Goal: Task Accomplishment & Management: Manage account settings

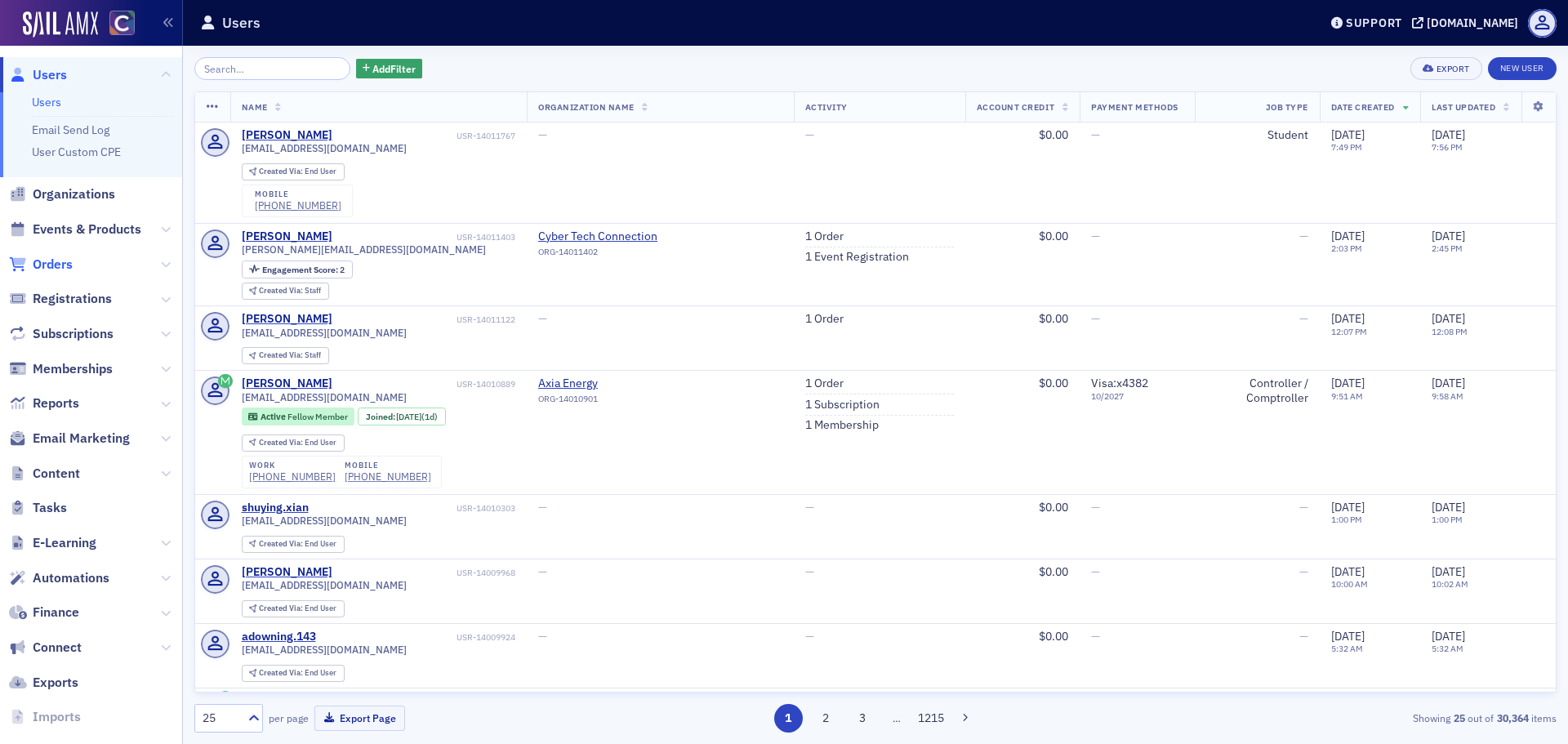
click at [57, 261] on span "Orders" at bounding box center [53, 265] width 40 height 18
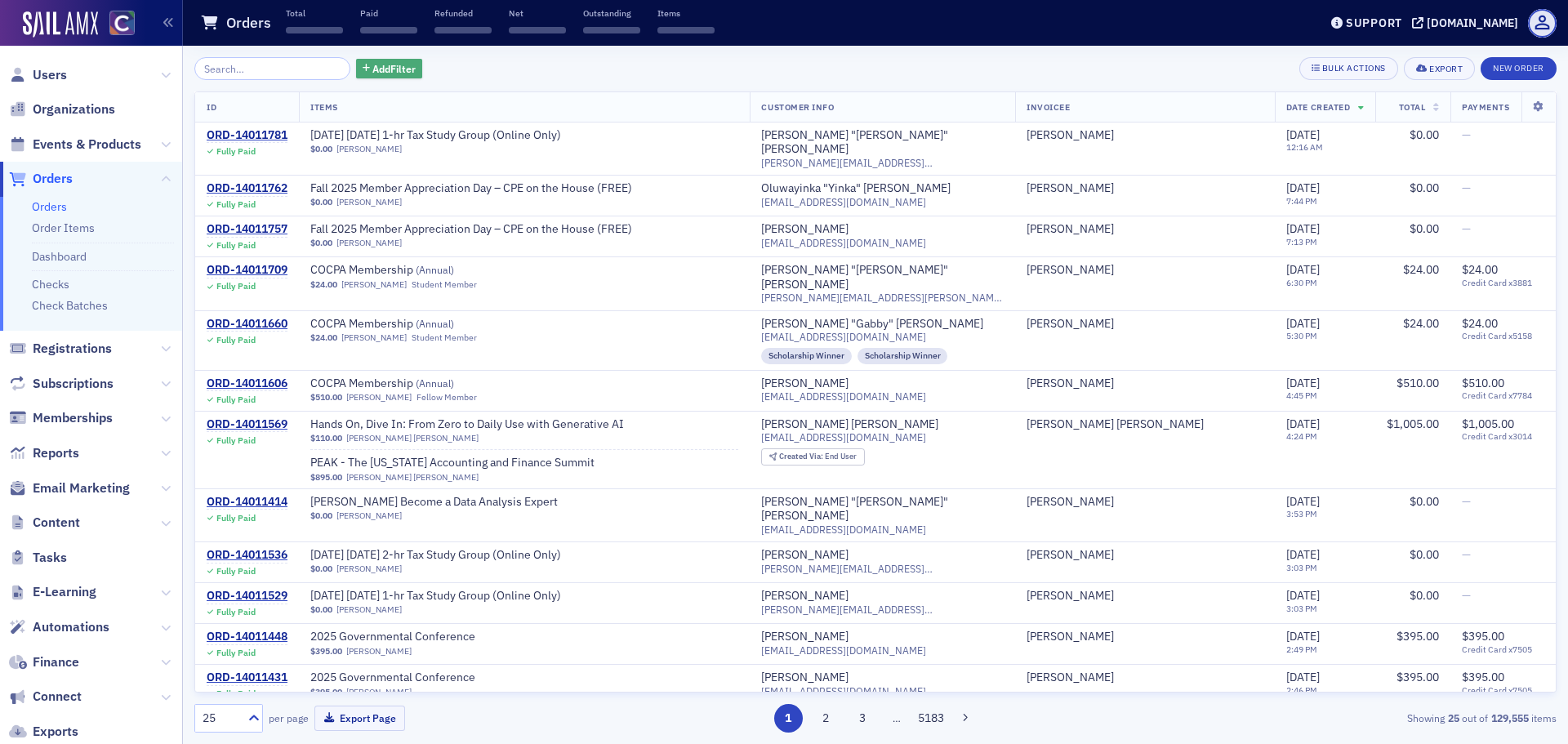
click at [381, 75] on span "Add Filter" at bounding box center [394, 68] width 43 height 15
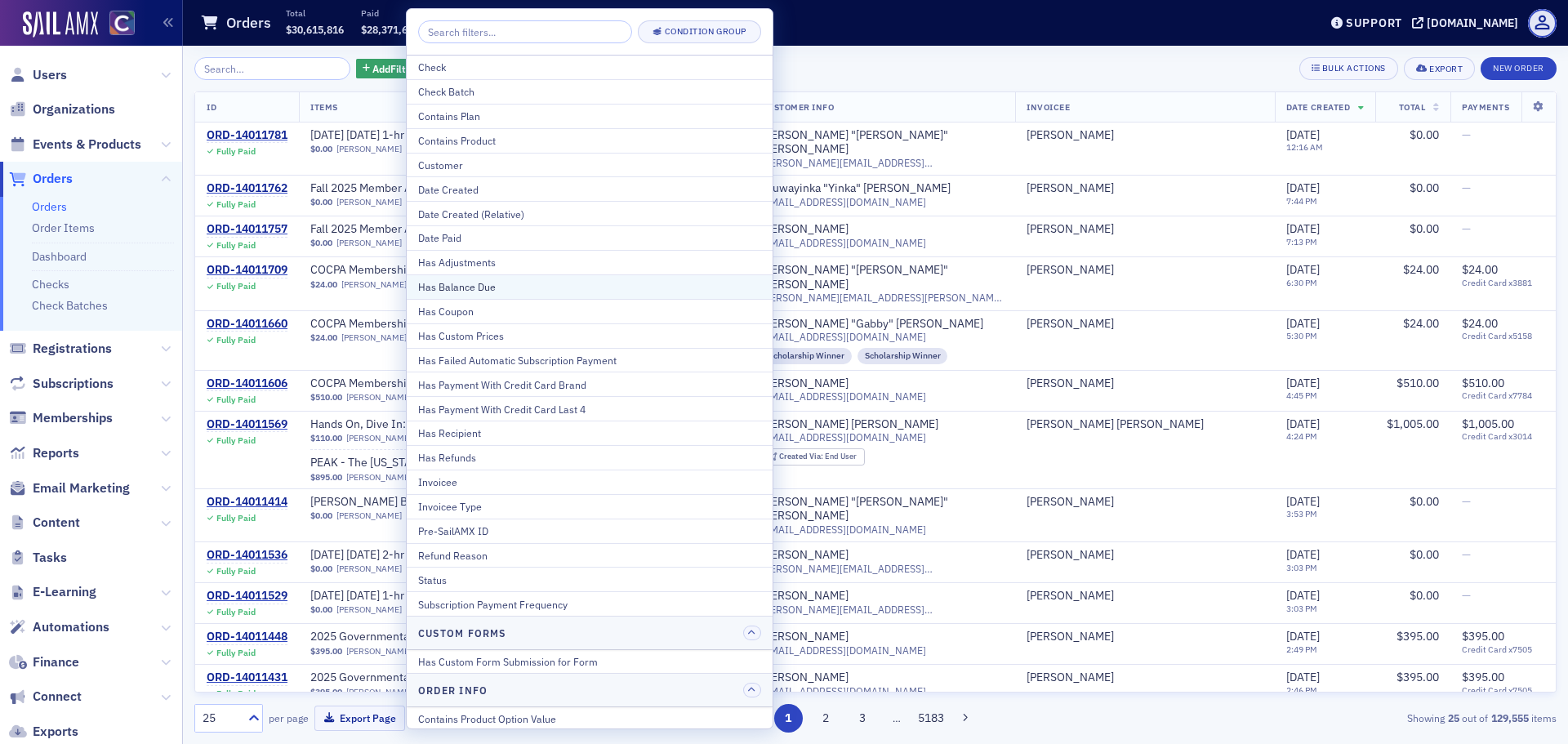
click at [477, 282] on div "Has Balance Due" at bounding box center [590, 286] width 343 height 15
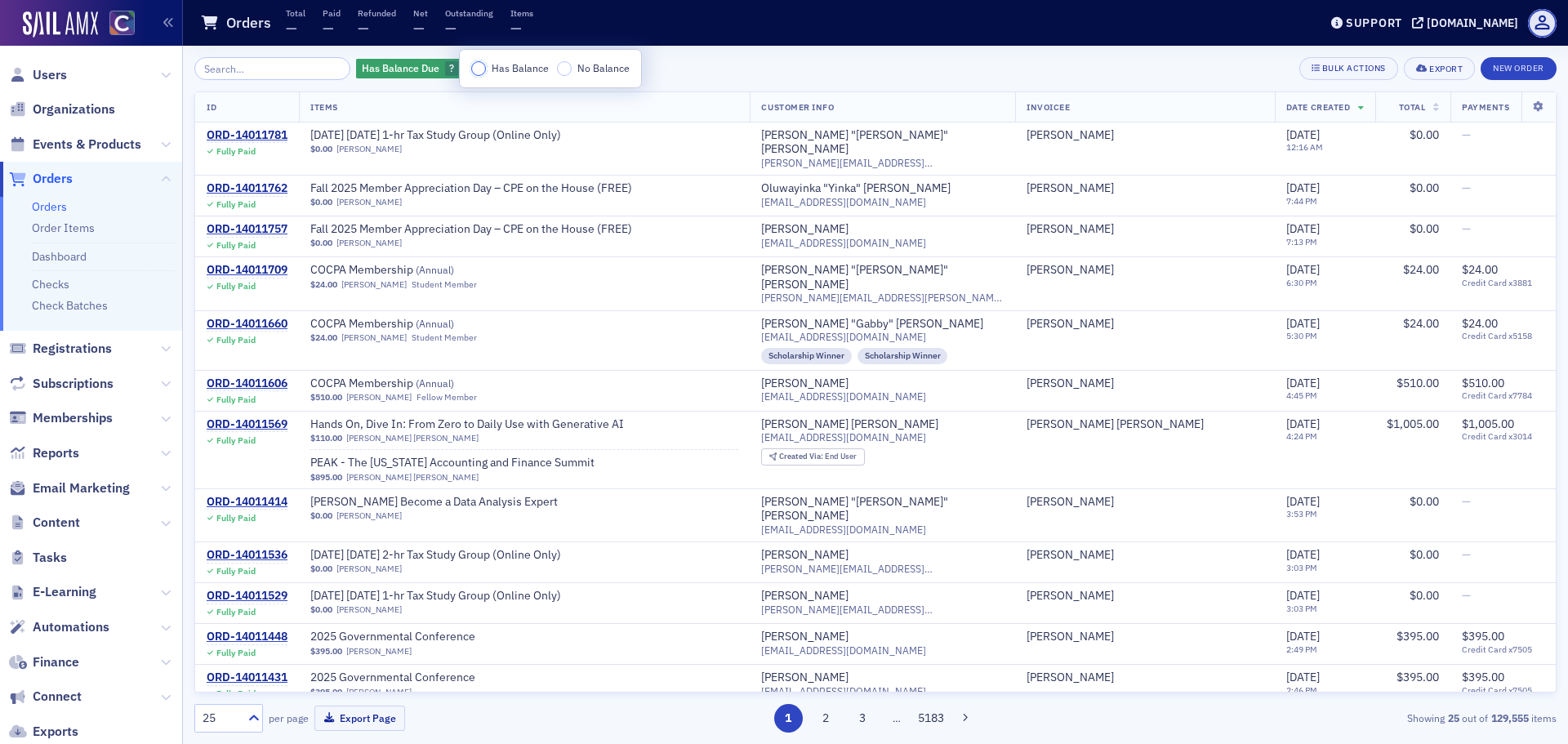
click at [484, 64] on input "Has Balance" at bounding box center [478, 68] width 15 height 15
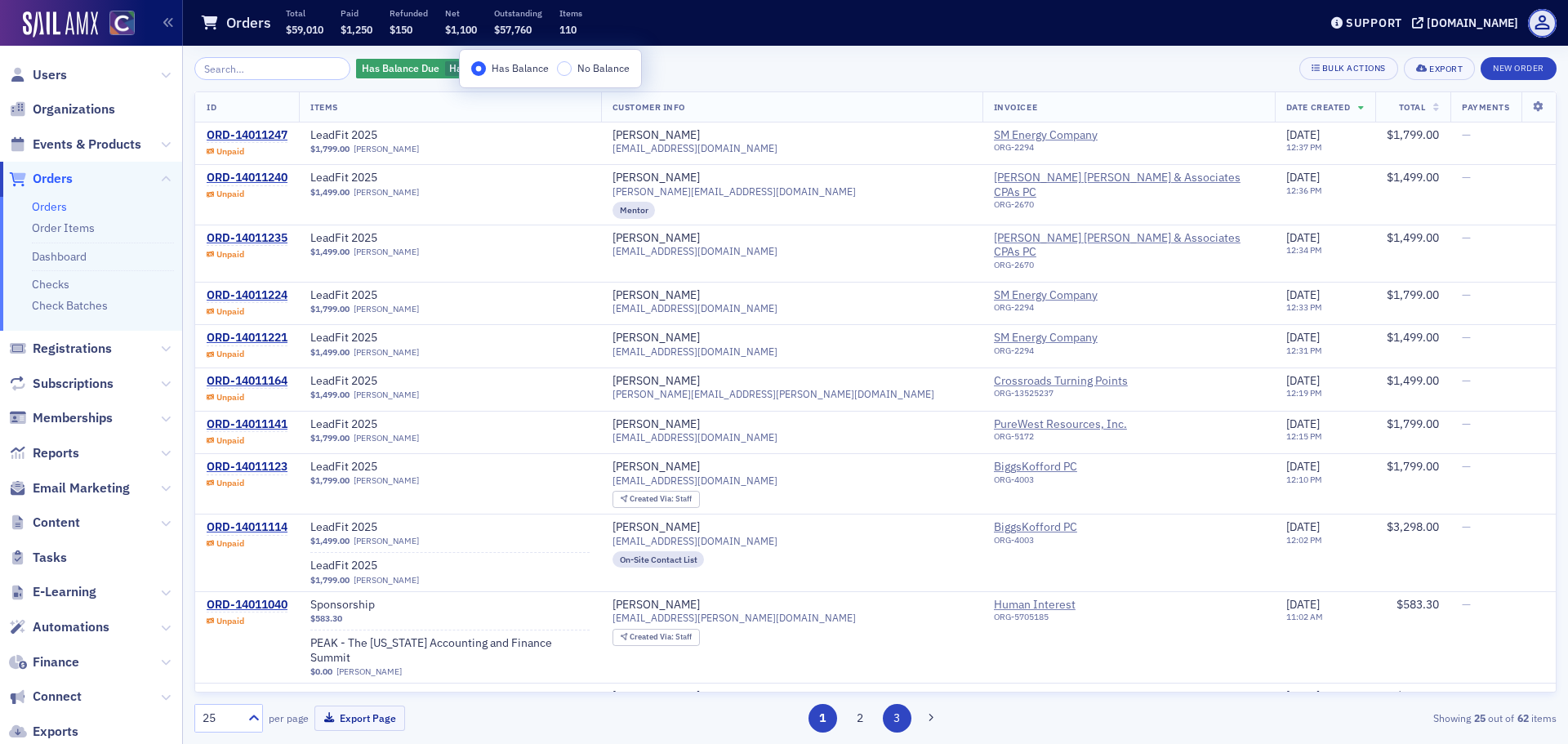
click at [896, 723] on button "3" at bounding box center [897, 718] width 29 height 29
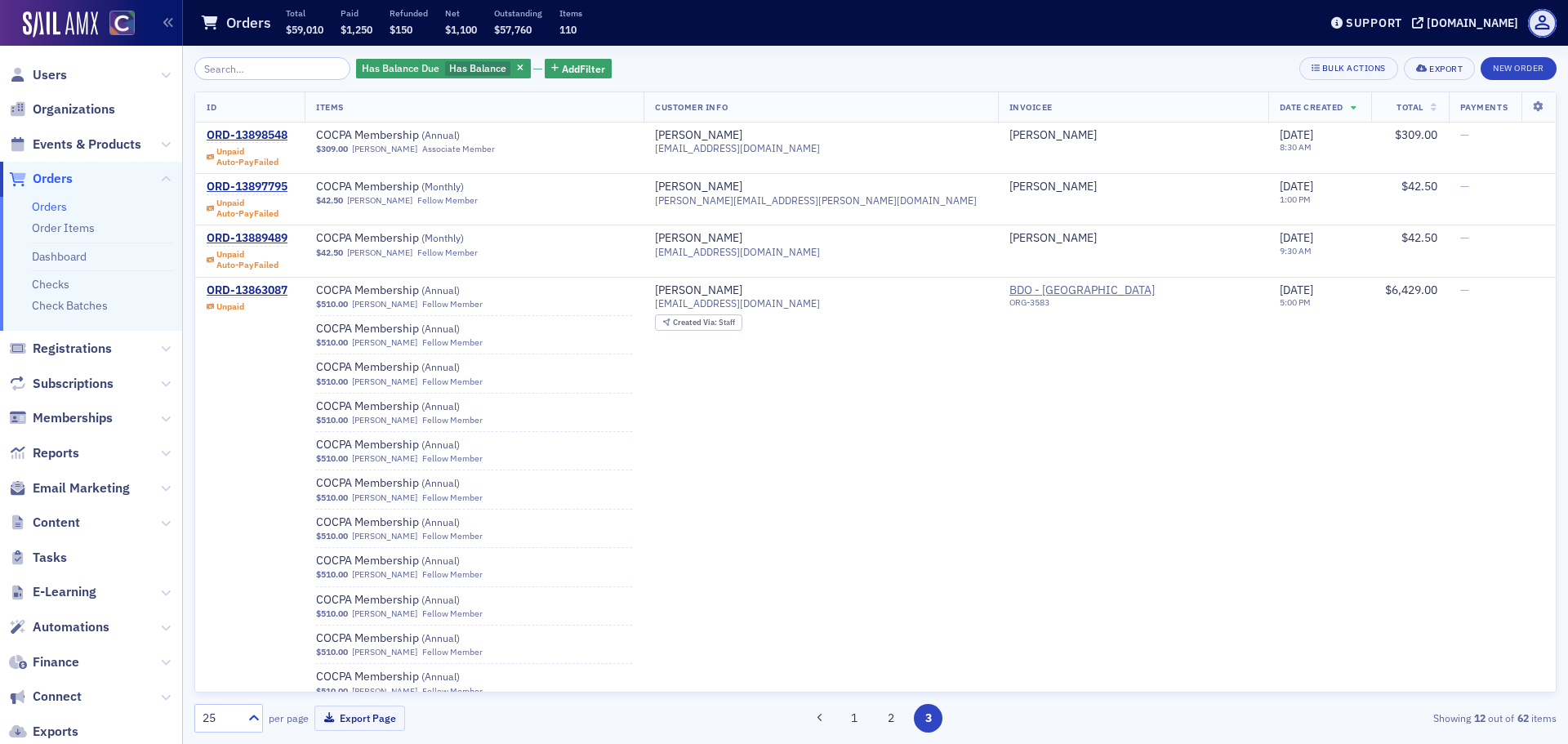
click at [1394, 120] on th "Total" at bounding box center [1409, 107] width 77 height 30
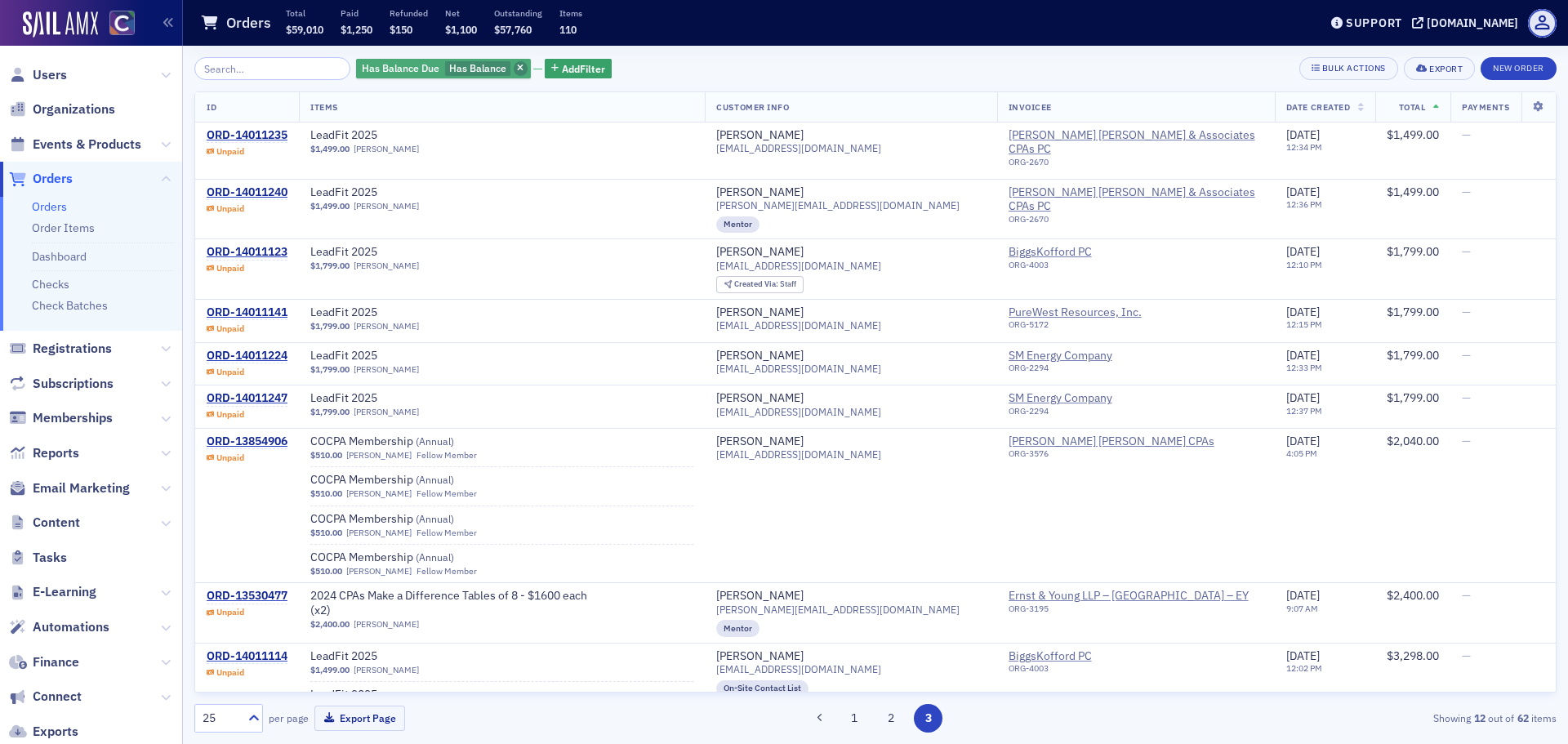
click at [517, 67] on icon "button" at bounding box center [520, 69] width 7 height 9
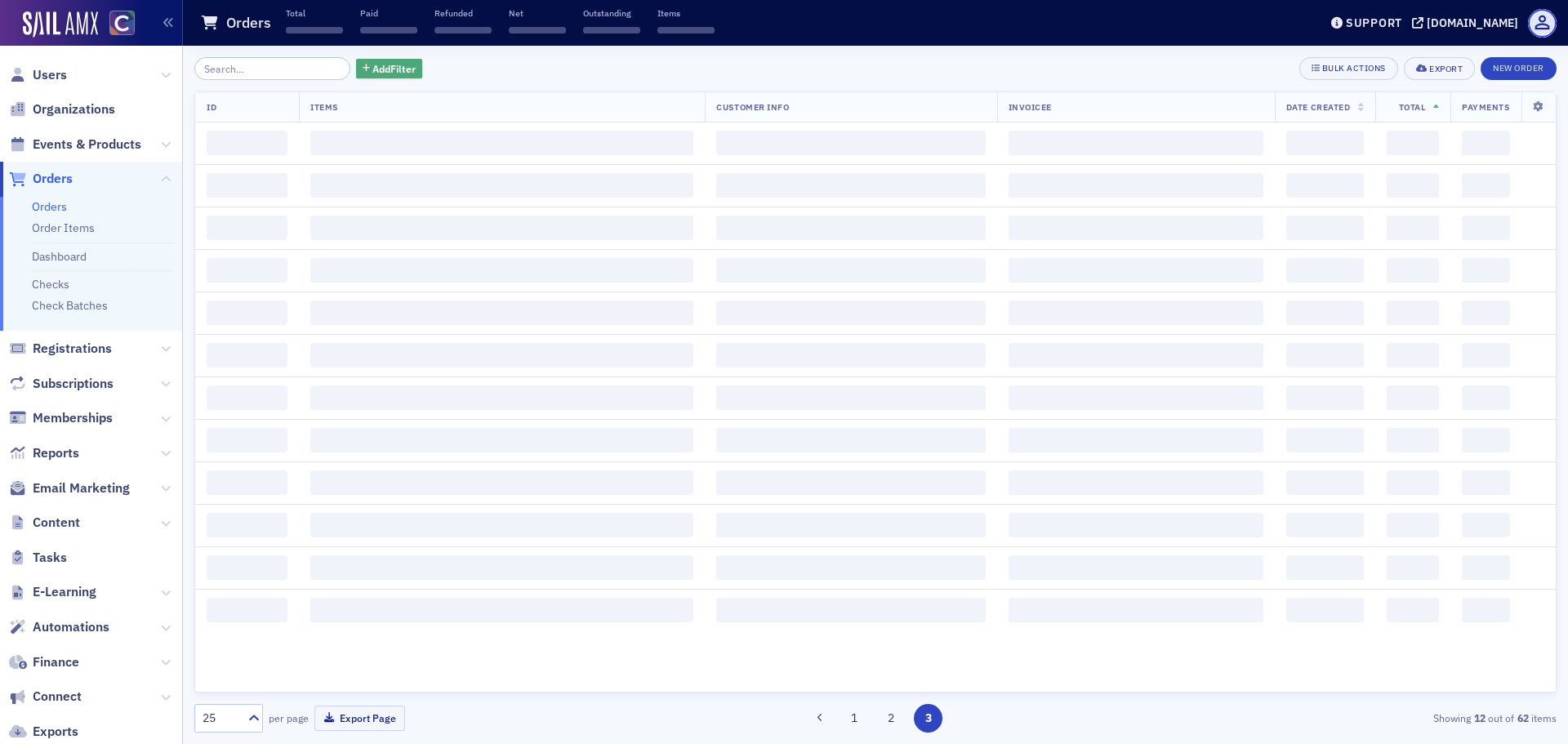
click at [372, 72] on span "Add Filter" at bounding box center [394, 68] width 43 height 15
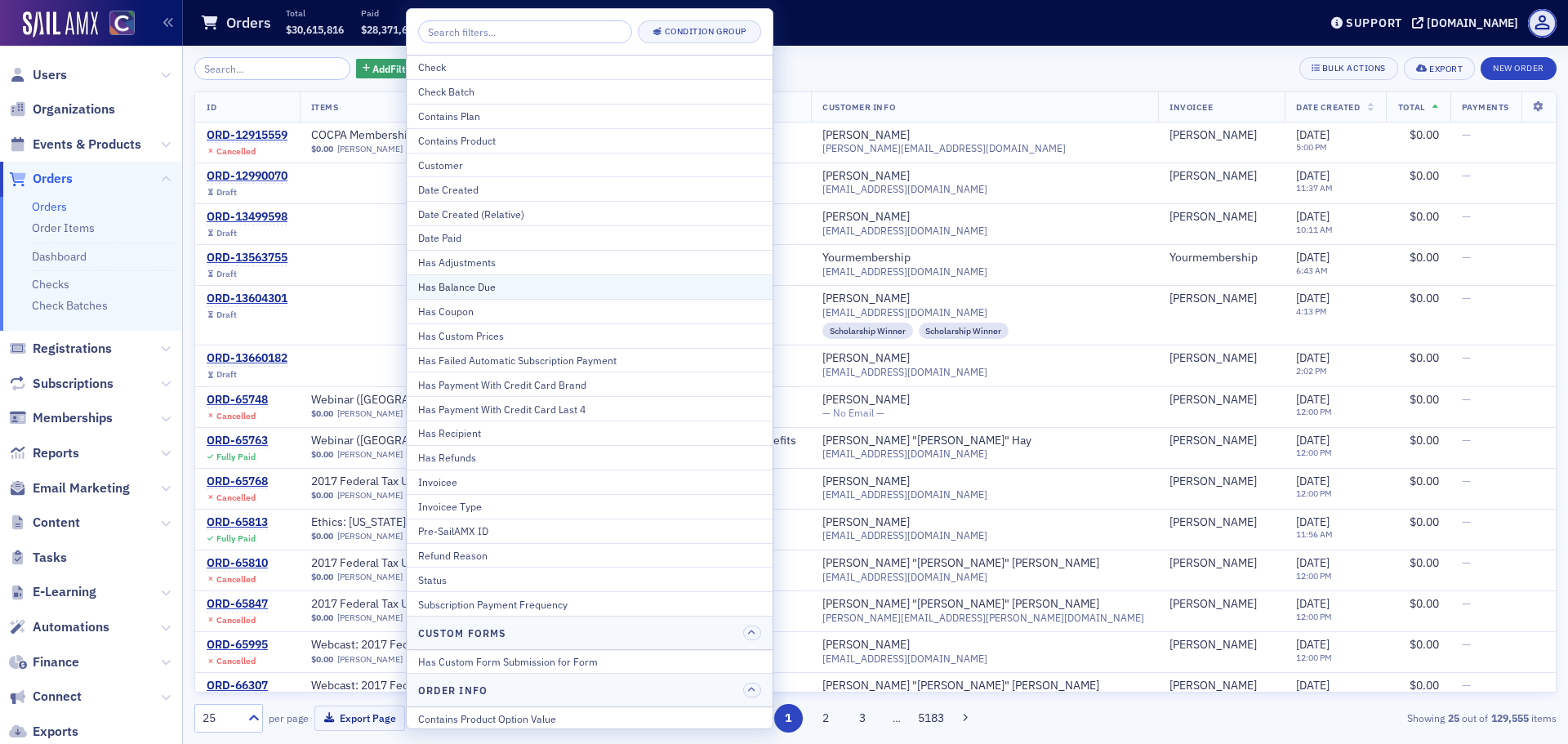
click at [494, 277] on button "Has Balance Due" at bounding box center [590, 286] width 366 height 24
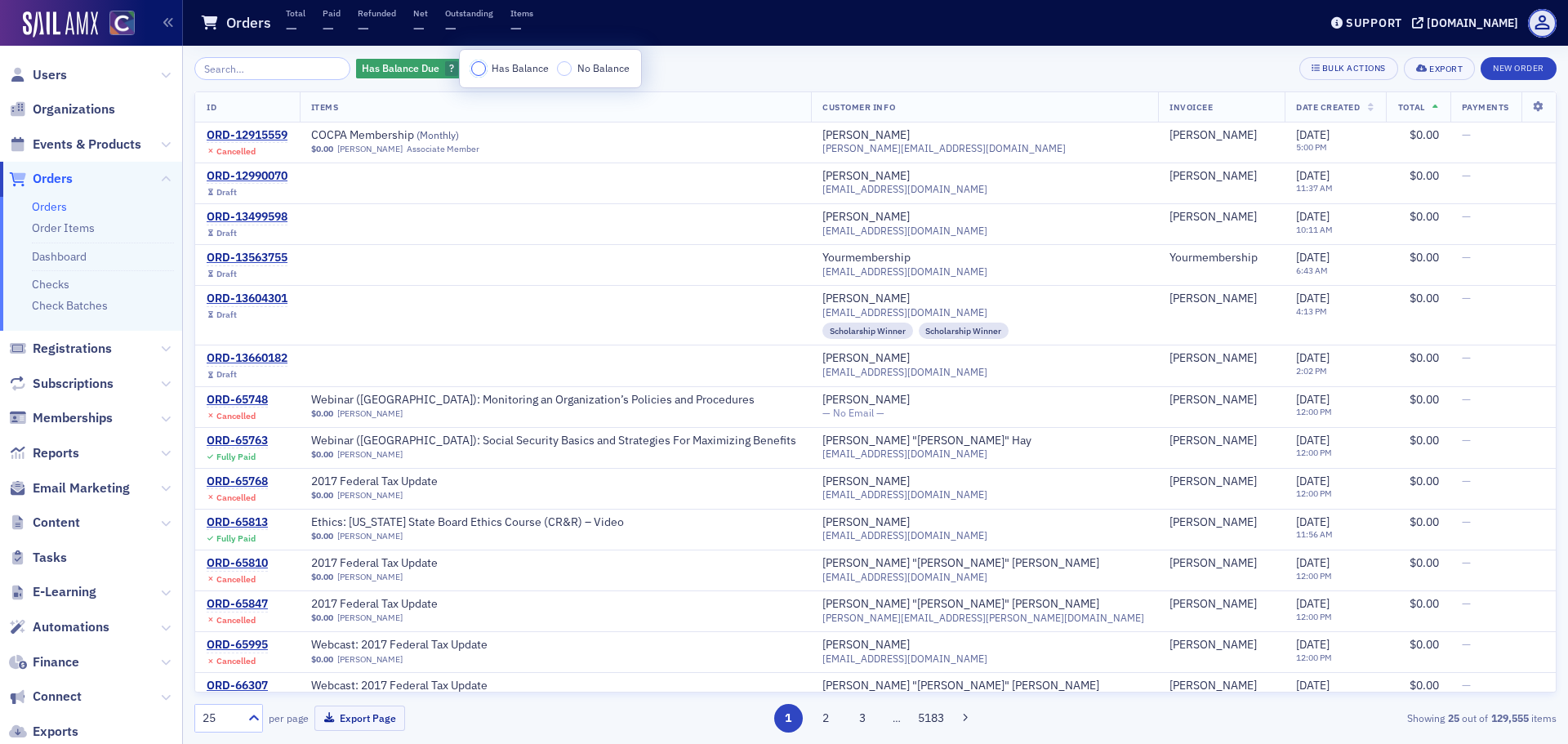
click at [482, 70] on input "Has Balance" at bounding box center [478, 68] width 15 height 15
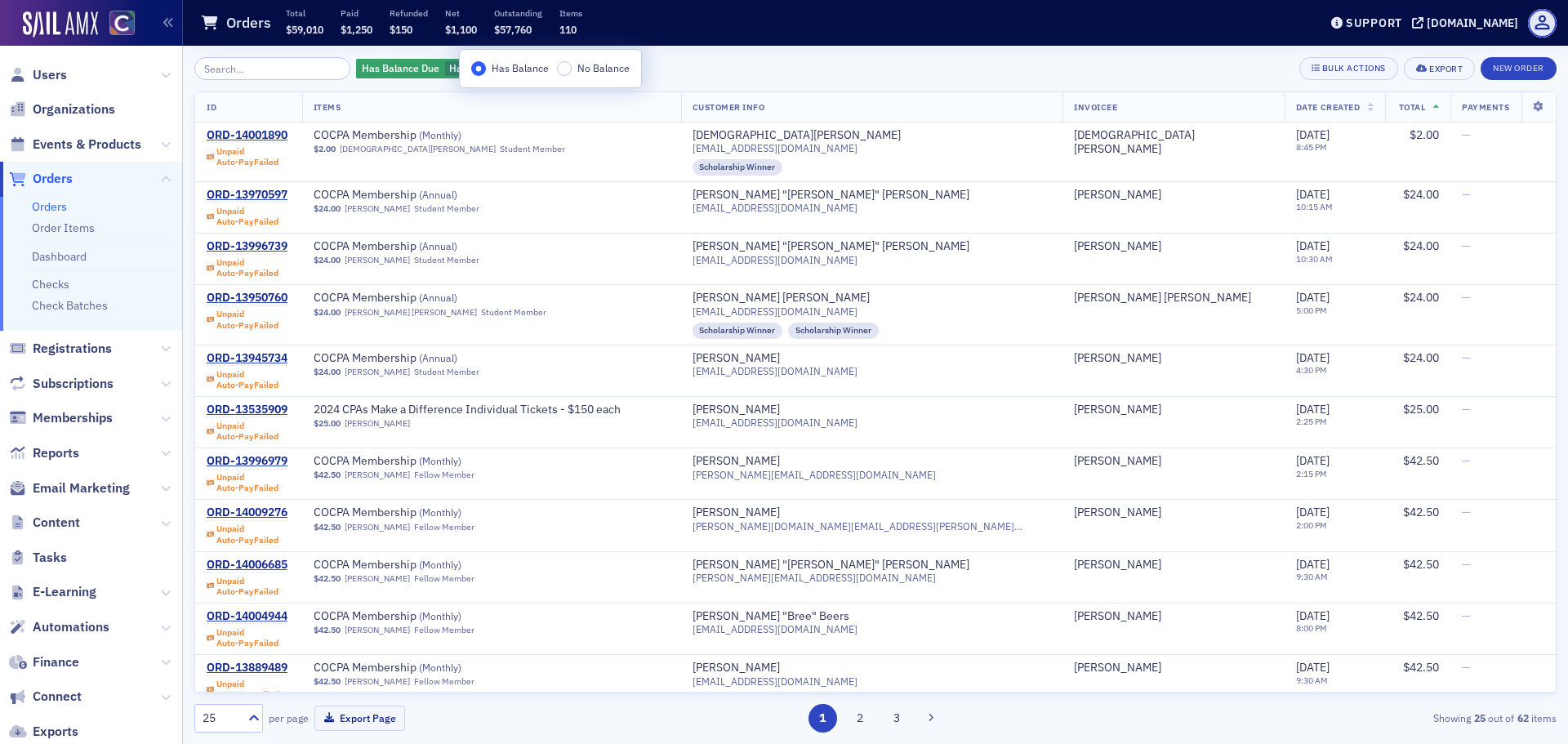
click at [1398, 106] on span "Total" at bounding box center [1411, 106] width 27 height 11
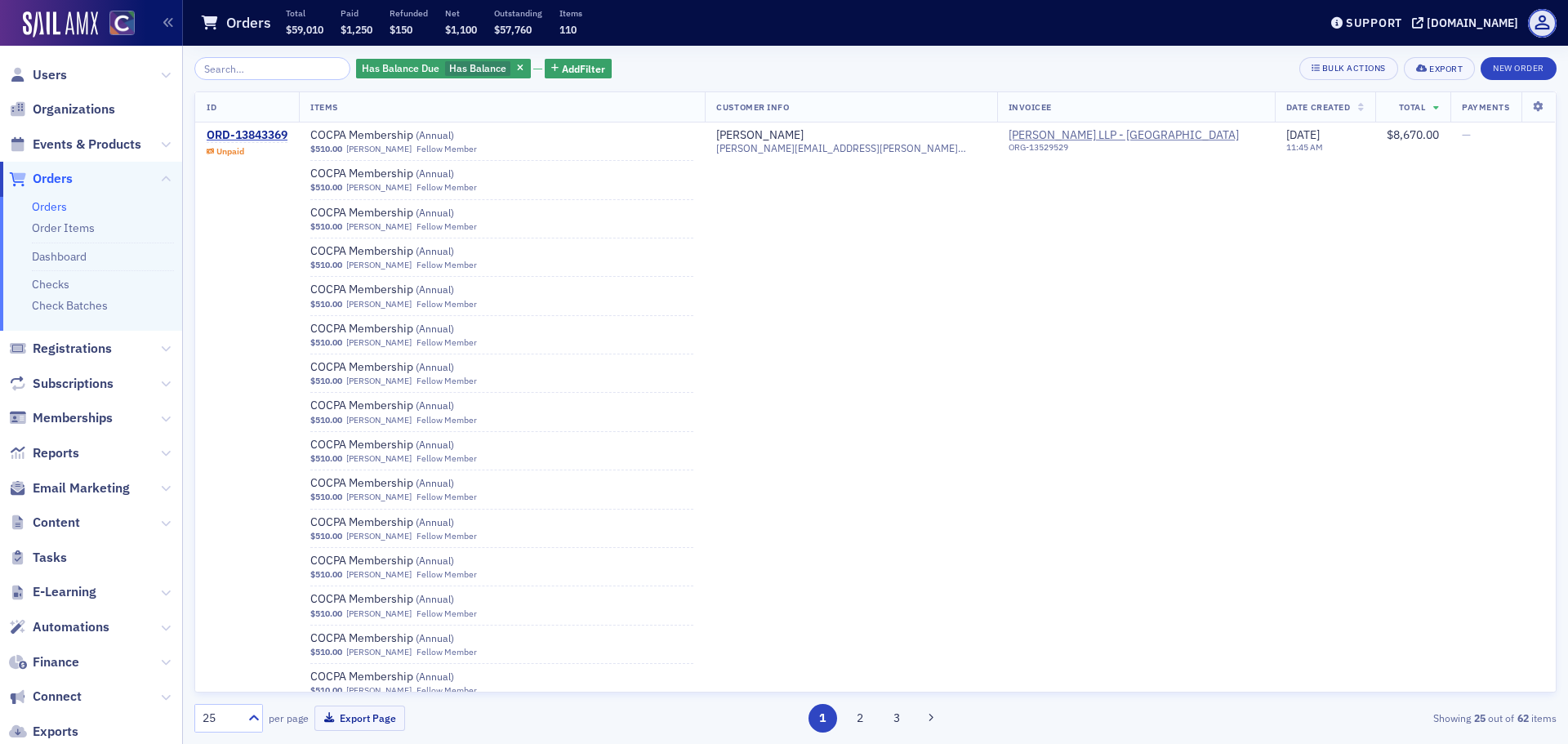
click at [1405, 108] on th "Total" at bounding box center [1412, 107] width 75 height 30
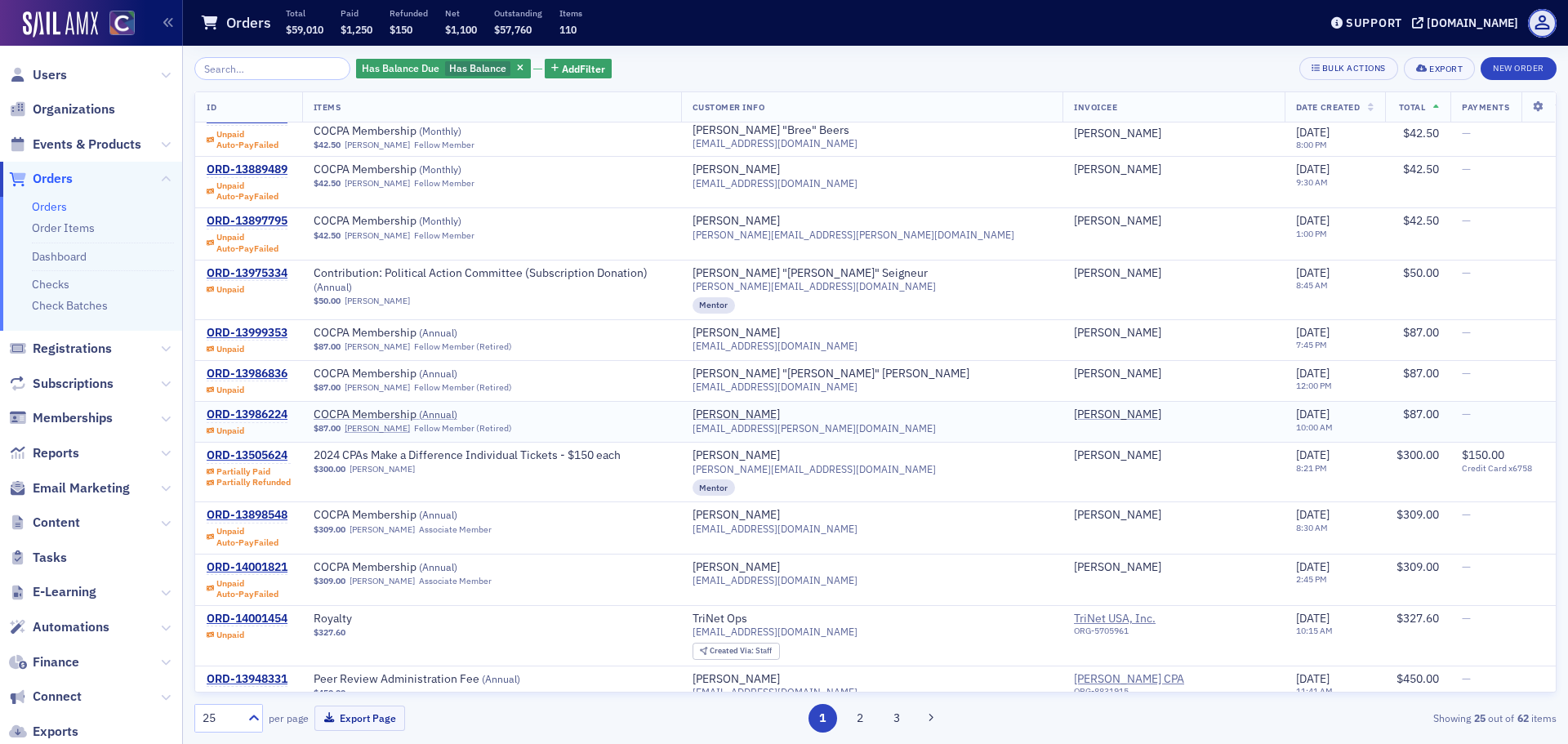
scroll to position [702, 0]
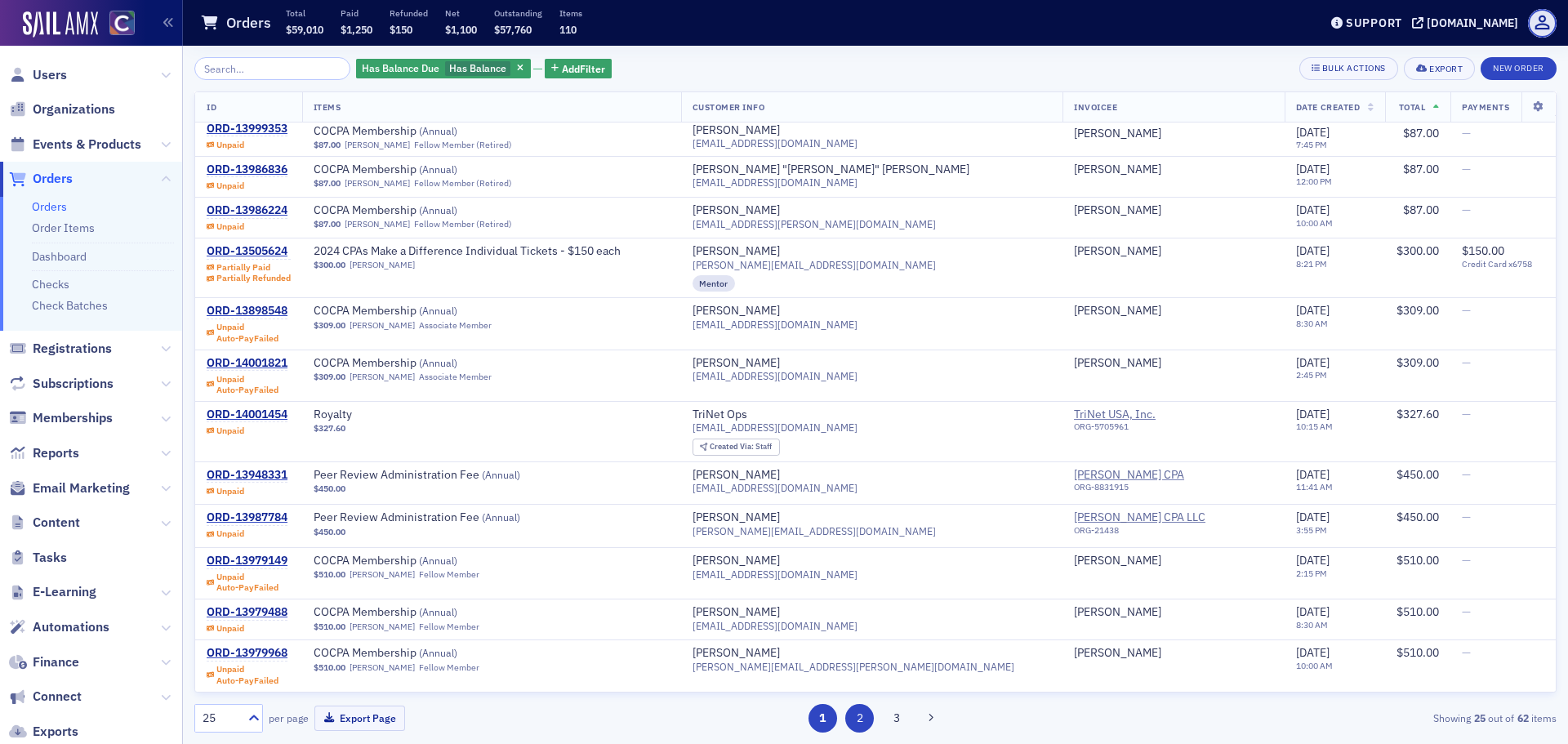
click at [850, 727] on button "2" at bounding box center [859, 718] width 29 height 29
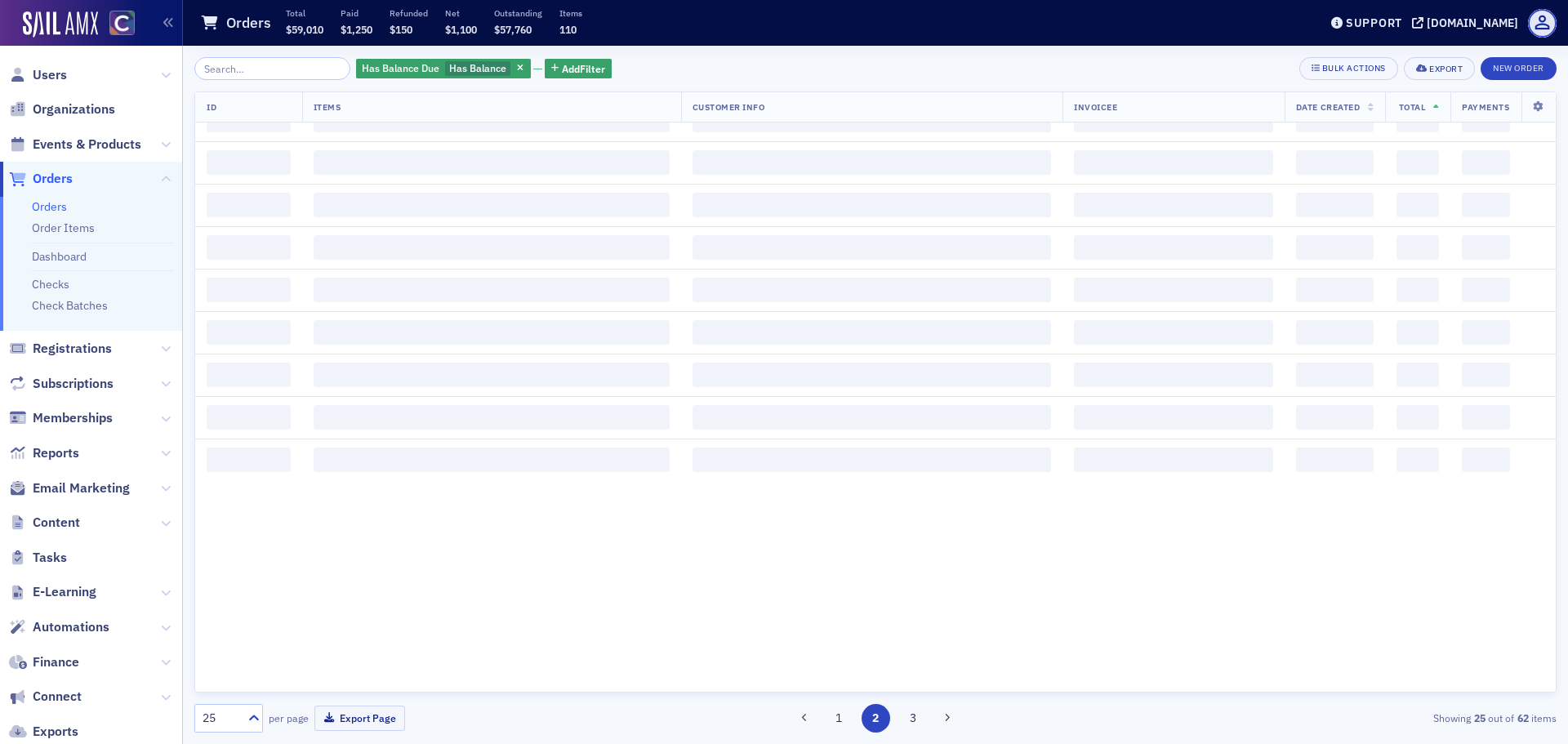
scroll to position [0, 0]
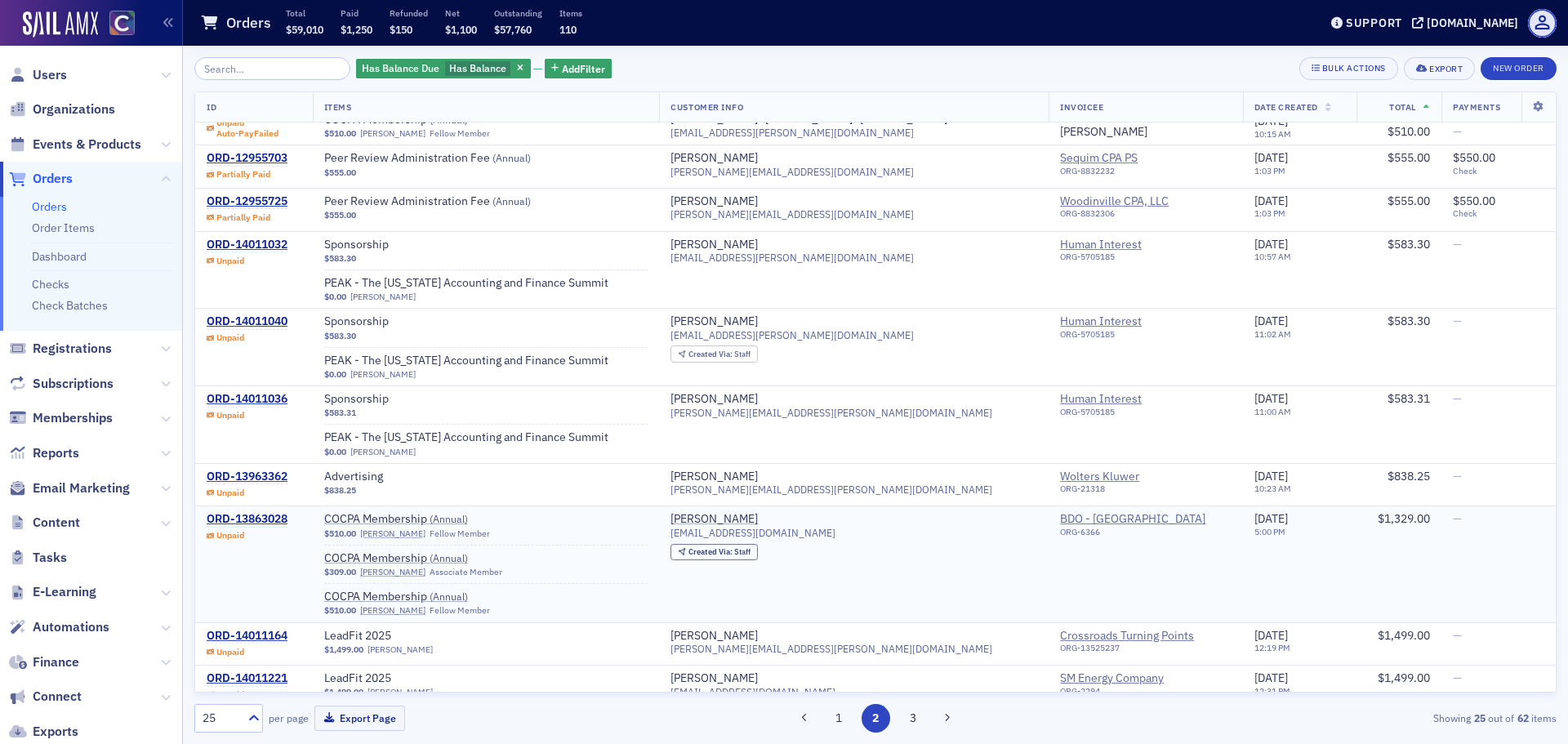
scroll to position [795, 0]
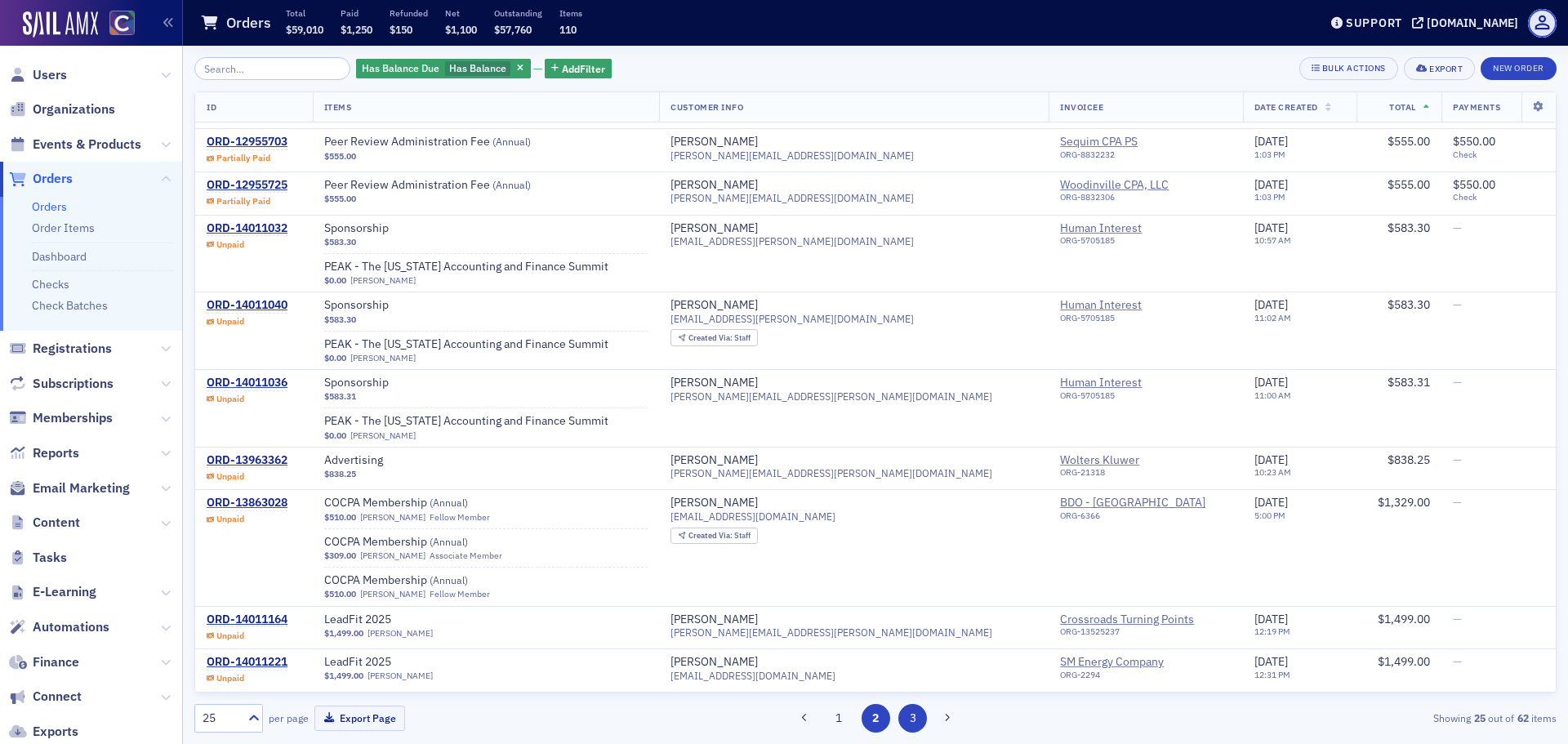
click at [919, 711] on button "3" at bounding box center [912, 718] width 29 height 29
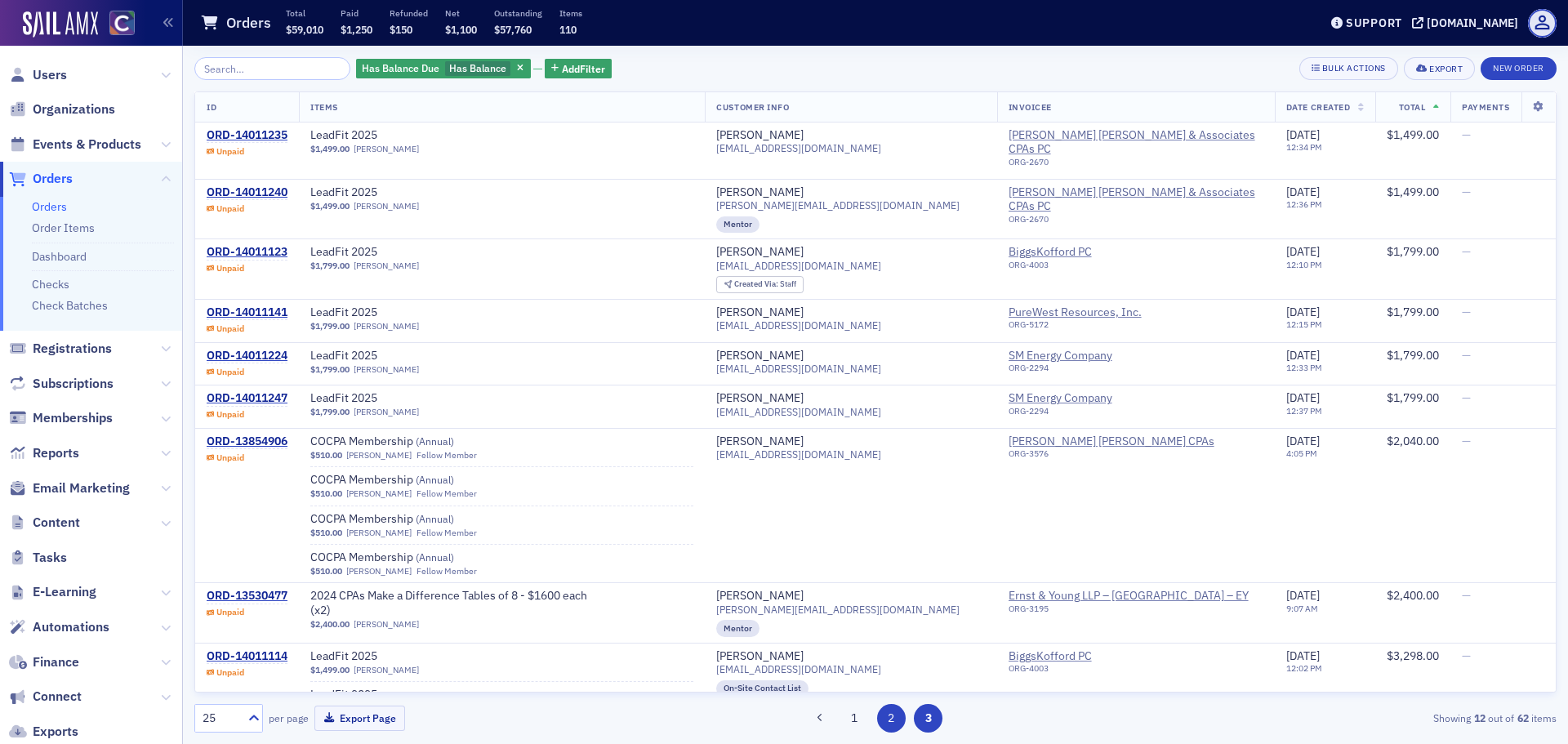
click at [882, 717] on button "2" at bounding box center [891, 718] width 29 height 29
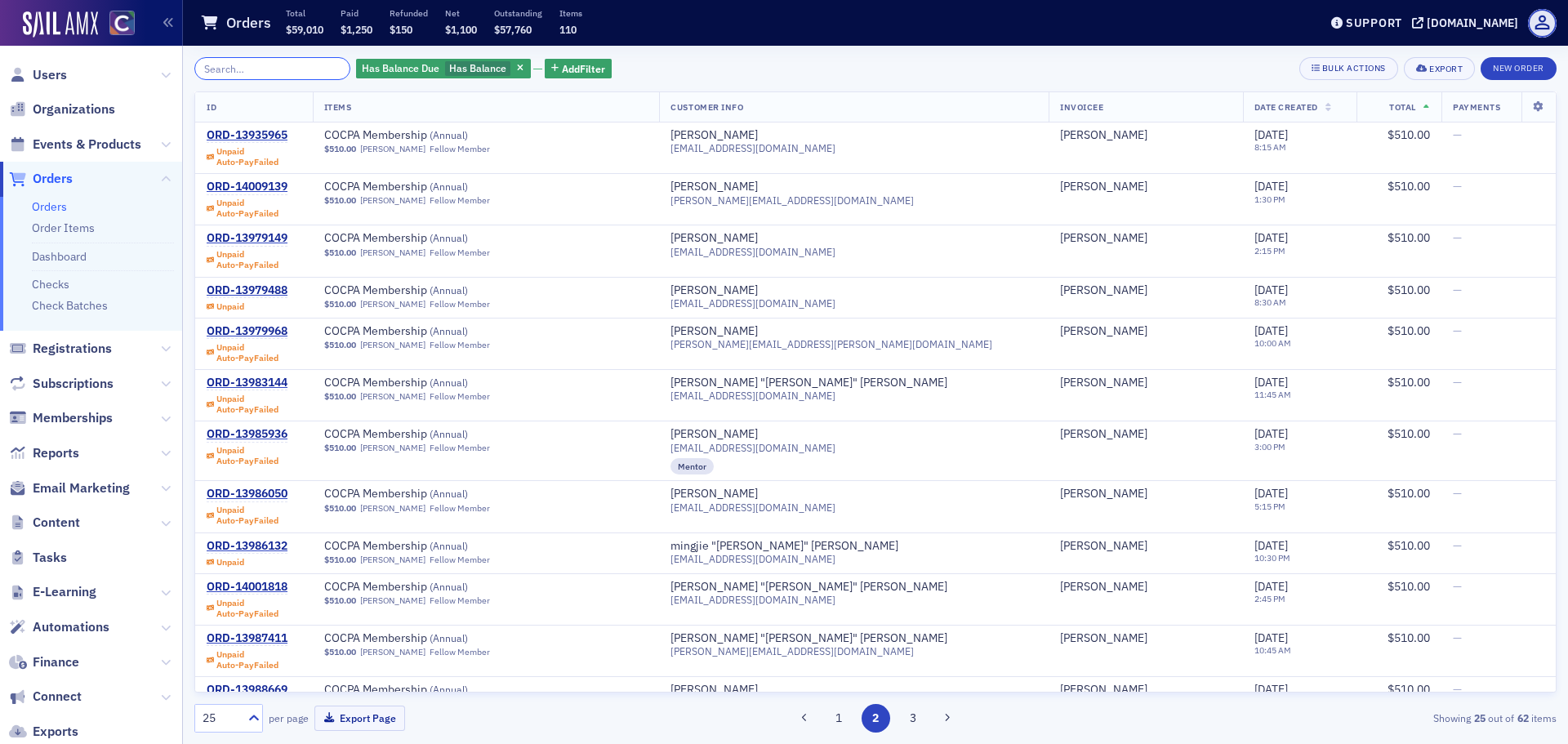
click at [252, 75] on input "search" at bounding box center [271, 69] width 156 height 23
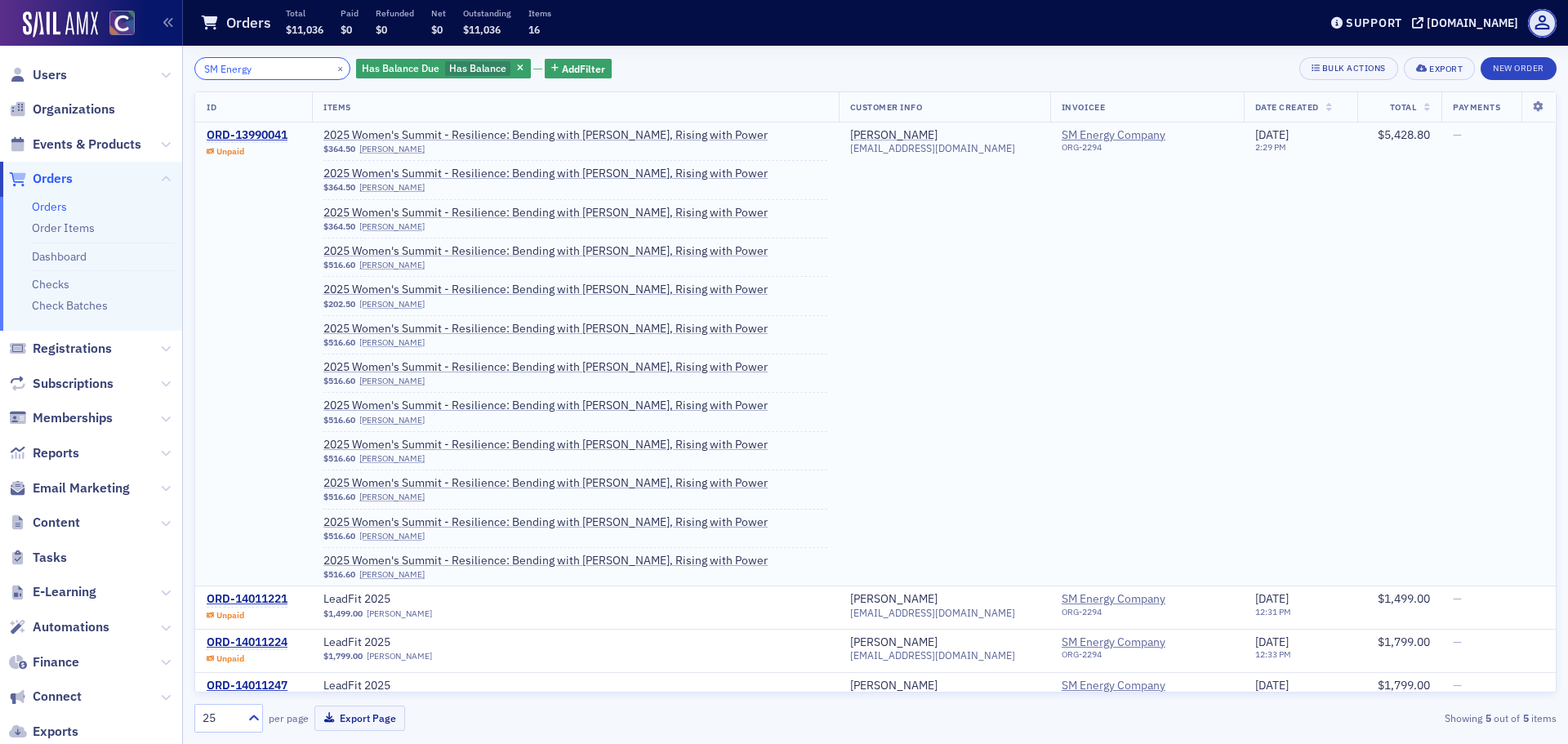
scroll to position [74, 0]
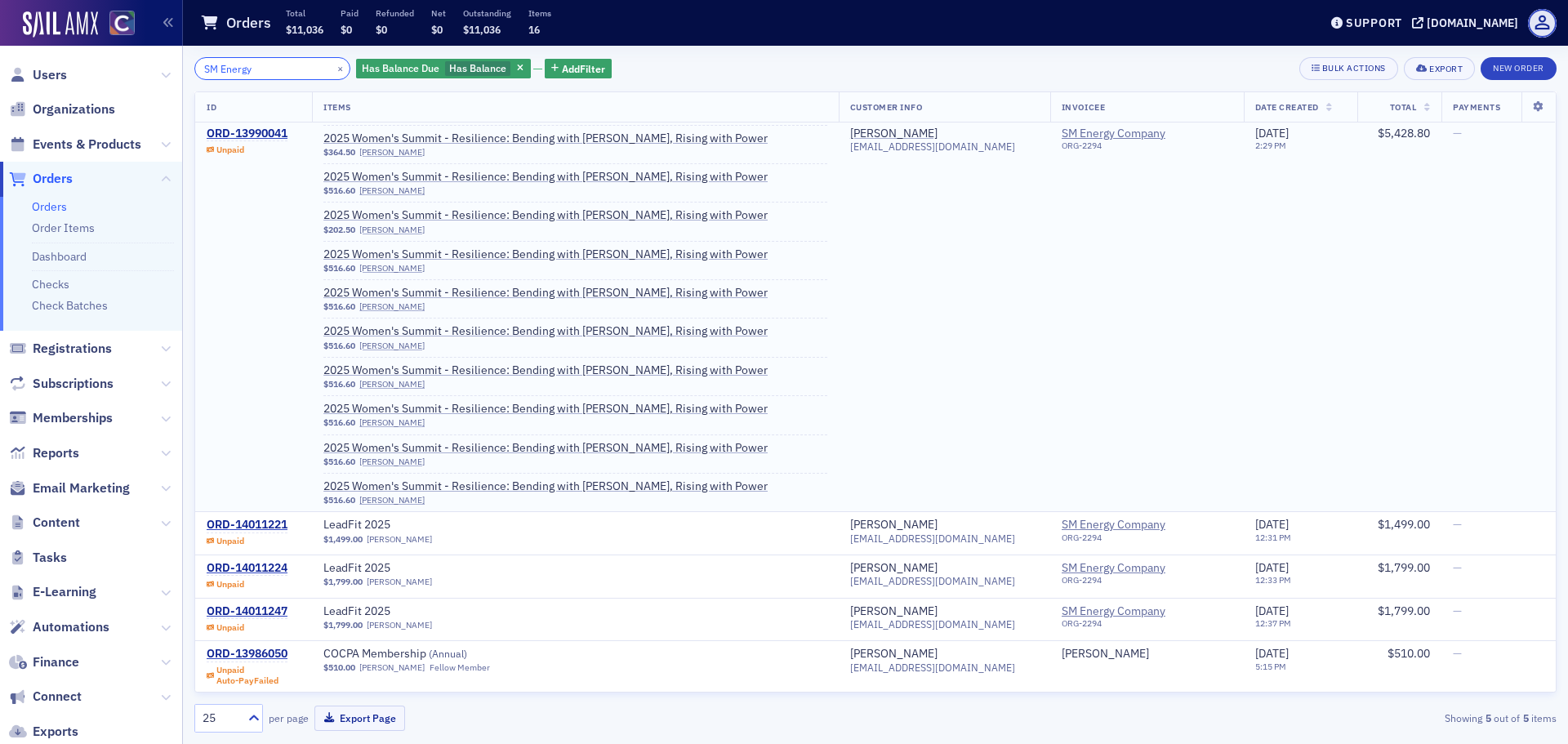
type input "SM Energy"
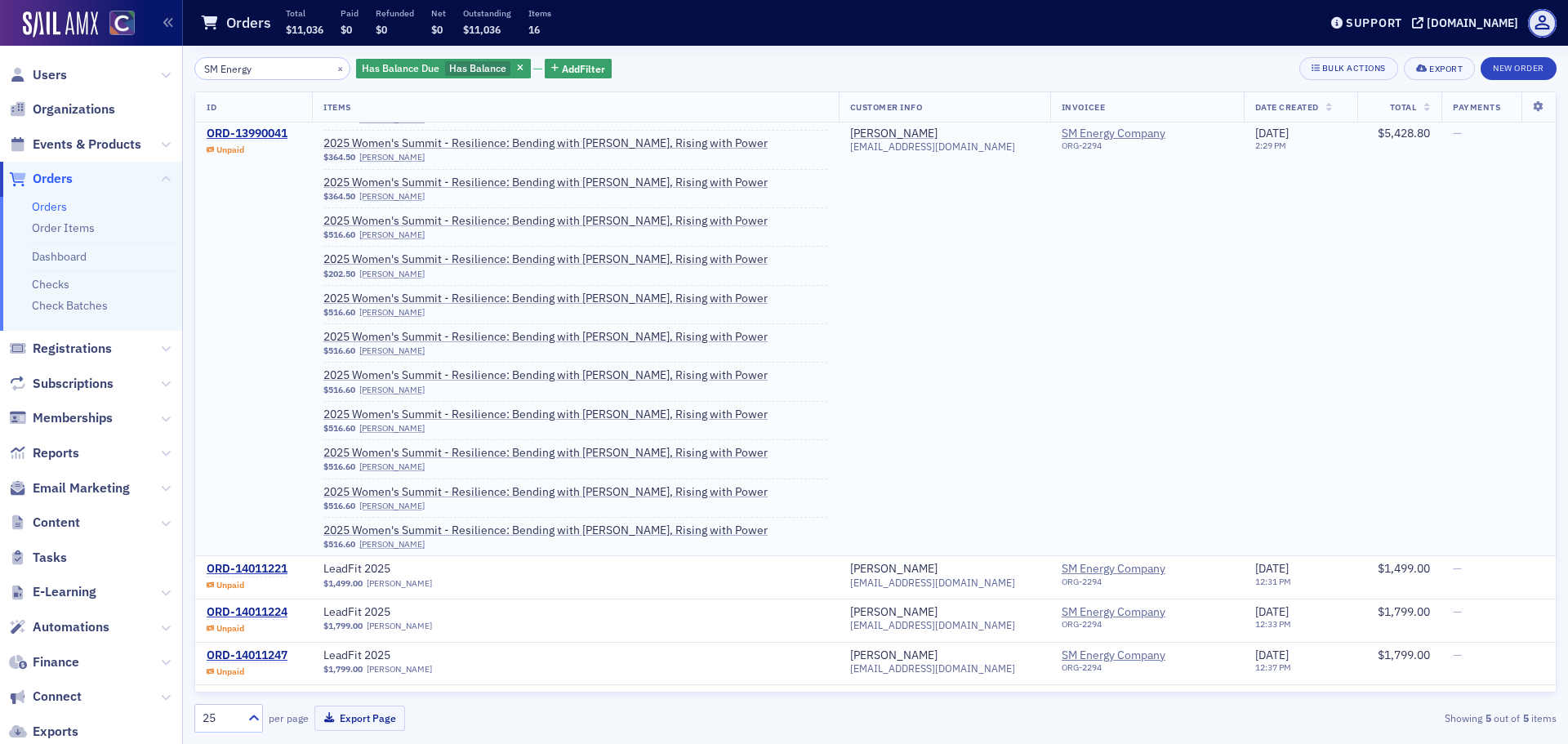
scroll to position [0, 0]
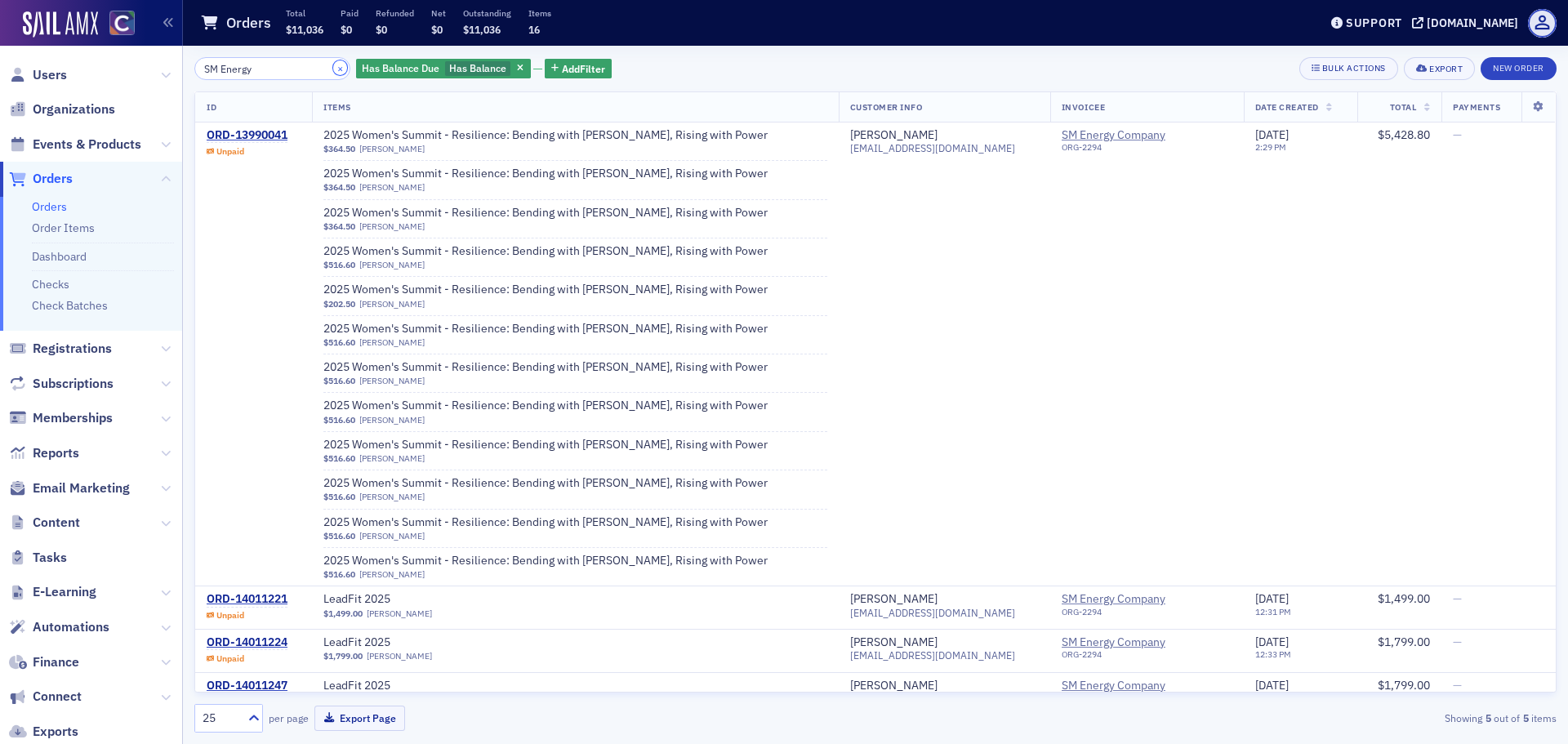
click at [333, 65] on button "×" at bounding box center [340, 67] width 15 height 15
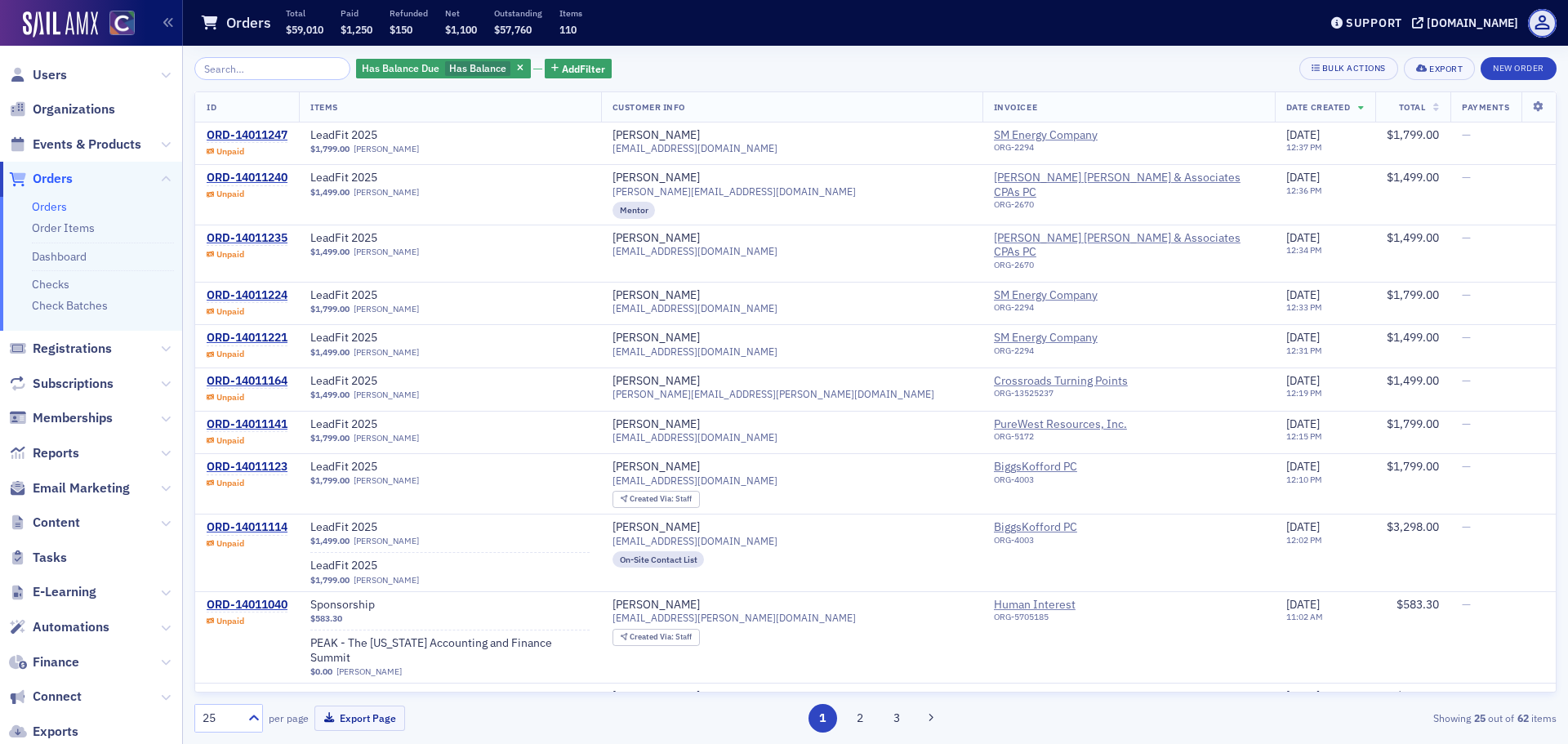
click at [1400, 106] on th "Total" at bounding box center [1412, 107] width 75 height 30
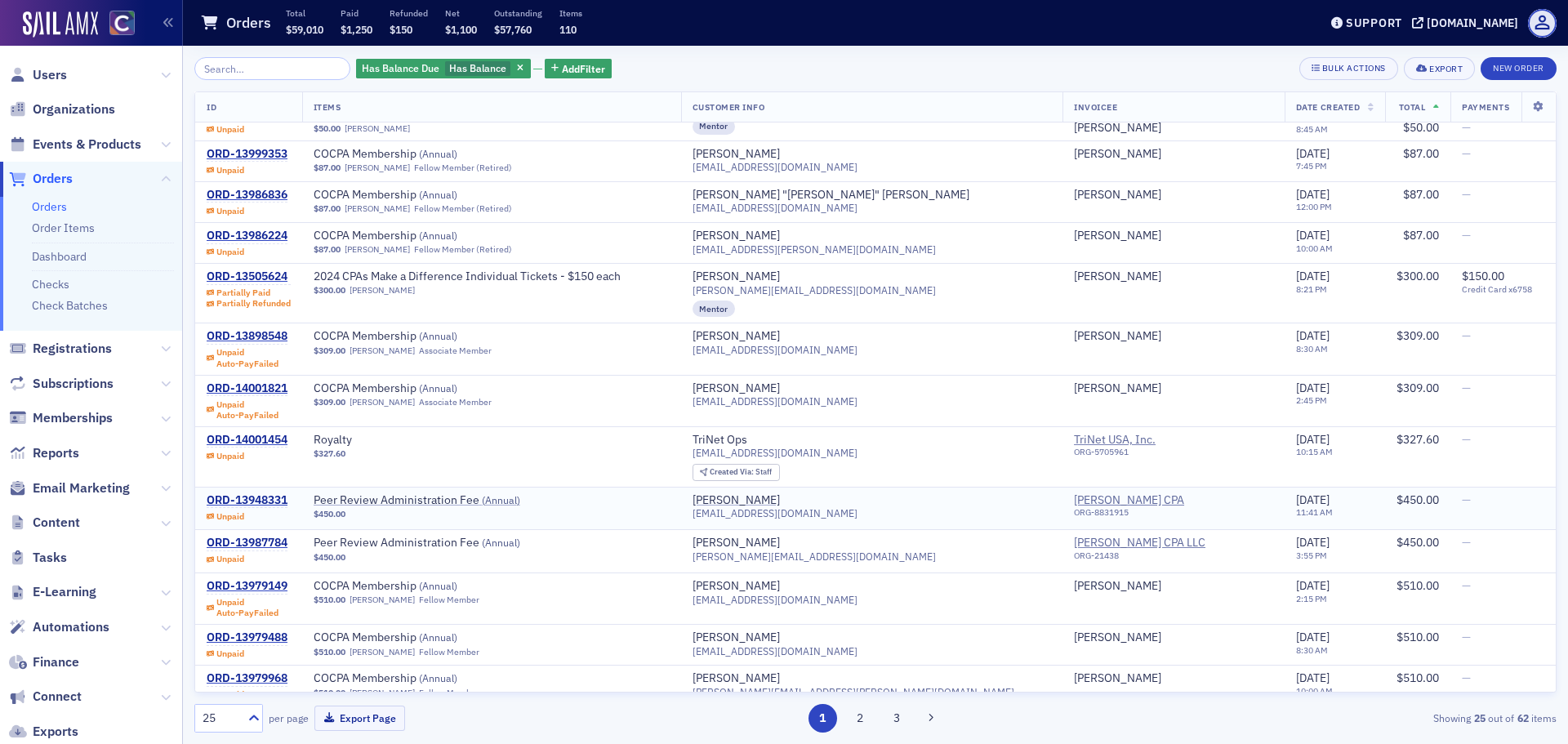
scroll to position [702, 0]
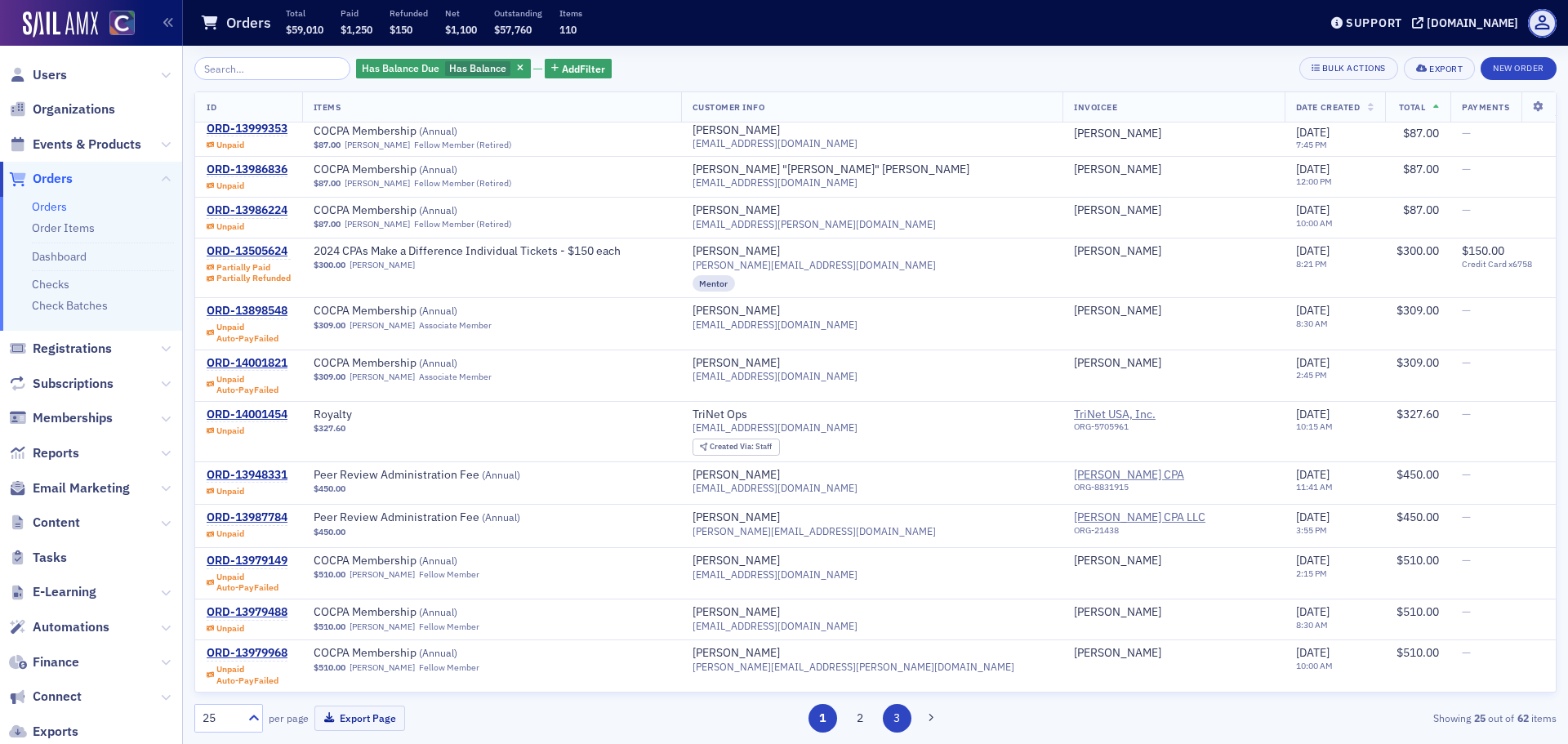
click at [904, 727] on button "3" at bounding box center [897, 718] width 29 height 29
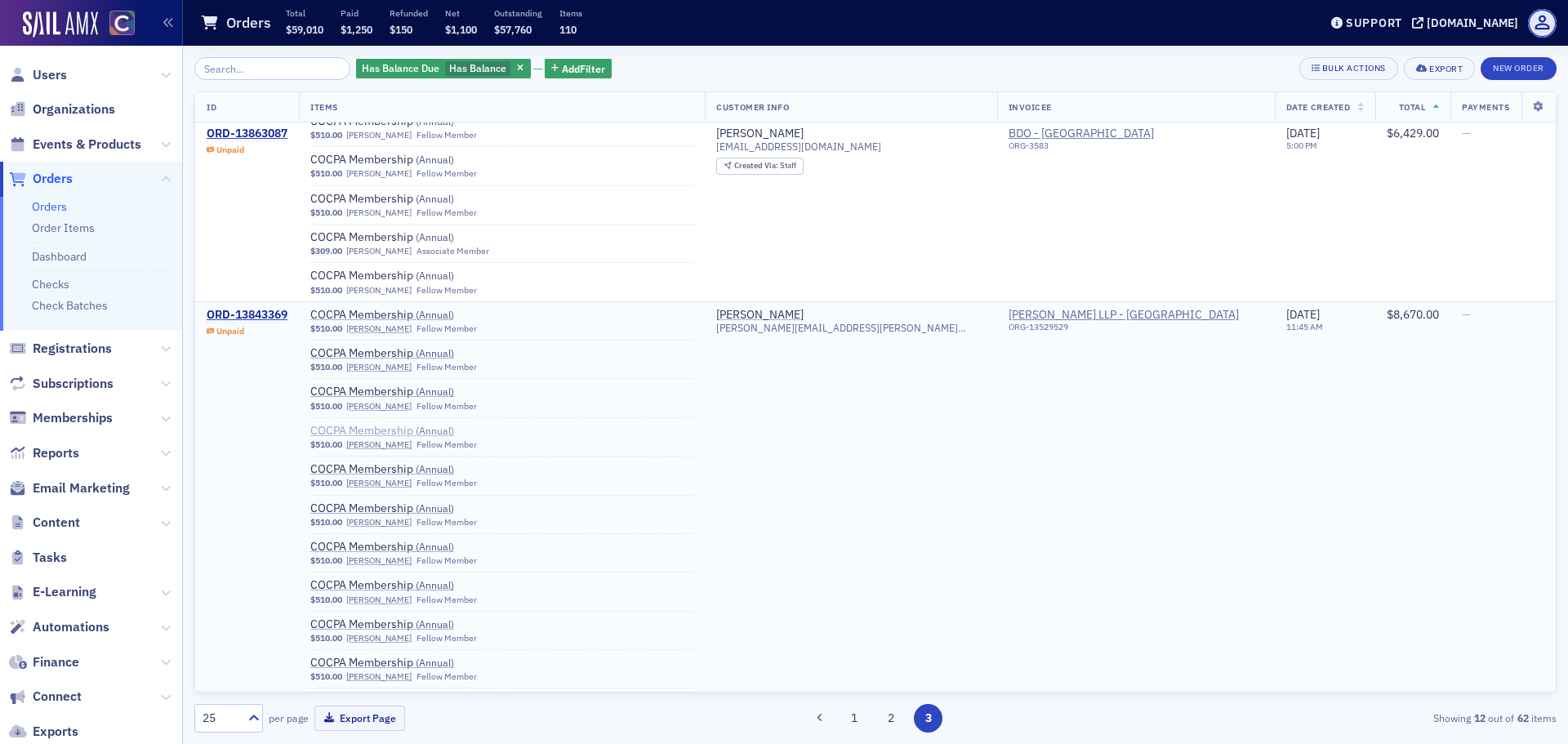
scroll to position [1477, 0]
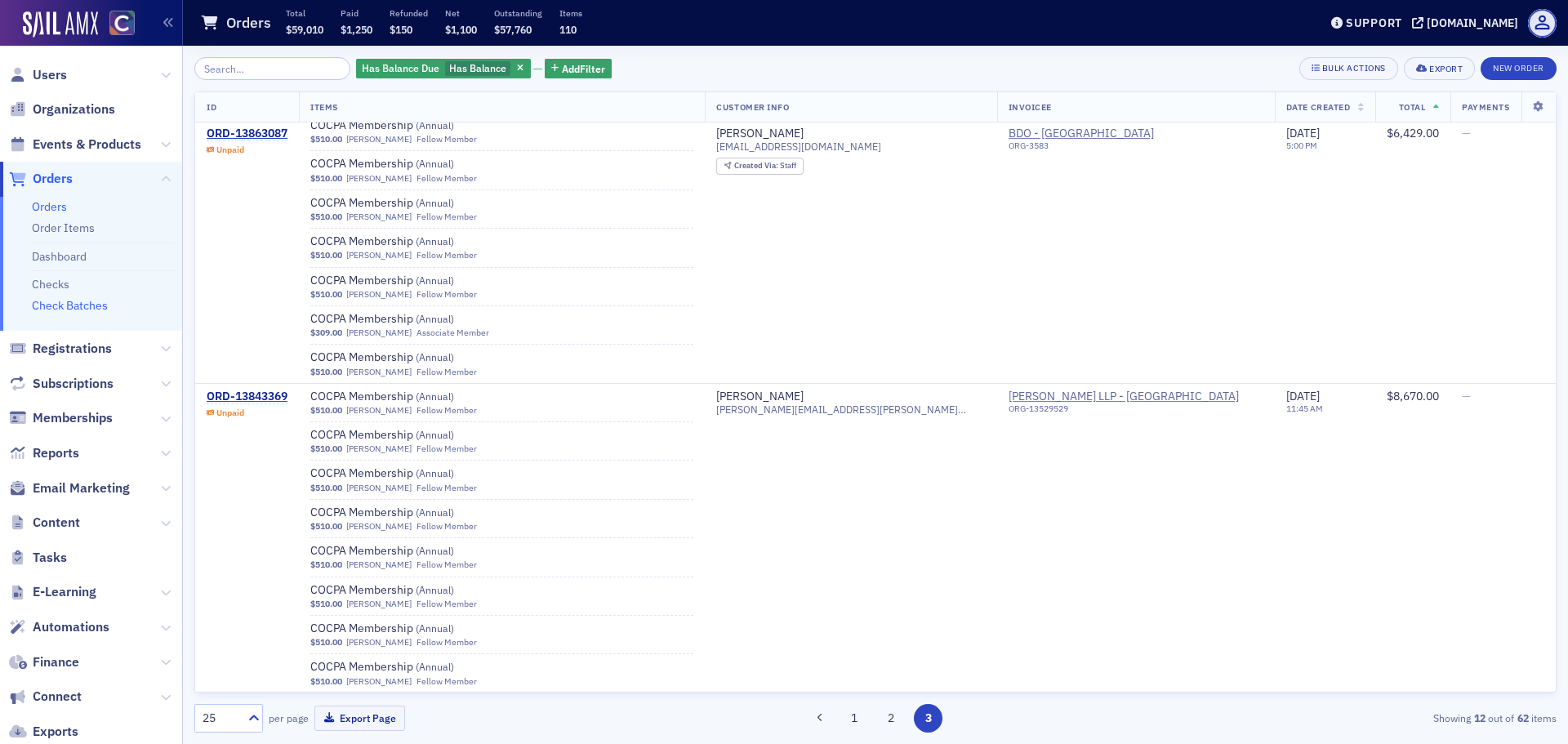
click at [77, 303] on link "Check Batches" at bounding box center [70, 305] width 76 height 15
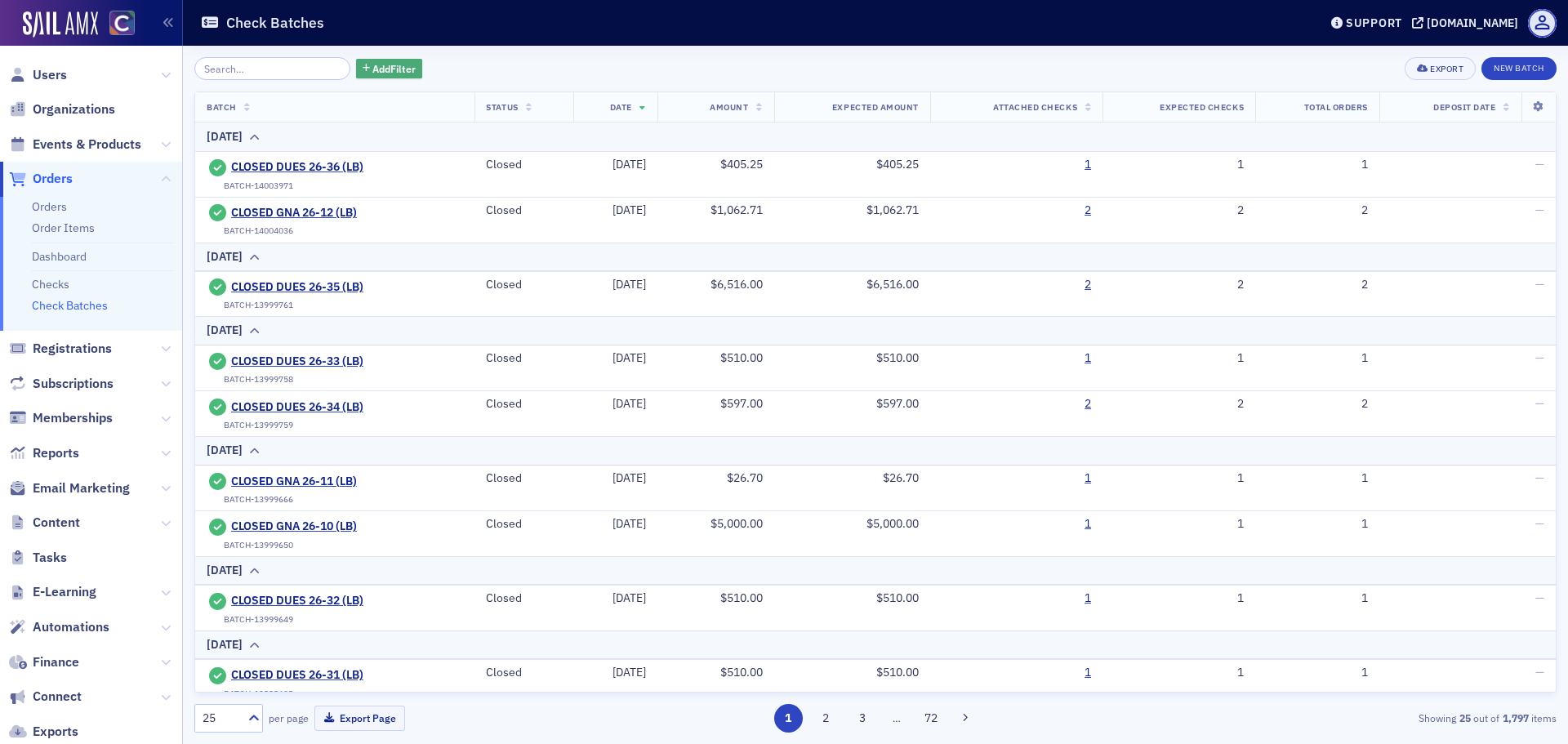
click at [372, 62] on span "Add Filter" at bounding box center [394, 68] width 43 height 15
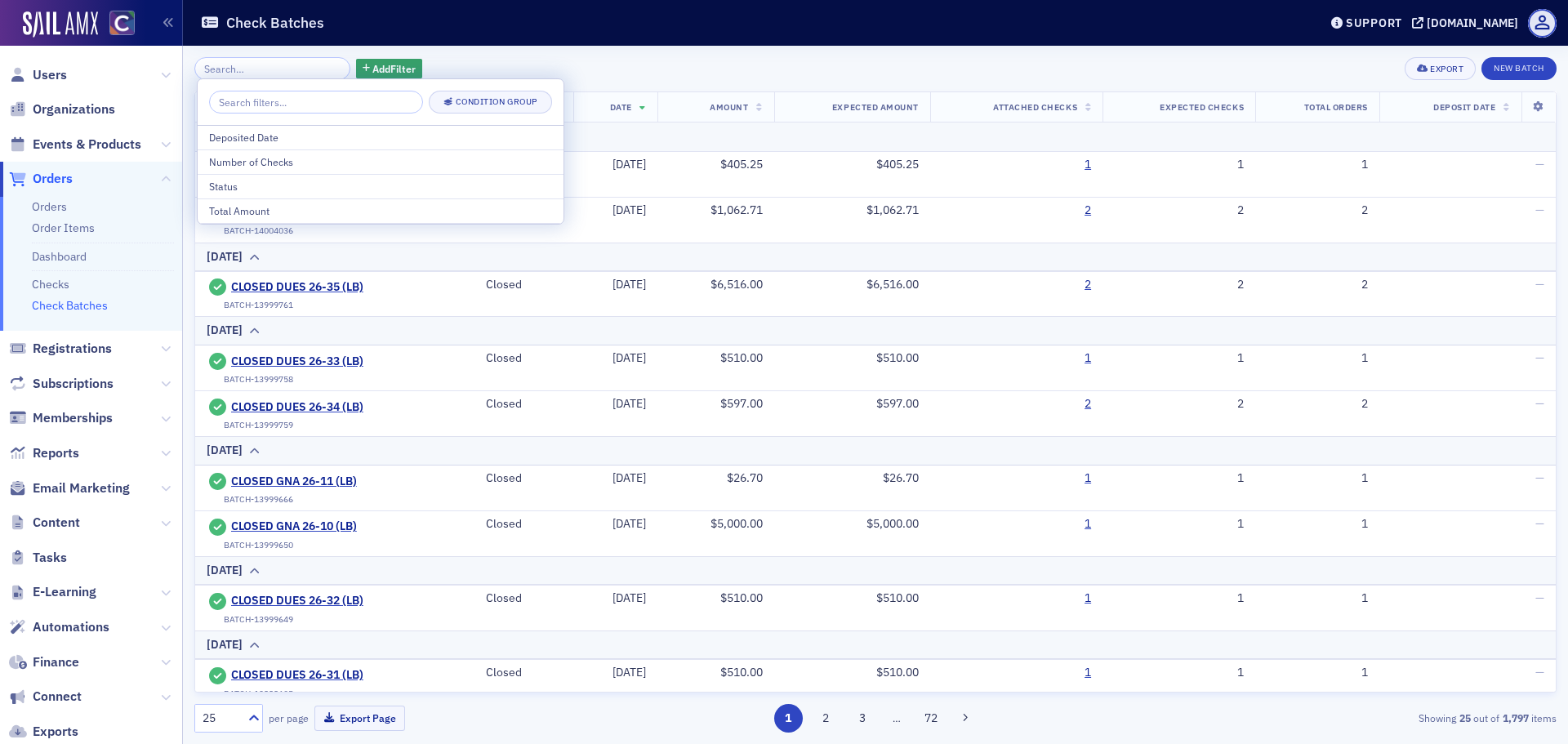
click at [500, 61] on div "Add Filter Export New Batch" at bounding box center [875, 69] width 1362 height 23
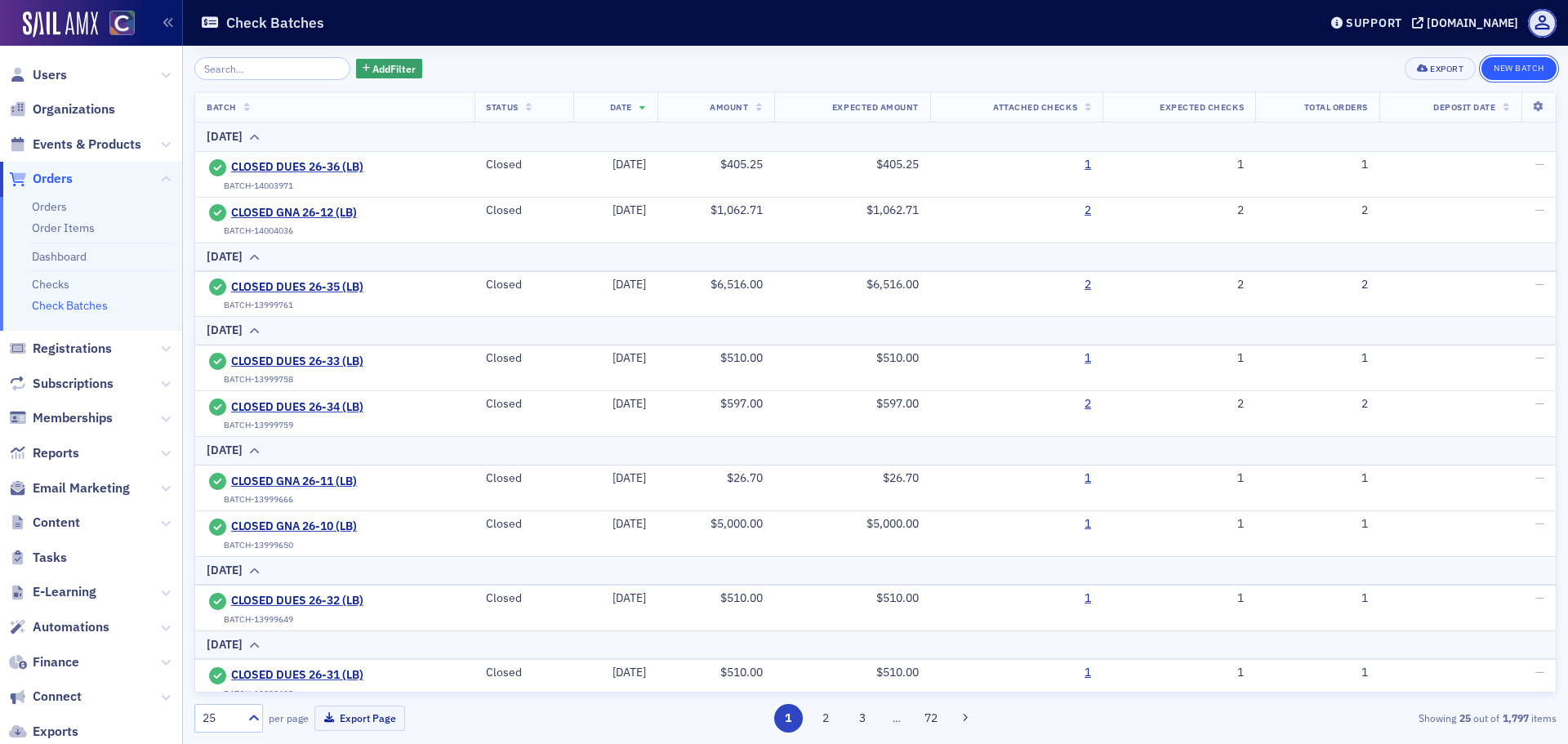
click at [1503, 75] on button "New Batch" at bounding box center [1518, 69] width 75 height 23
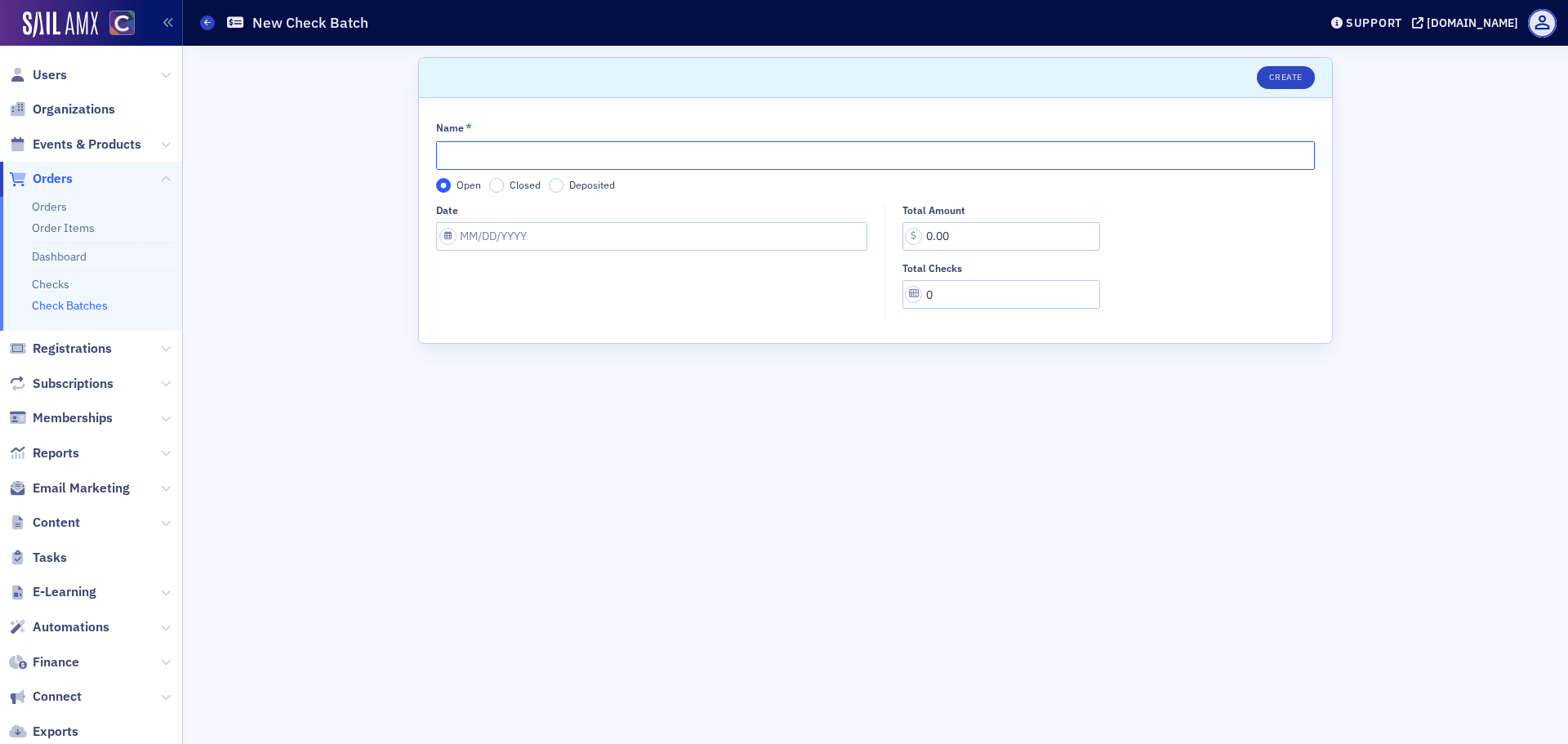
click at [744, 162] on input "Name *" at bounding box center [875, 155] width 878 height 29
type input "DUES 26-37 (LB)"
click at [550, 242] on input "Date" at bounding box center [651, 236] width 431 height 29
select select "7"
select select "2025"
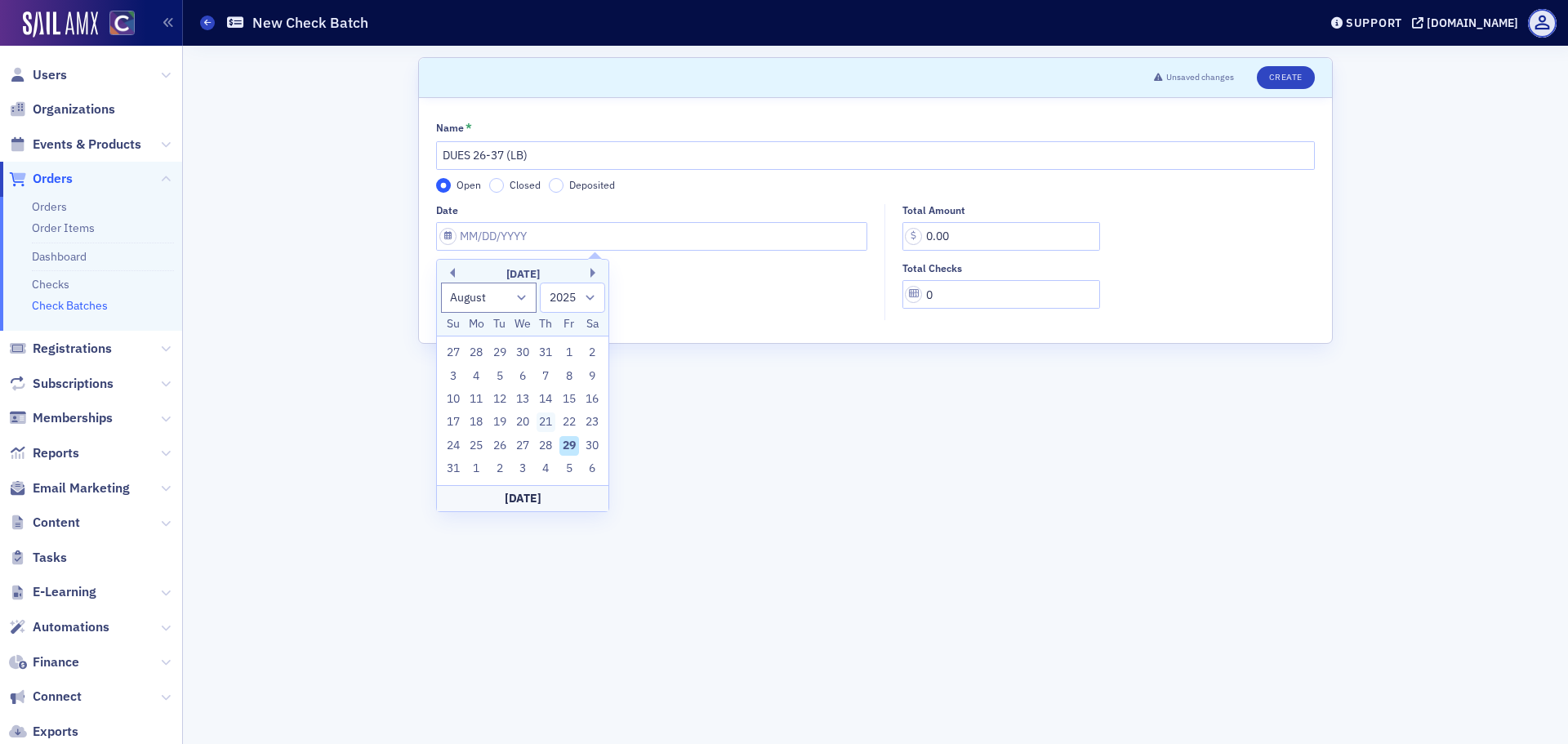
click at [538, 420] on div "21" at bounding box center [546, 422] width 20 height 20
type input "[DATE]"
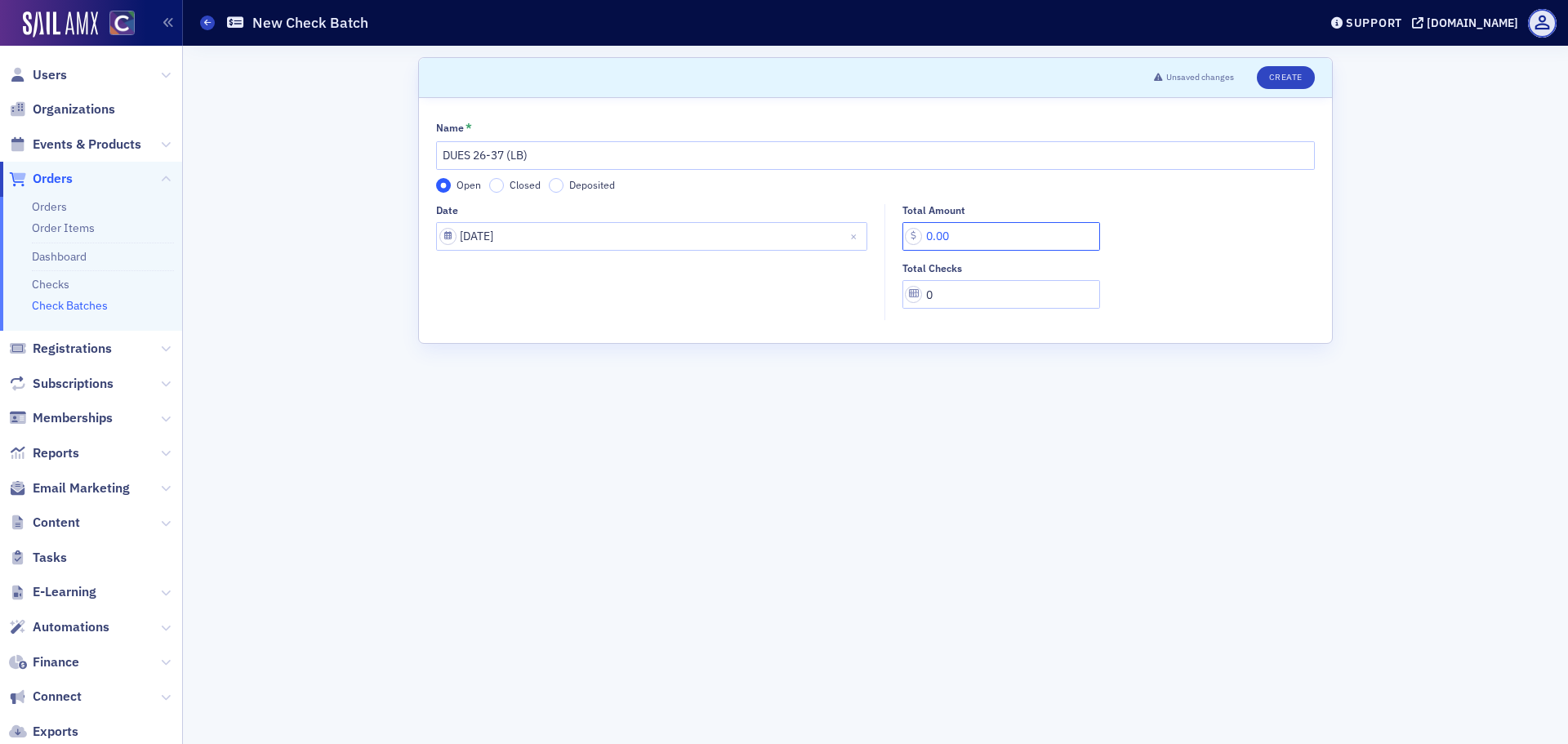
drag, startPoint x: 995, startPoint y: 244, endPoint x: 723, endPoint y: 254, distance: 272.2
click at [726, 254] on div "Date [DATE] Total Amount 0.00 Total Checks 0" at bounding box center [875, 263] width 878 height 117
type input "8,670.00"
type input "1"
click at [1294, 81] on button "Create" at bounding box center [1285, 77] width 58 height 23
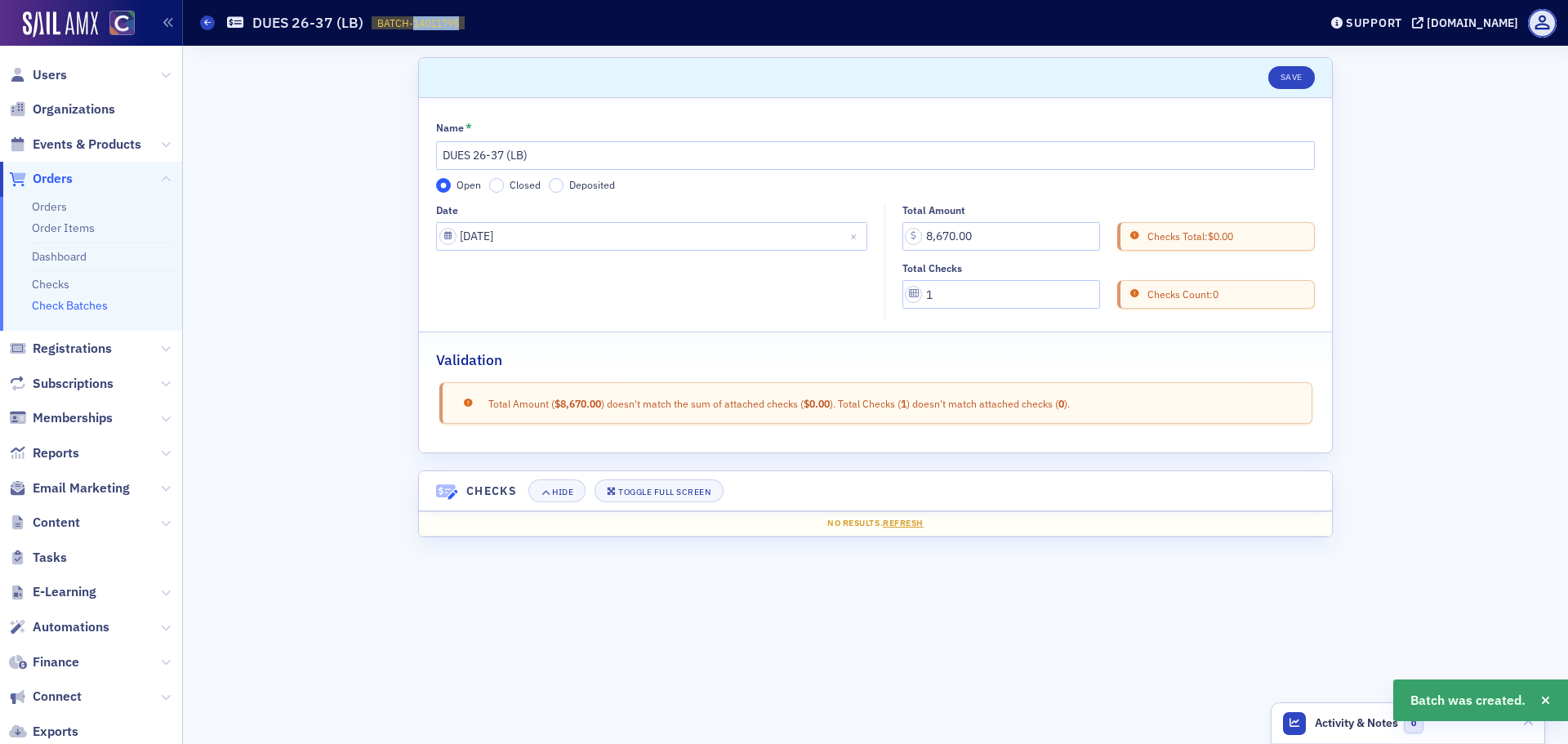
drag, startPoint x: 409, startPoint y: 24, endPoint x: 461, endPoint y: 23, distance: 52.0
click at [461, 23] on span "BATCH-14011795 14011795" at bounding box center [417, 23] width 93 height 14
copy span "14011795"
click at [210, 14] on div "Check Batches DUES 26-37 (LB) BATCH-14011795 14011795" at bounding box center [746, 23] width 1093 height 31
click at [205, 18] on span at bounding box center [207, 23] width 15 height 15
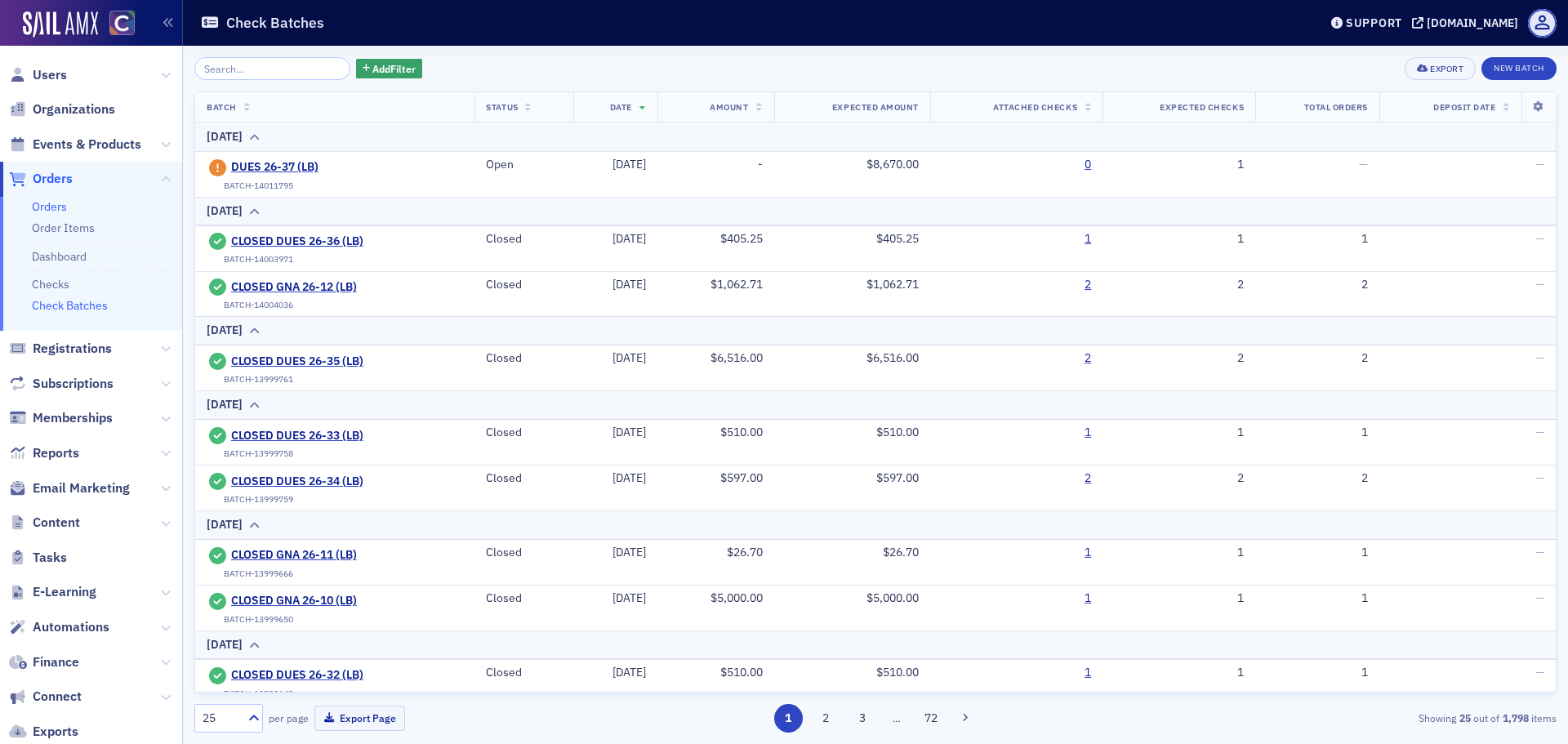
click at [53, 210] on link "Orders" at bounding box center [50, 206] width 35 height 15
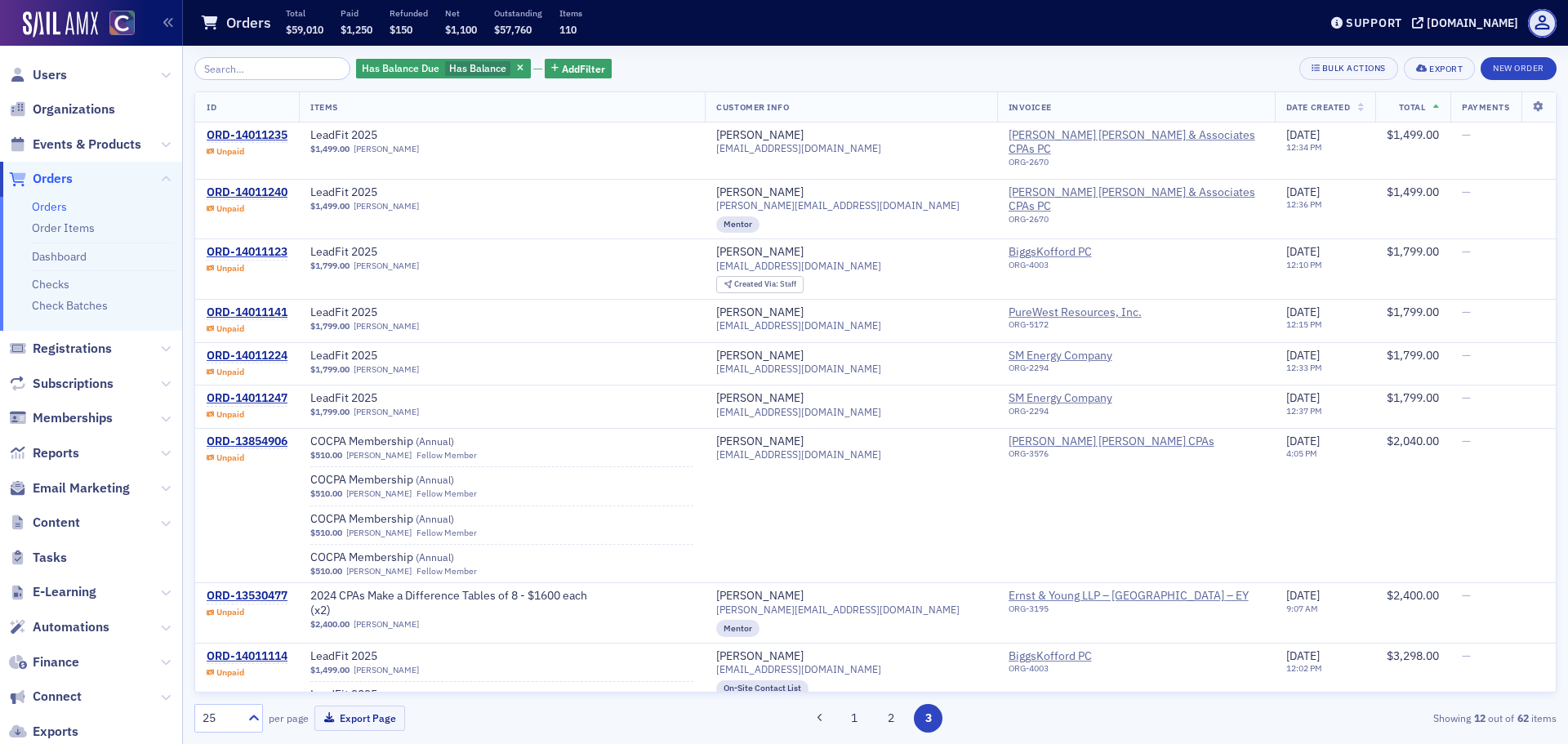
click at [1393, 116] on th "Total" at bounding box center [1412, 107] width 75 height 30
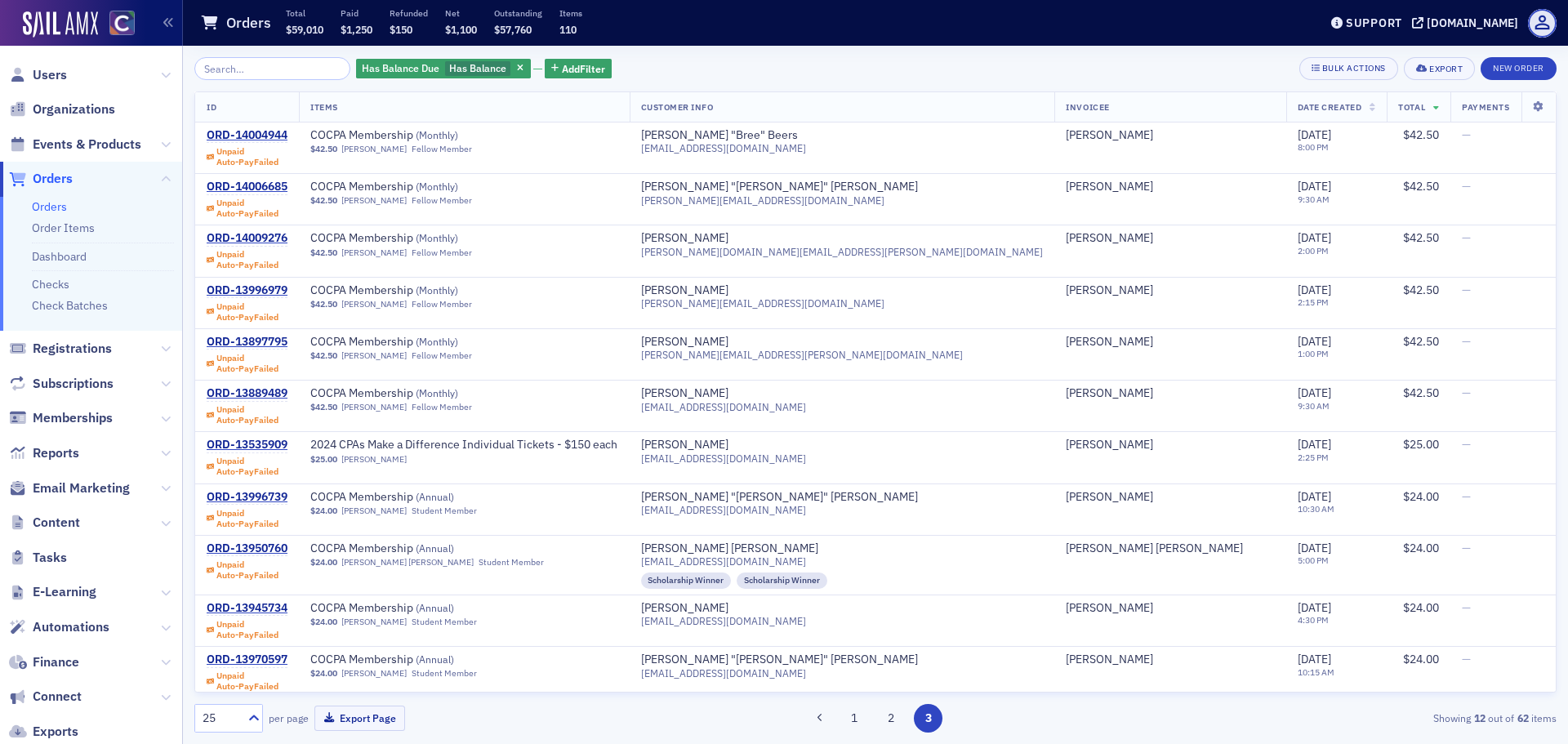
click at [1433, 105] on icon at bounding box center [1437, 108] width 7 height 9
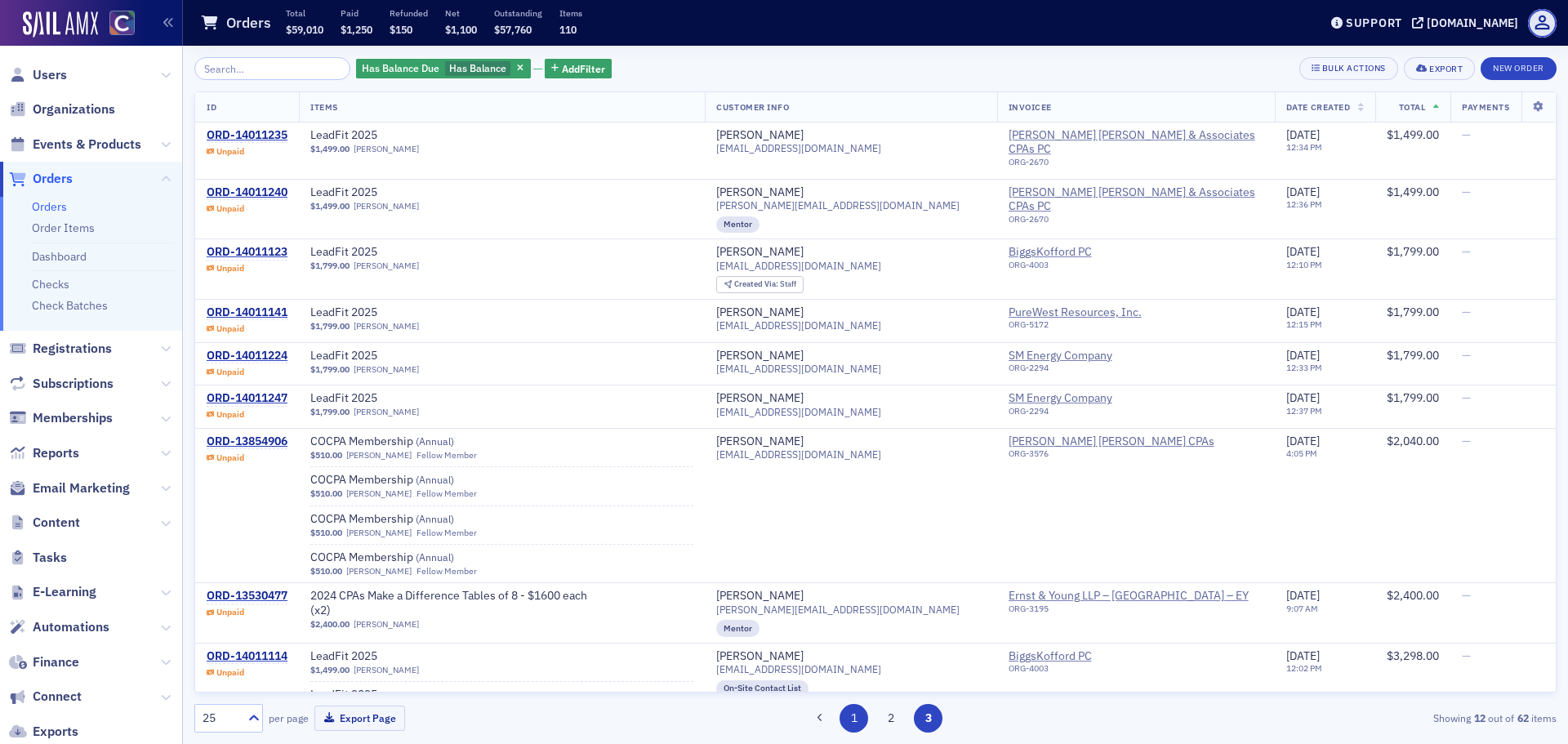
click at [851, 721] on button "1" at bounding box center [853, 718] width 29 height 29
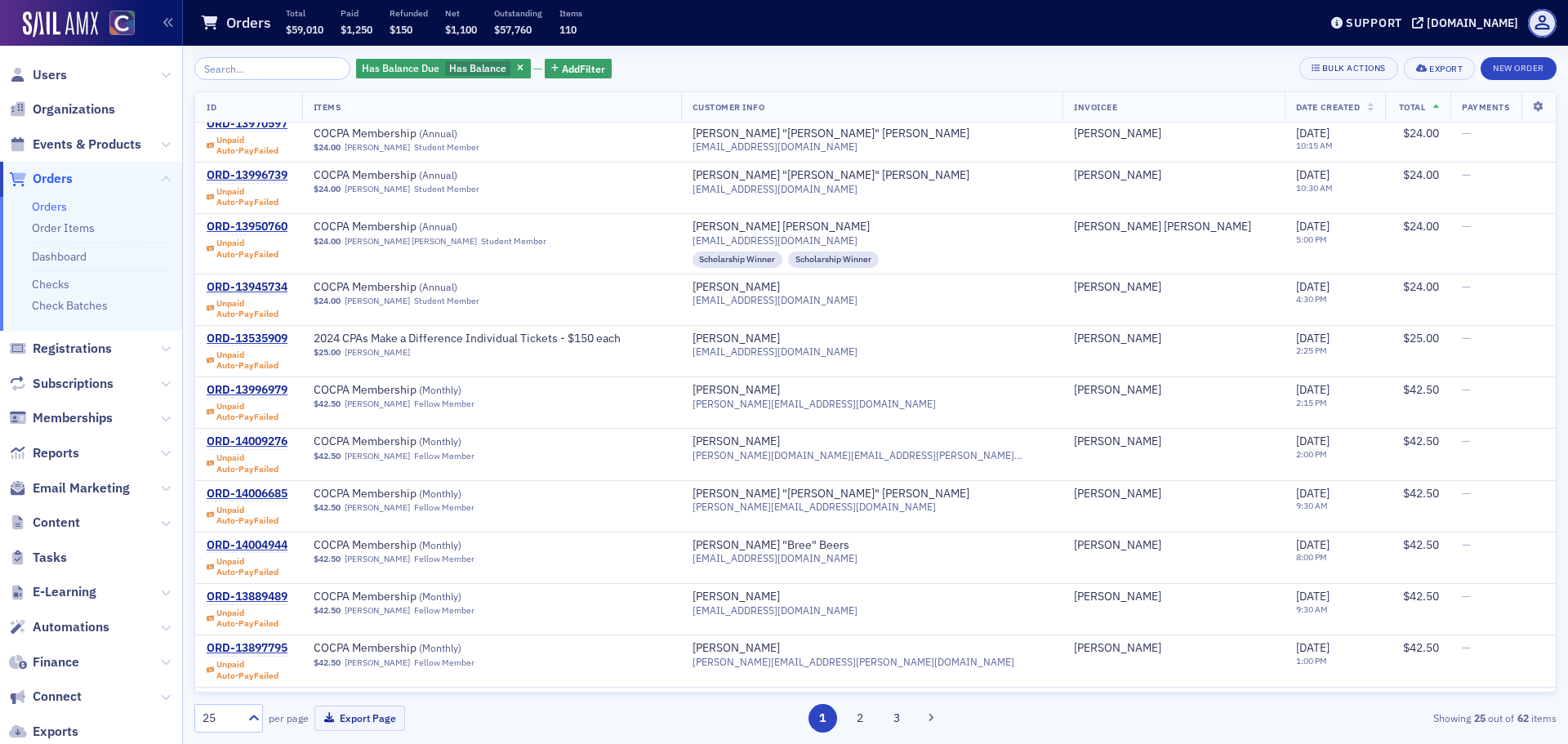
scroll to position [408, 0]
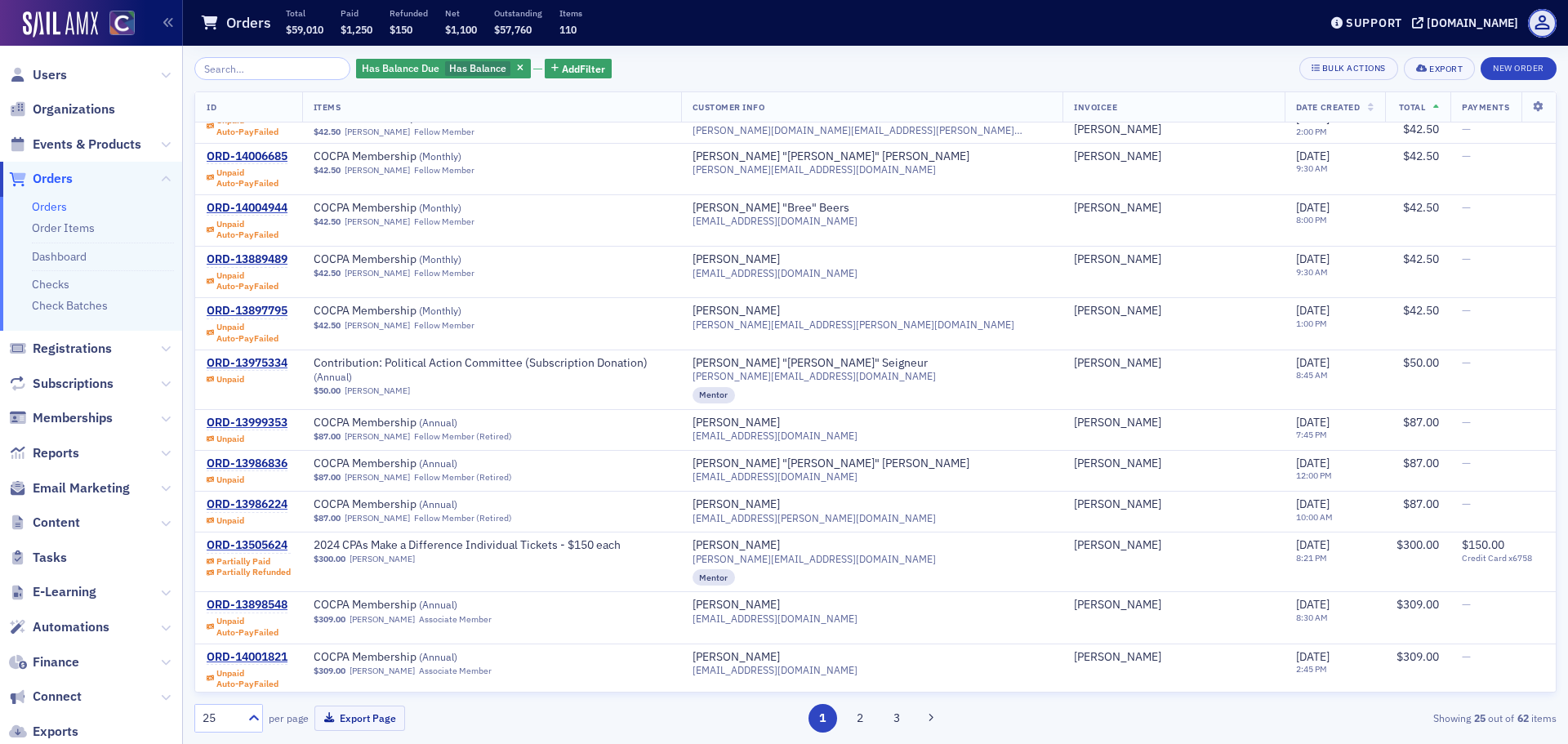
click at [517, 70] on icon "button" at bounding box center [520, 69] width 7 height 9
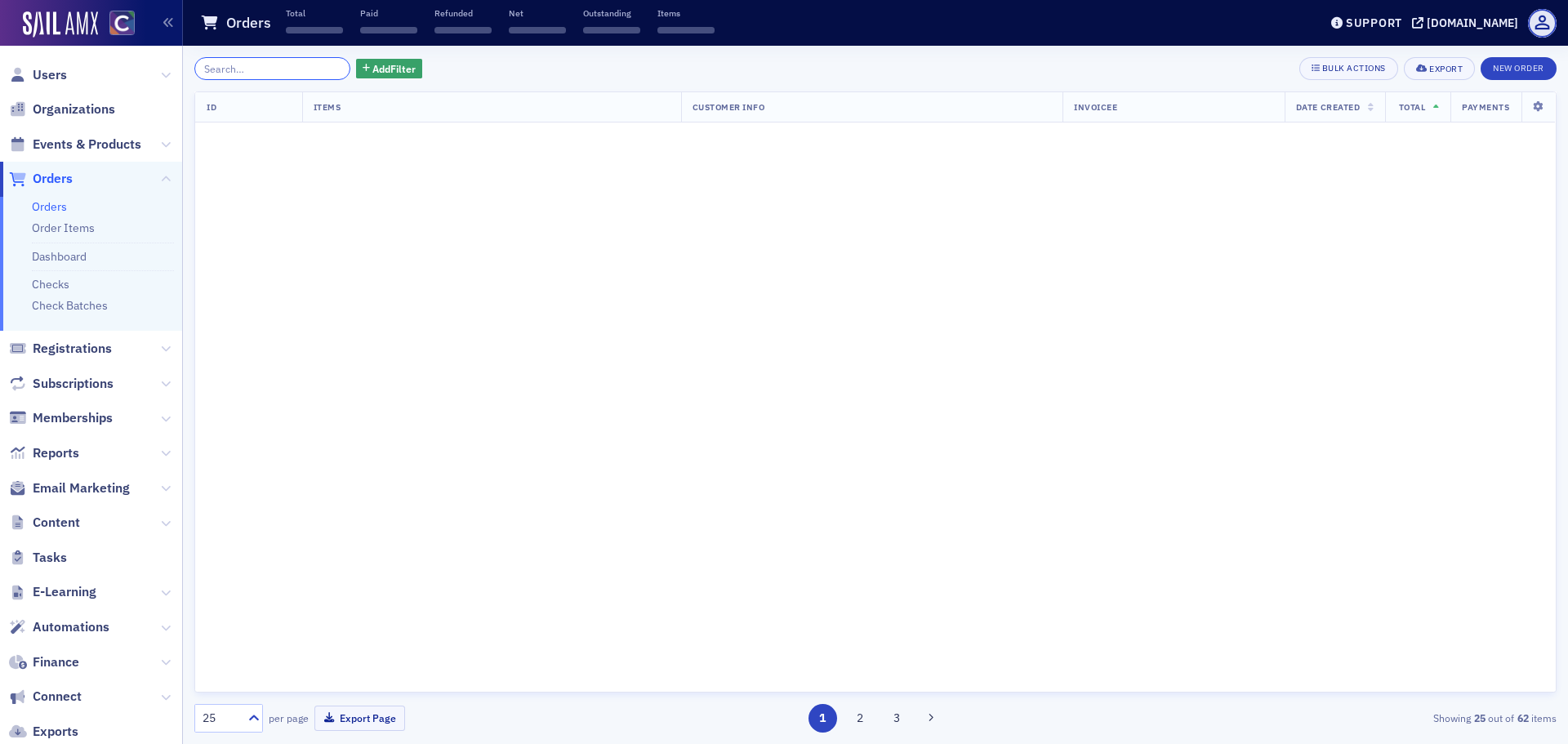
click at [290, 64] on input "search" at bounding box center [271, 69] width 156 height 23
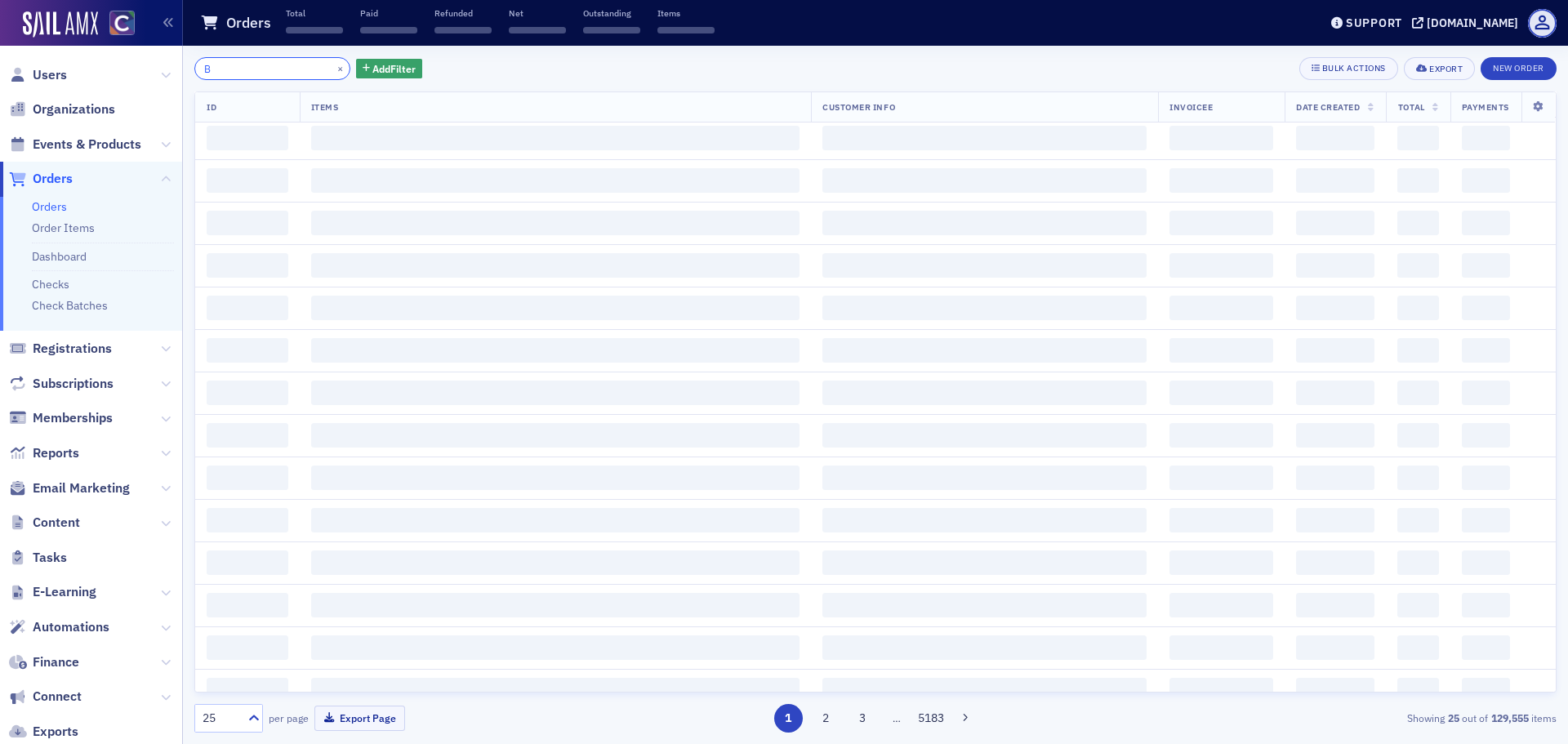
scroll to position [1464, 0]
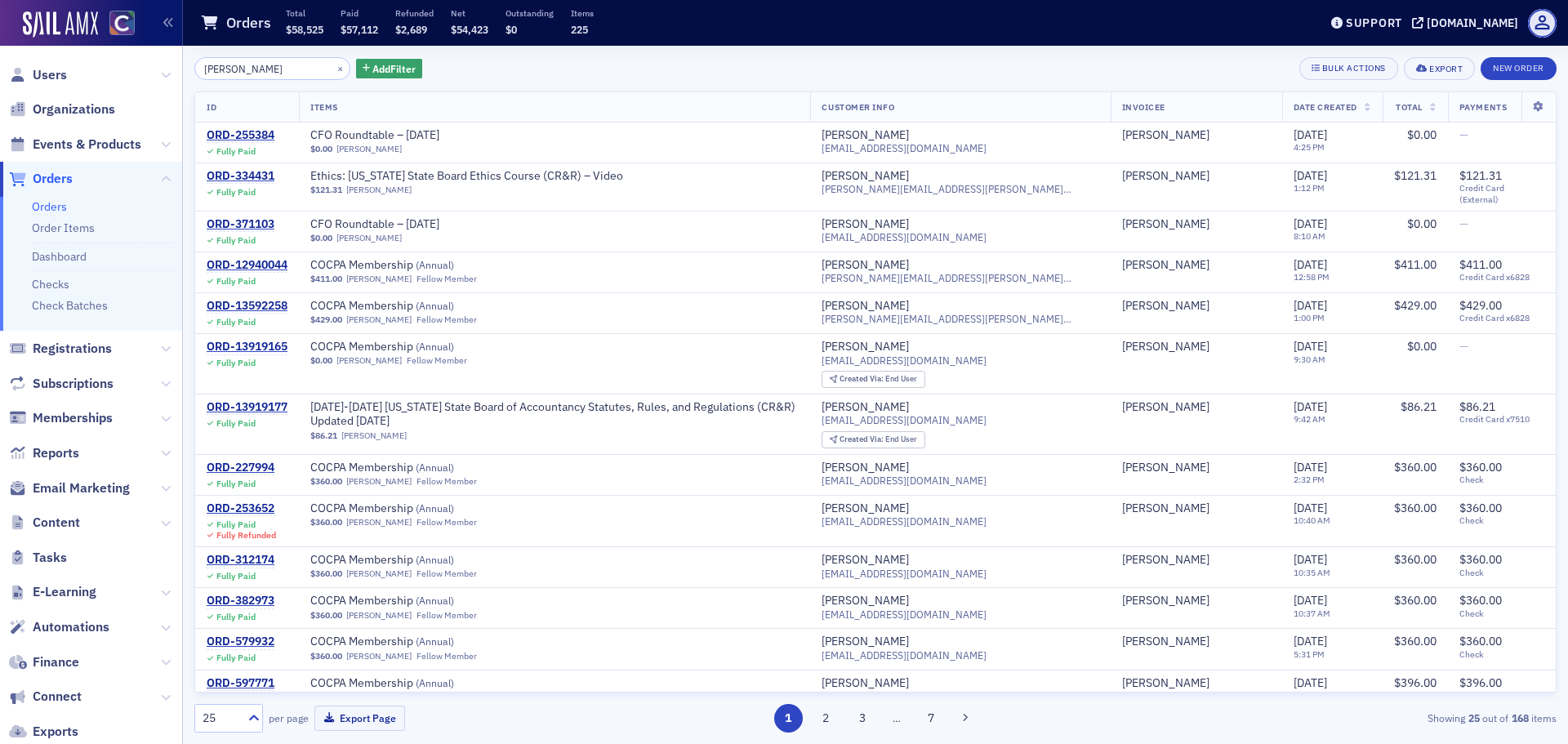
click at [894, 109] on span "Customer Info" at bounding box center [858, 106] width 73 height 11
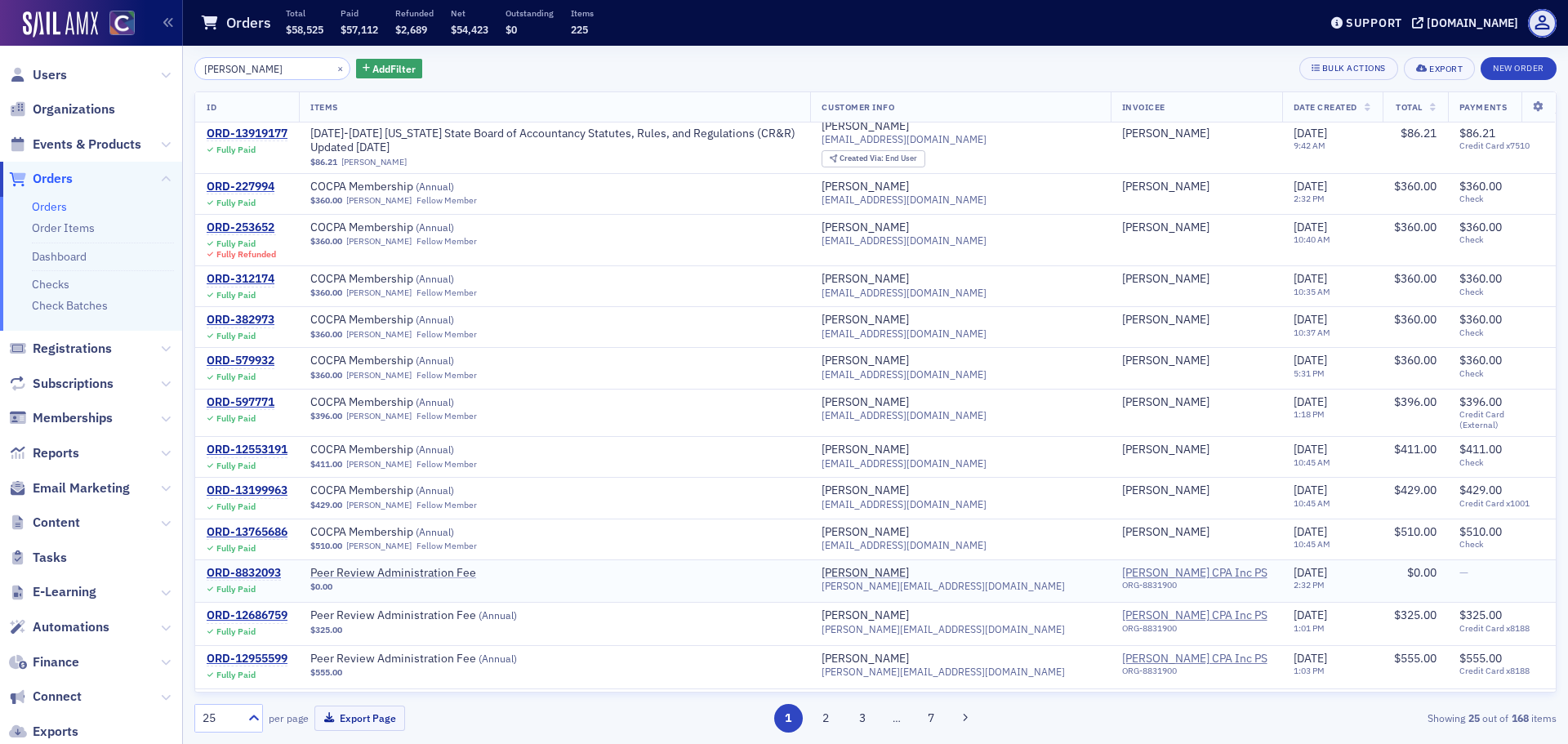
scroll to position [547, 0]
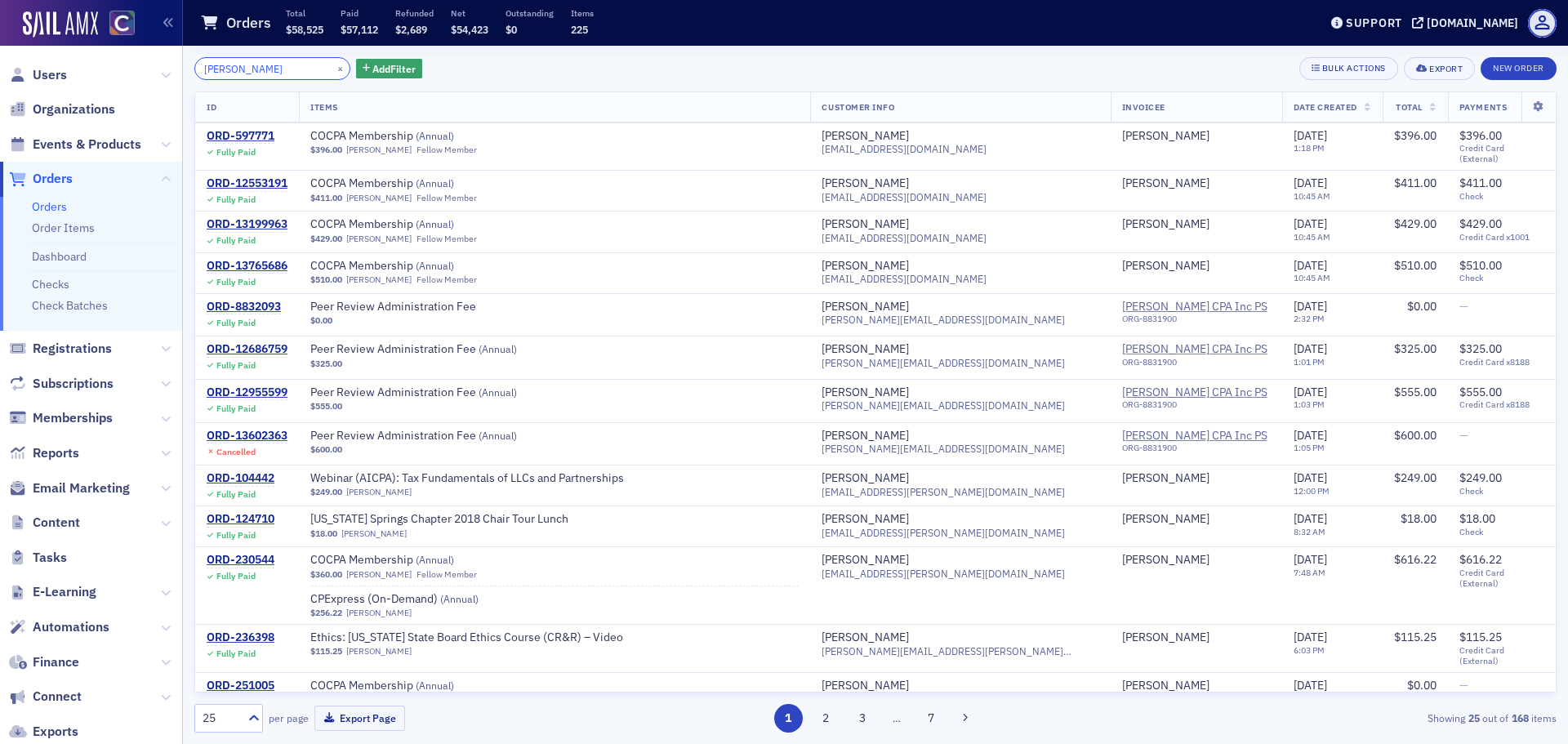
click at [285, 77] on input "[PERSON_NAME]" at bounding box center [271, 69] width 156 height 23
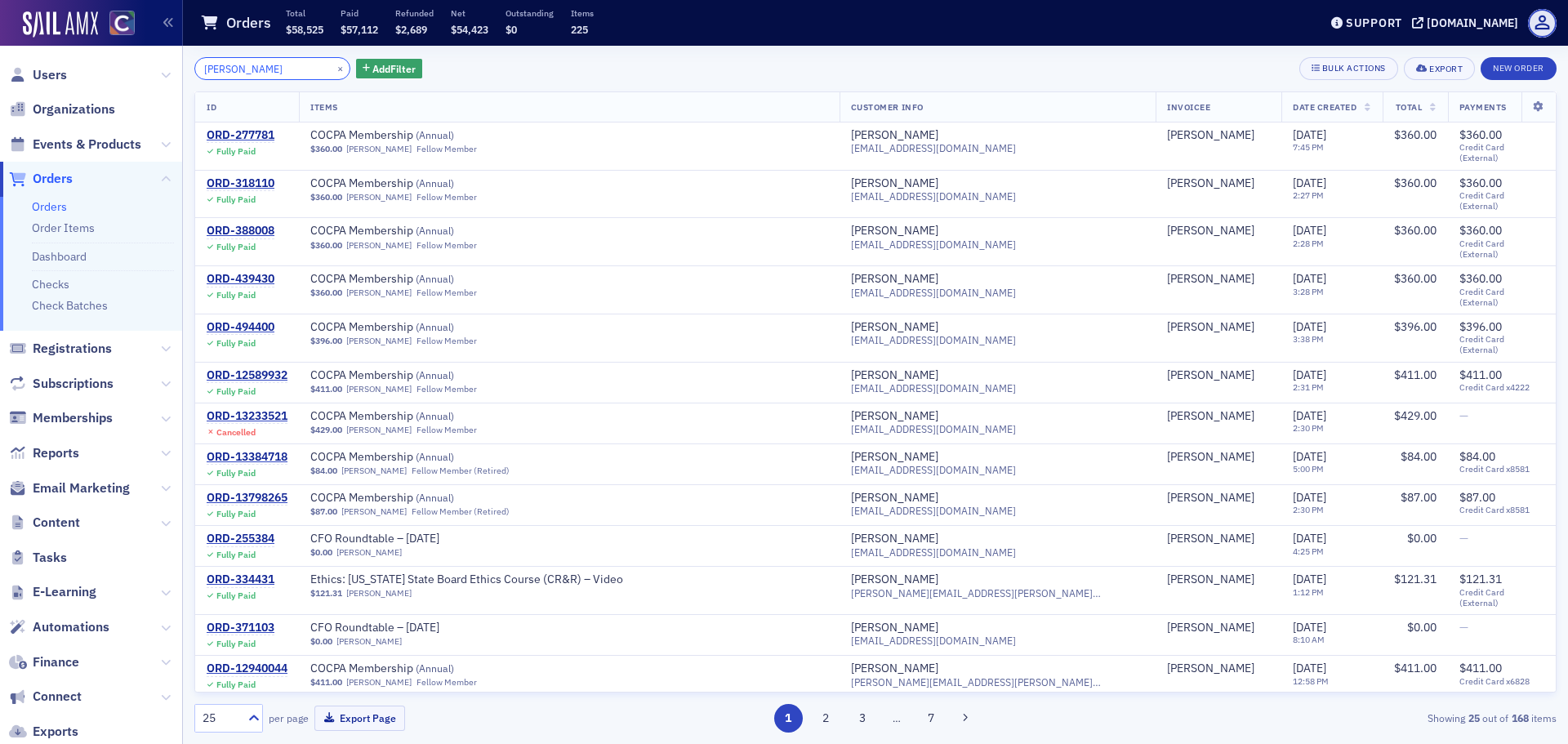
type input "[PERSON_NAME]"
click at [333, 70] on button "×" at bounding box center [340, 67] width 15 height 15
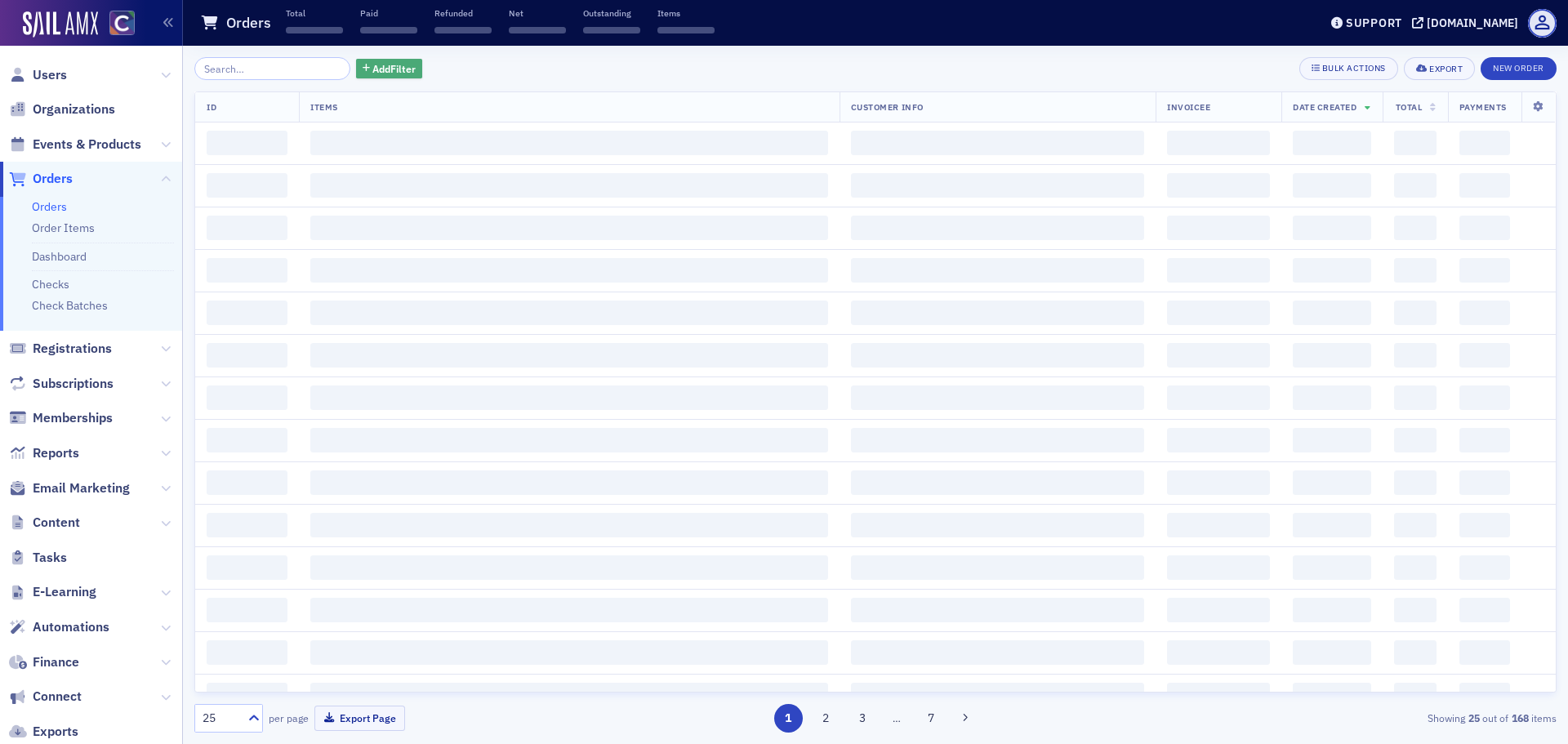
click at [372, 70] on span "Add Filter" at bounding box center [394, 68] width 43 height 15
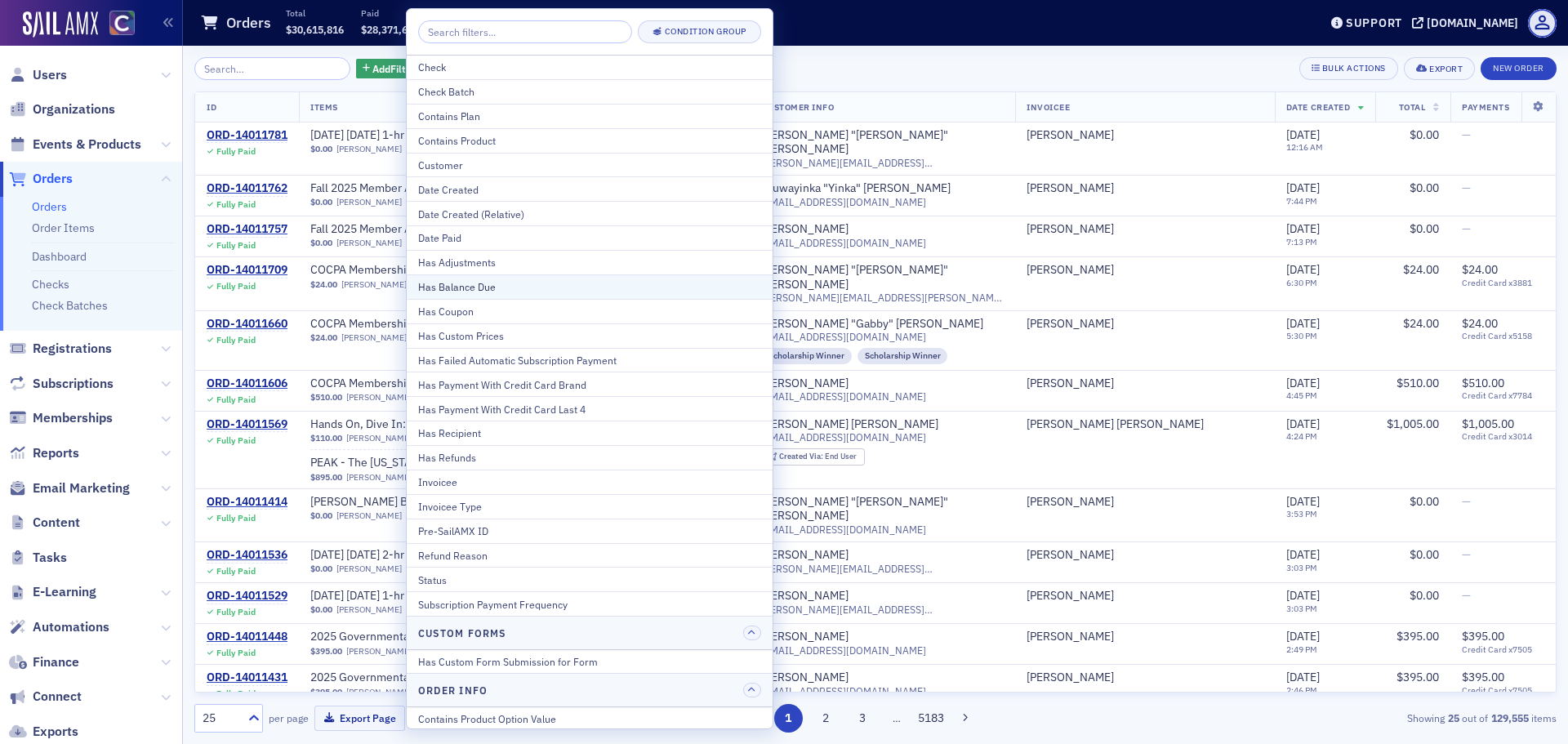
drag, startPoint x: 474, startPoint y: 266, endPoint x: 475, endPoint y: 284, distance: 18.0
click at [475, 284] on div "Check Check Batch Contains Plan Contains Product Customer Date Created Date Cre…" at bounding box center [590, 336] width 366 height 560
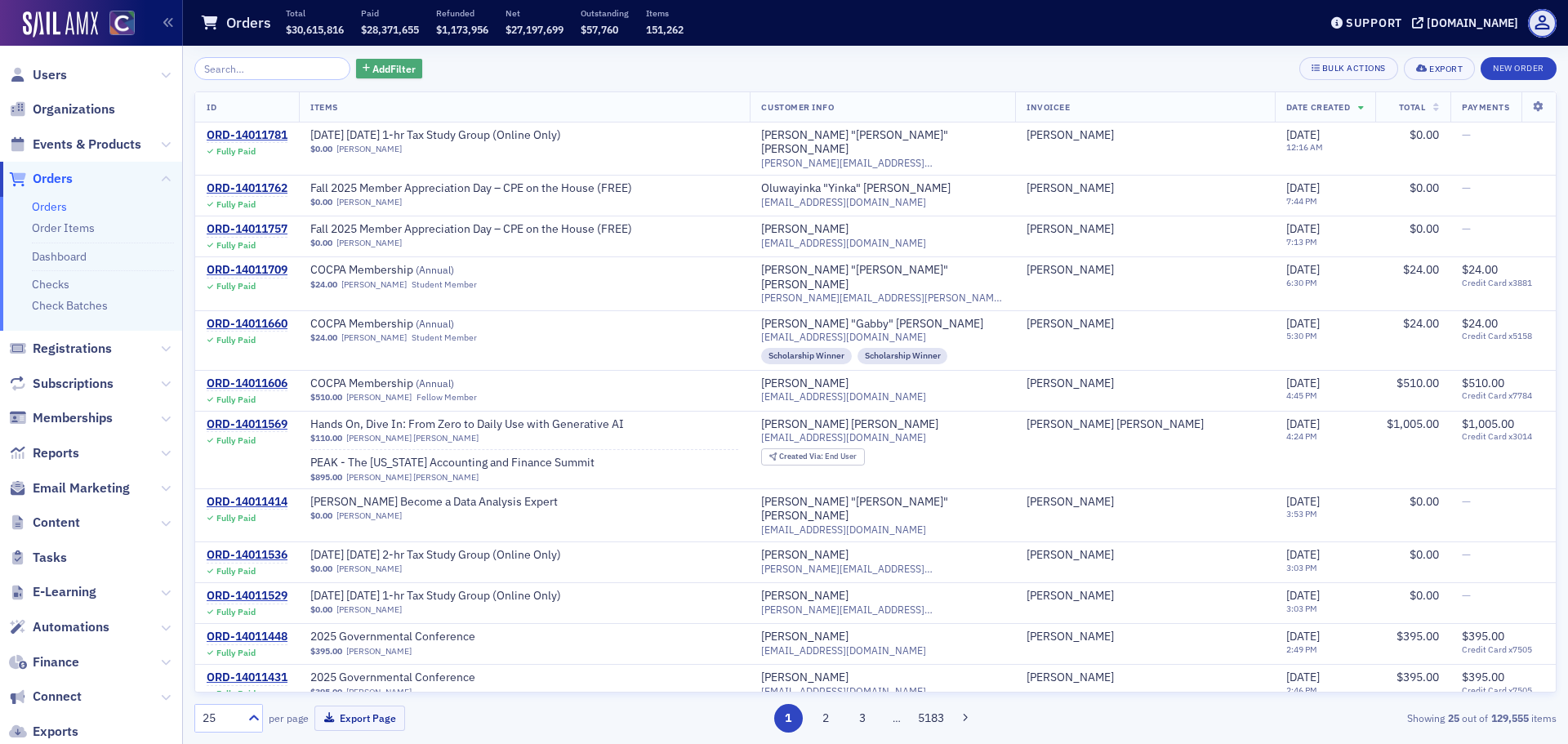
click at [382, 69] on span "Add Filter" at bounding box center [394, 68] width 43 height 15
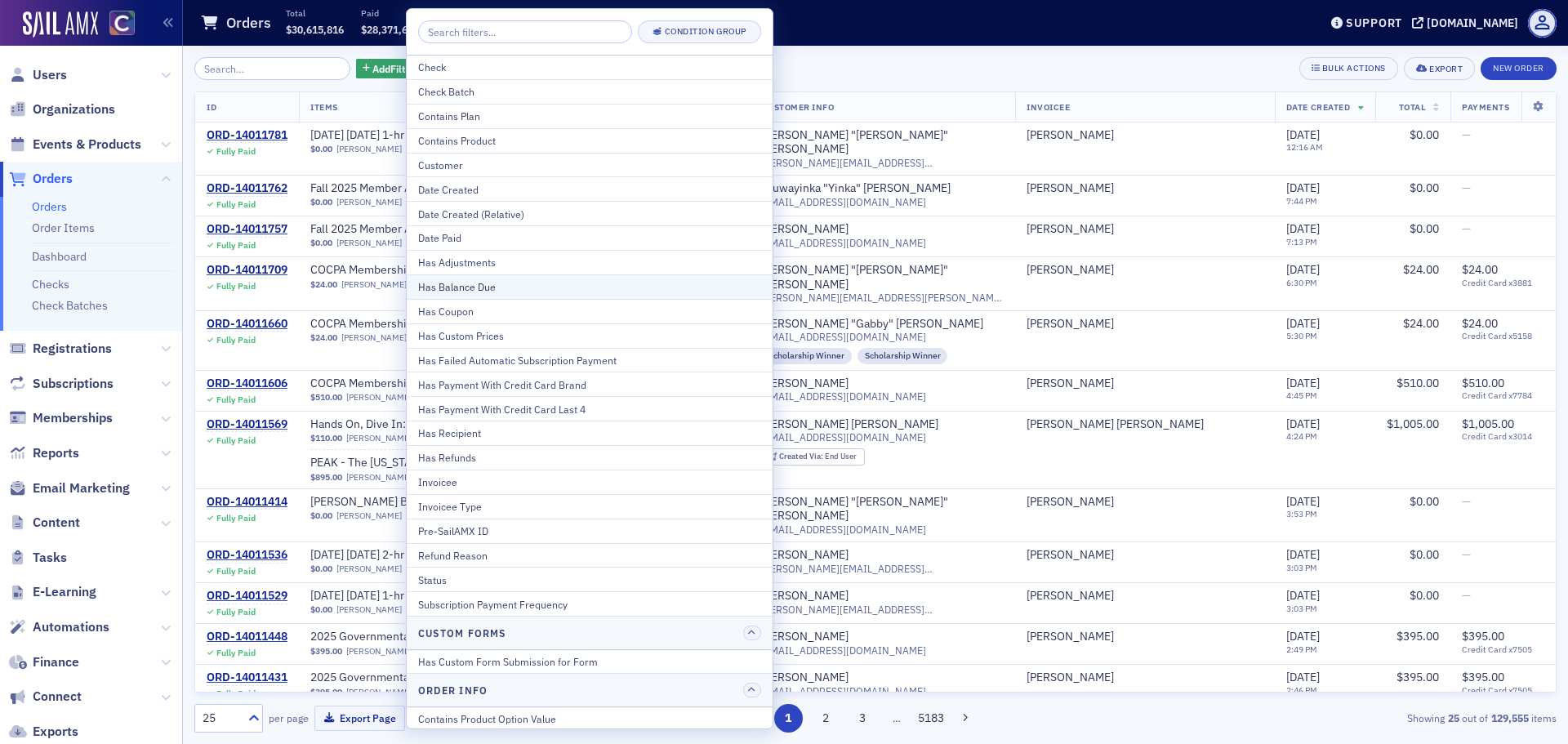
click at [464, 285] on div "Has Balance Due" at bounding box center [590, 286] width 343 height 15
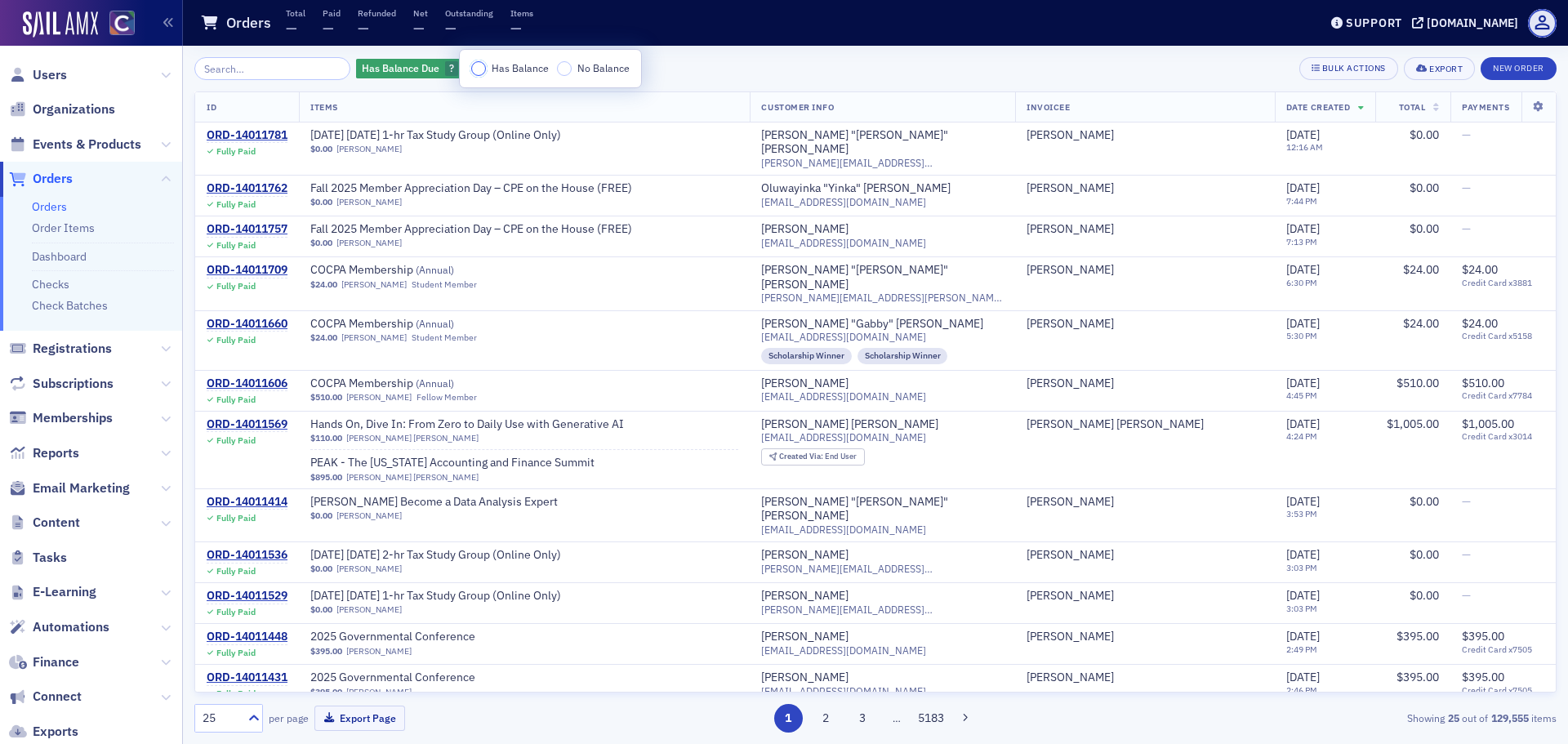
click at [480, 62] on input "Has Balance" at bounding box center [478, 68] width 15 height 15
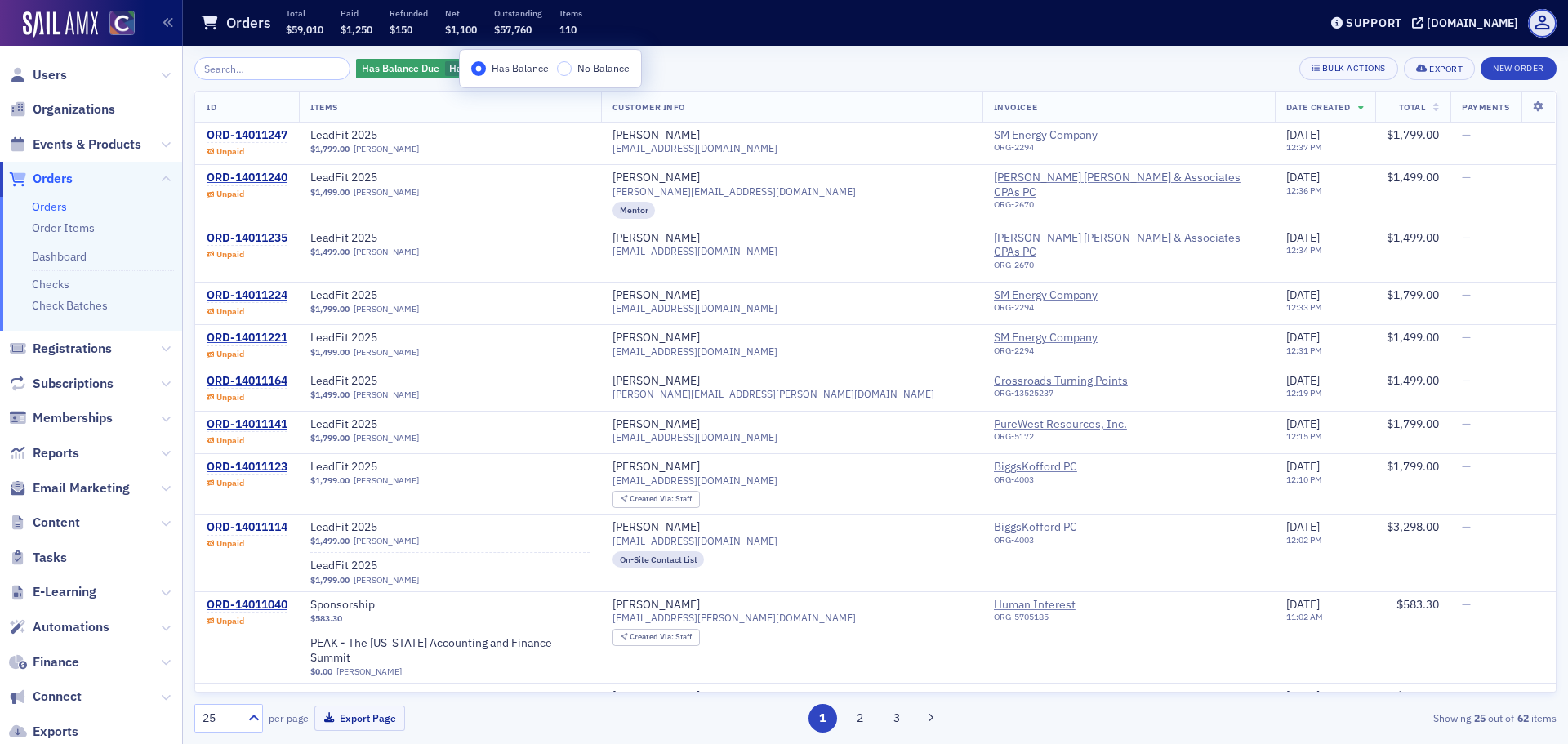
click at [1089, 60] on div "Has Balance Due Has Balance Add Filter Bulk Actions Export New Order" at bounding box center [875, 69] width 1362 height 23
click at [1398, 111] on span "Total" at bounding box center [1411, 106] width 27 height 11
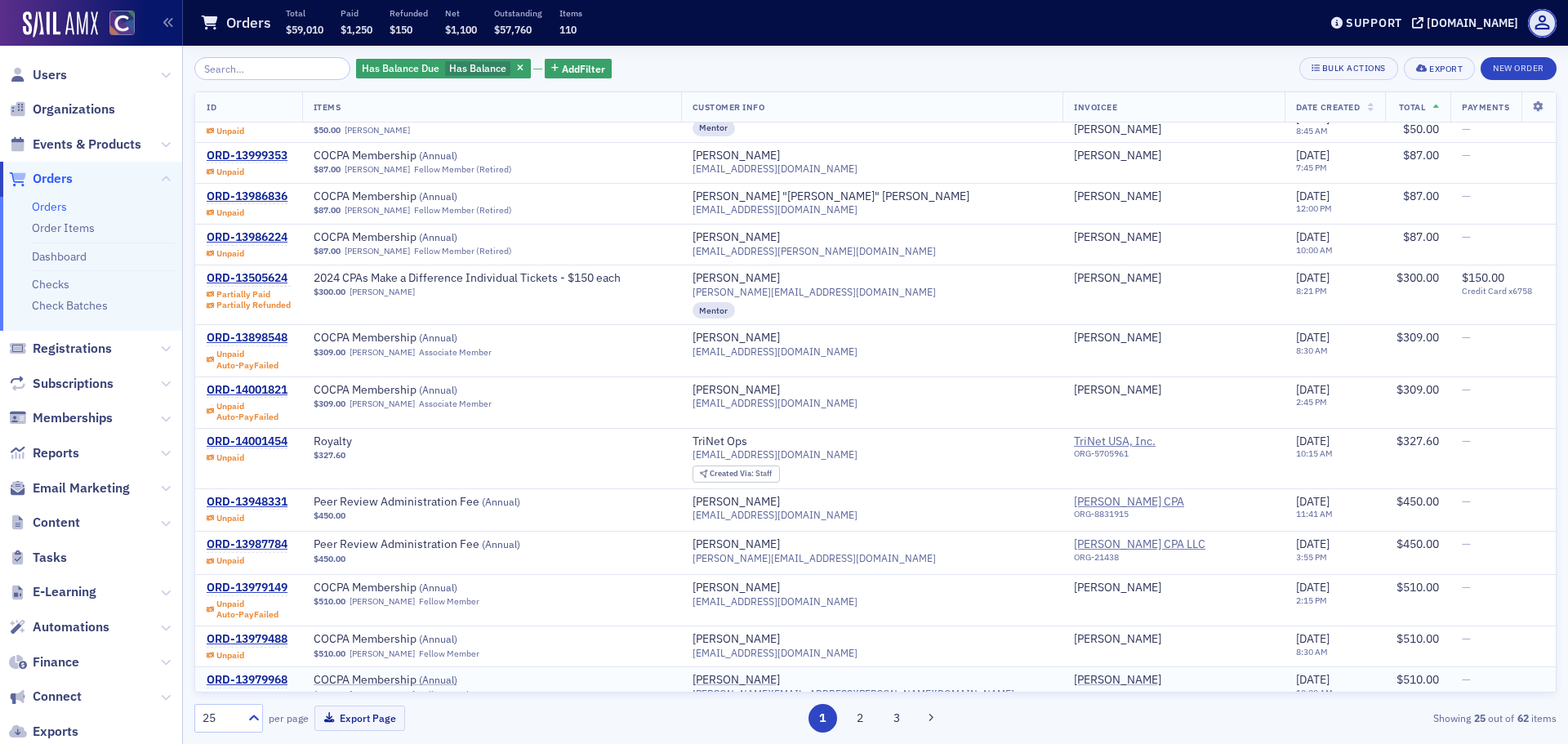
scroll to position [702, 0]
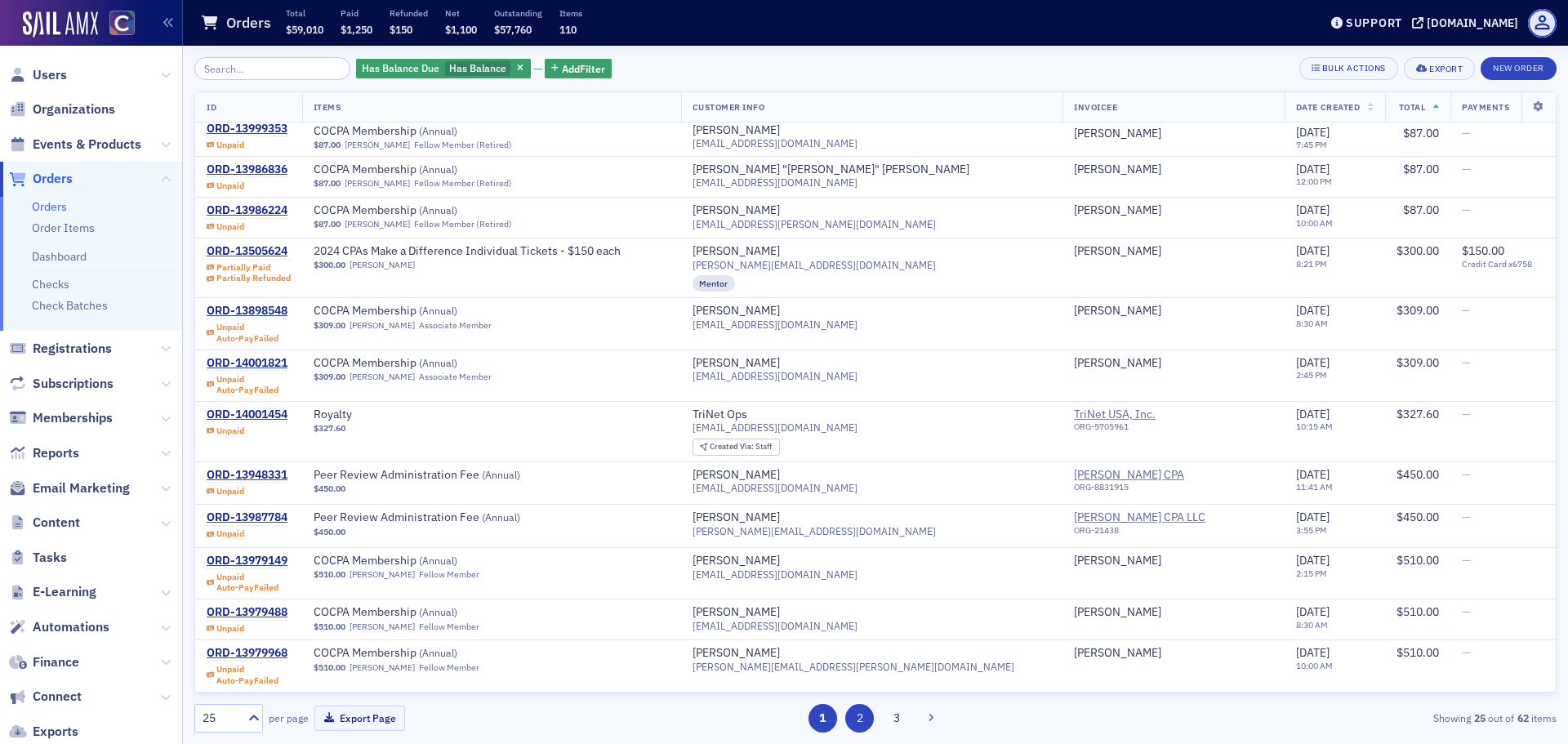
click at [862, 714] on button "2" at bounding box center [859, 718] width 29 height 29
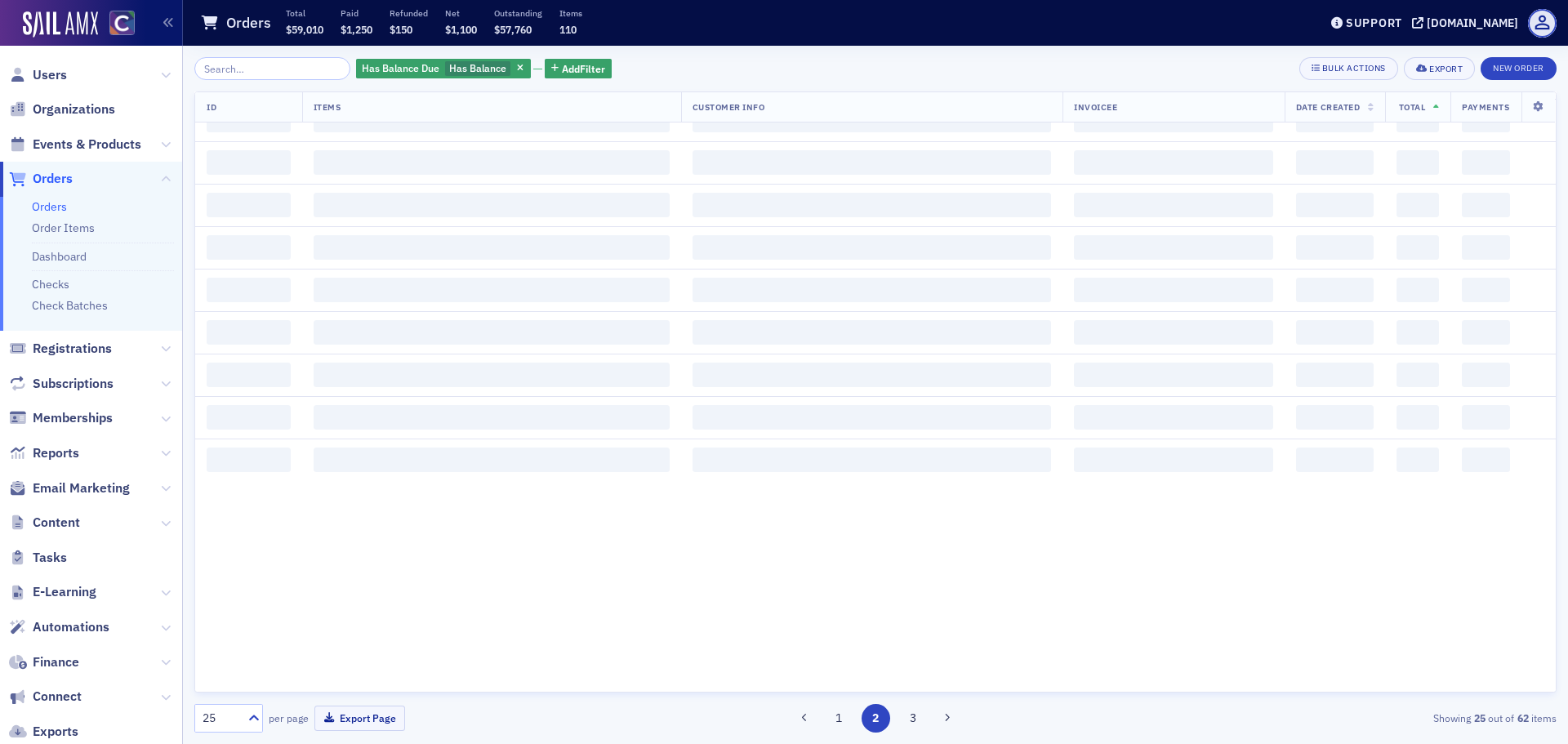
scroll to position [0, 0]
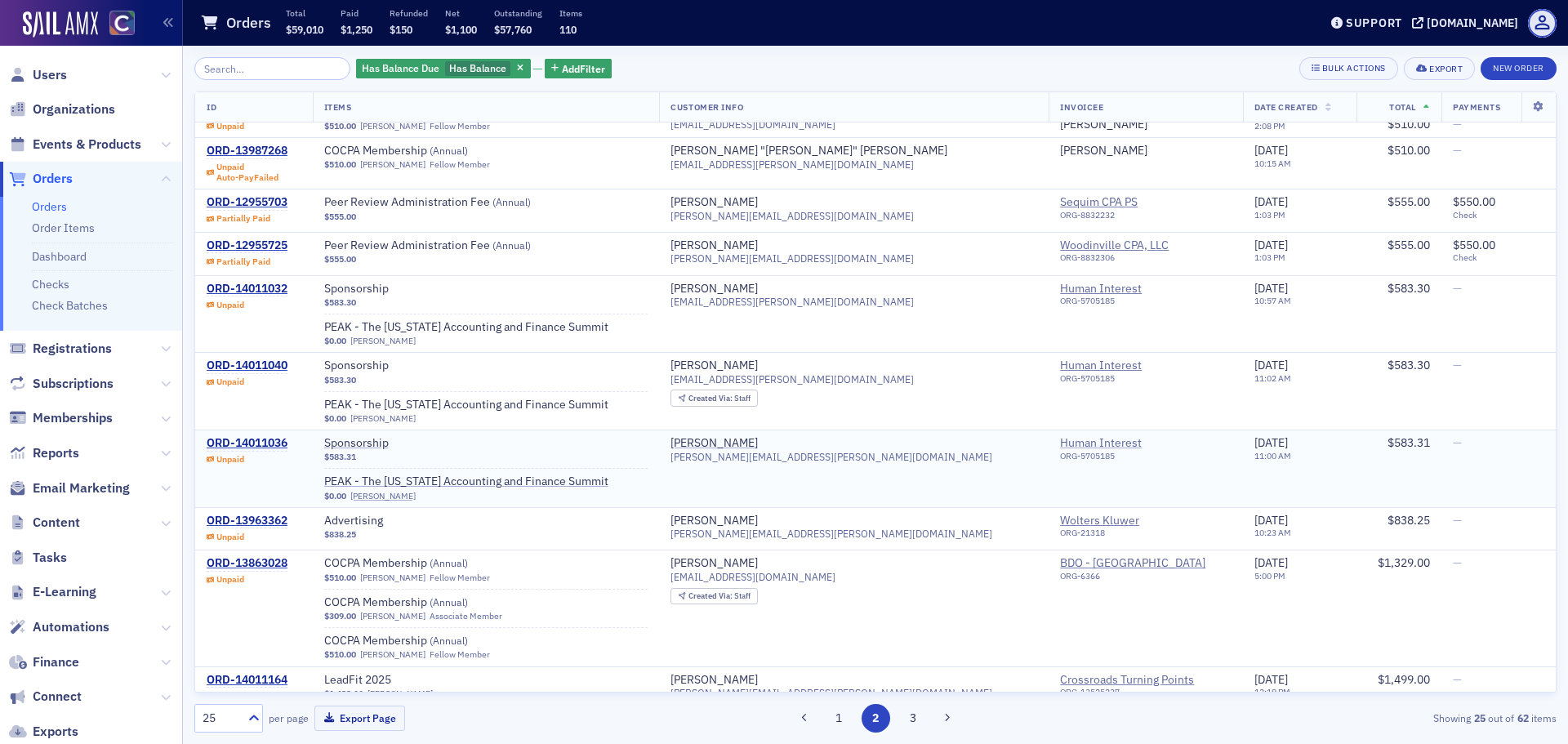
scroll to position [795, 0]
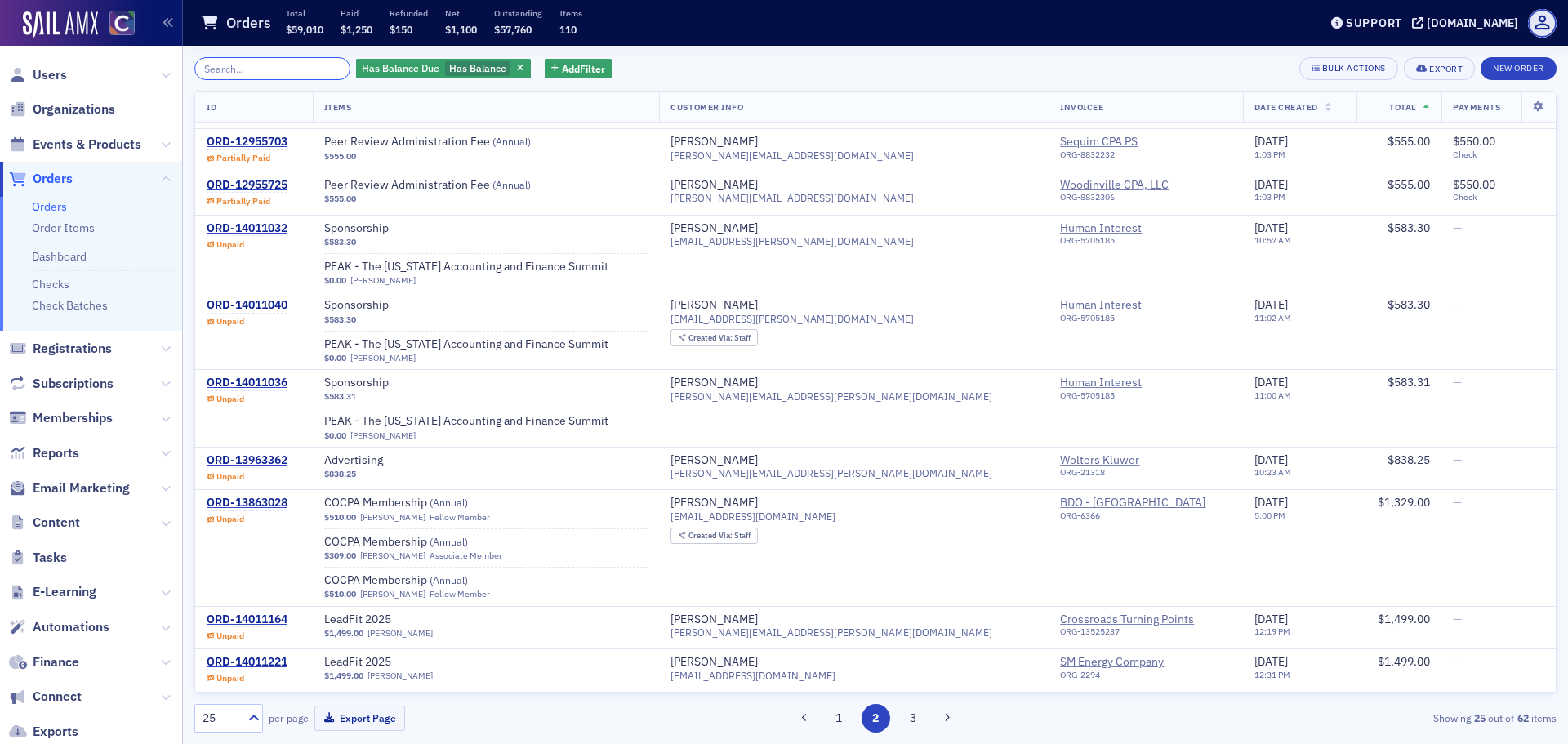
click at [277, 64] on input "search" at bounding box center [271, 69] width 156 height 23
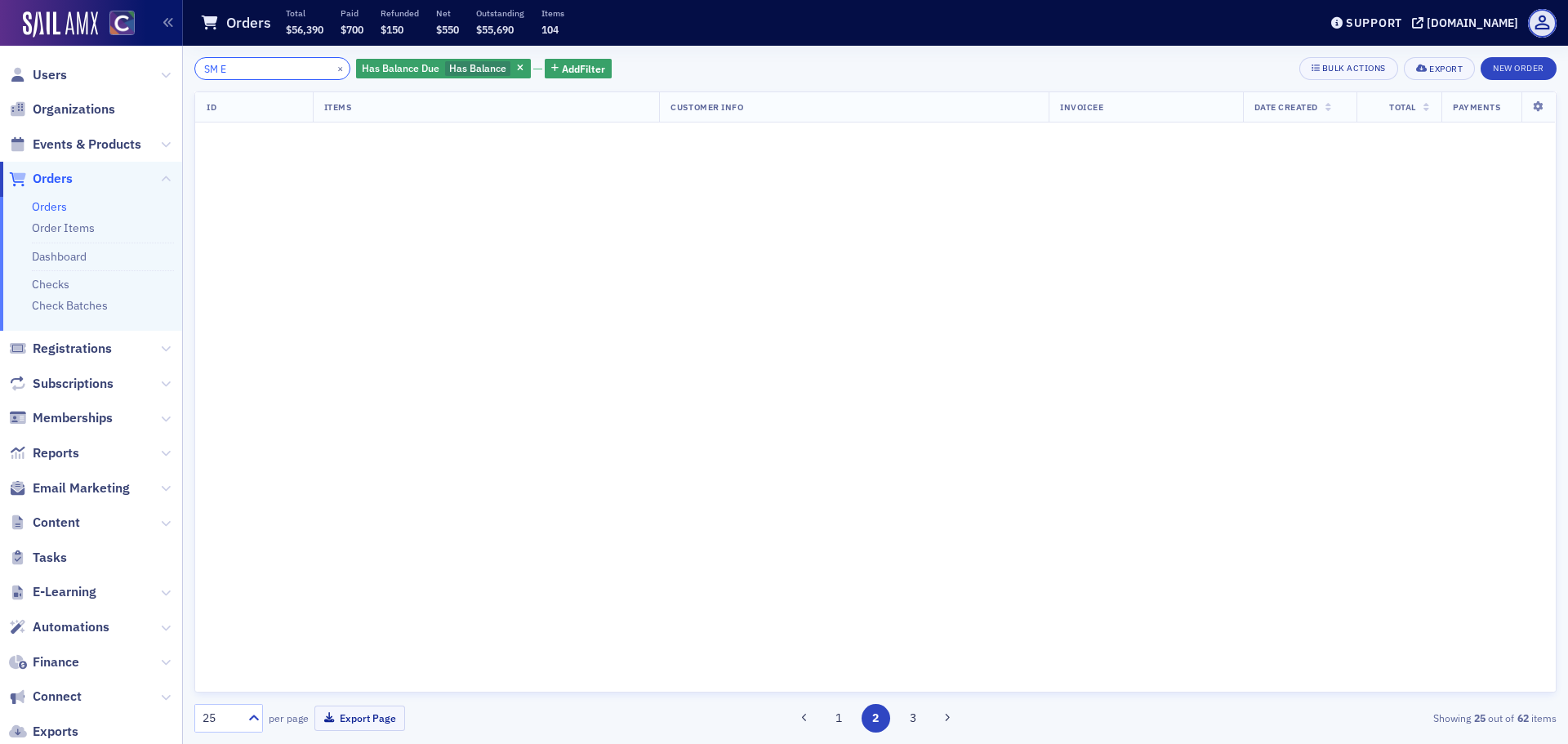
scroll to position [1770, 0]
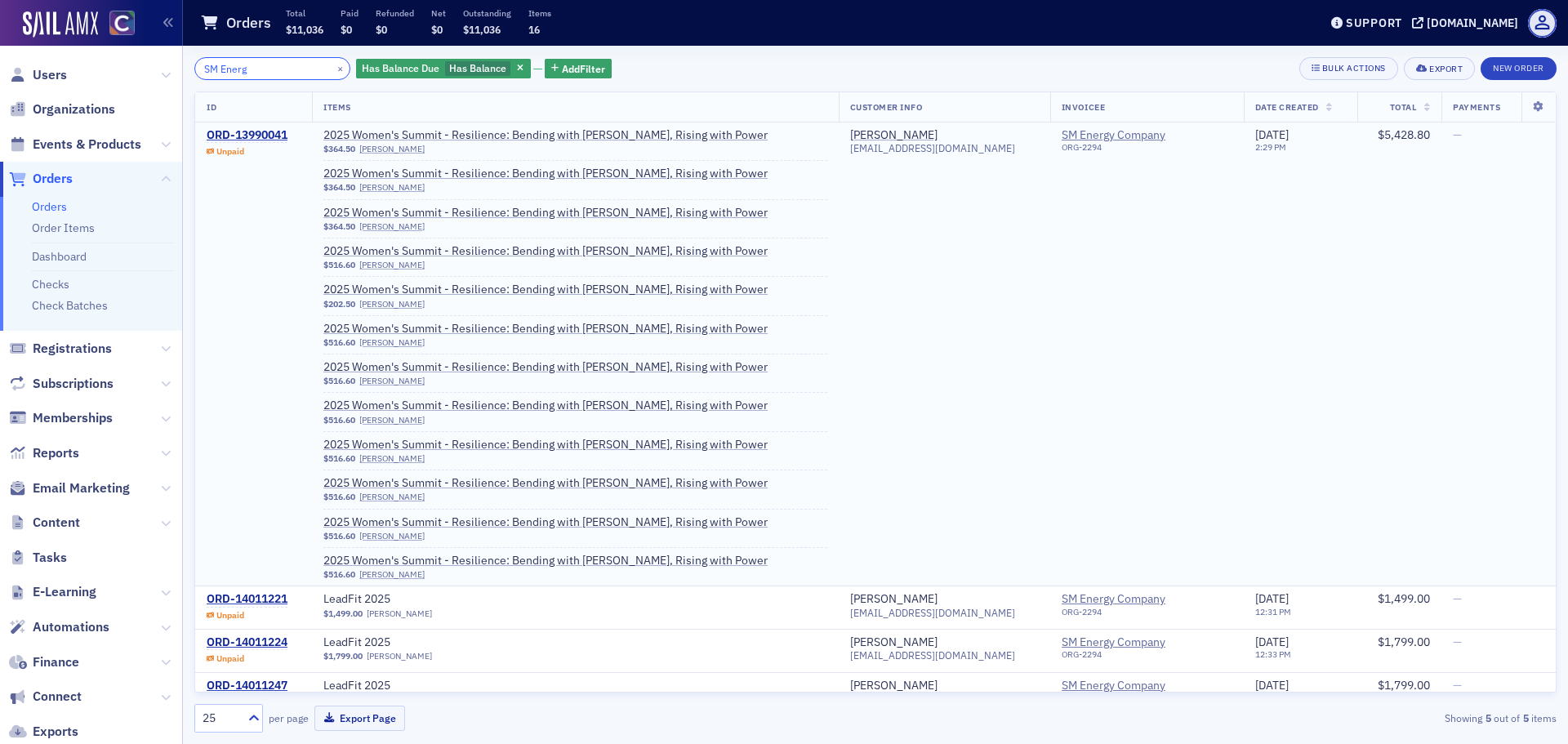
type input "SM Energ"
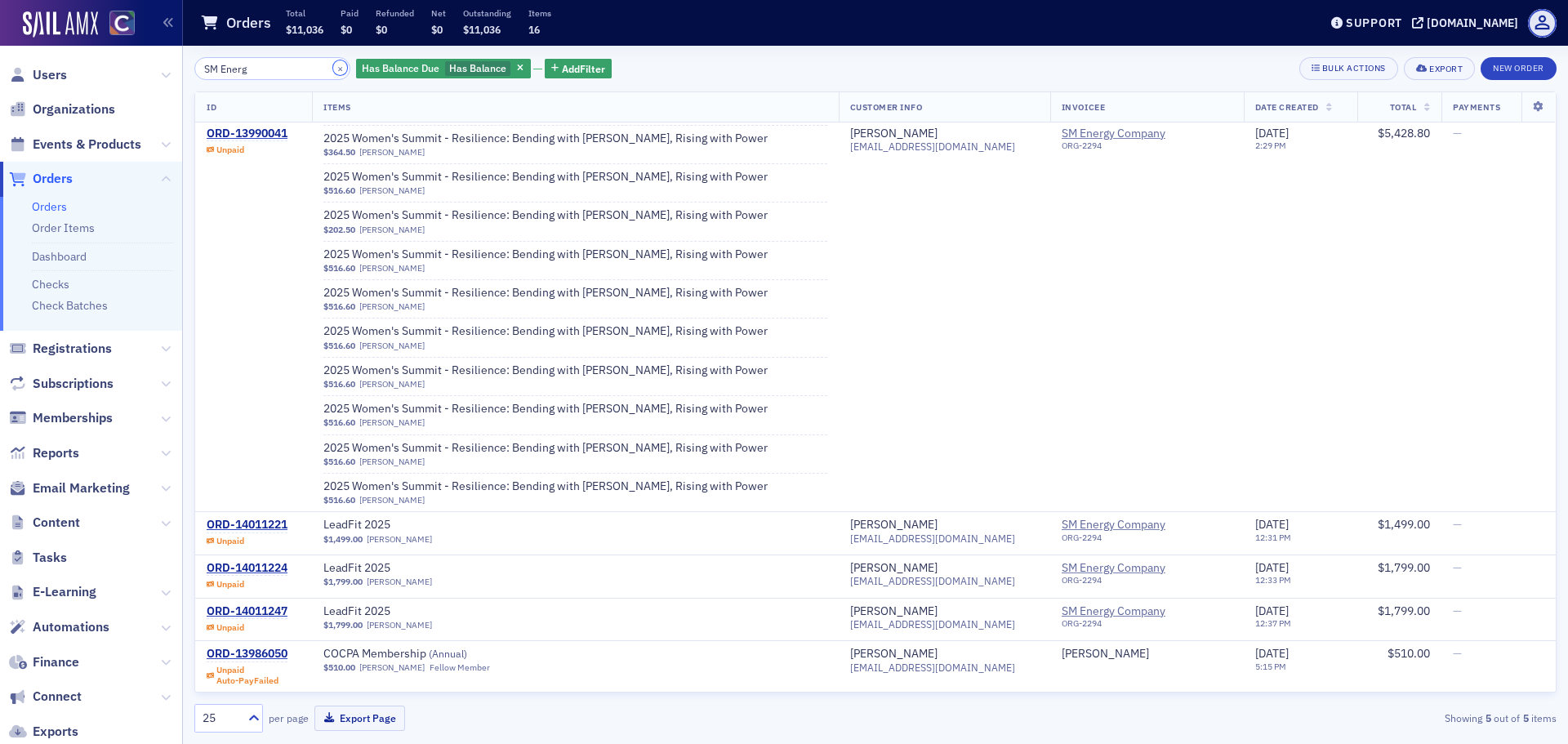
drag, startPoint x: 317, startPoint y: 65, endPoint x: 317, endPoint y: 77, distance: 12.0
click at [333, 67] on button "×" at bounding box center [340, 67] width 15 height 15
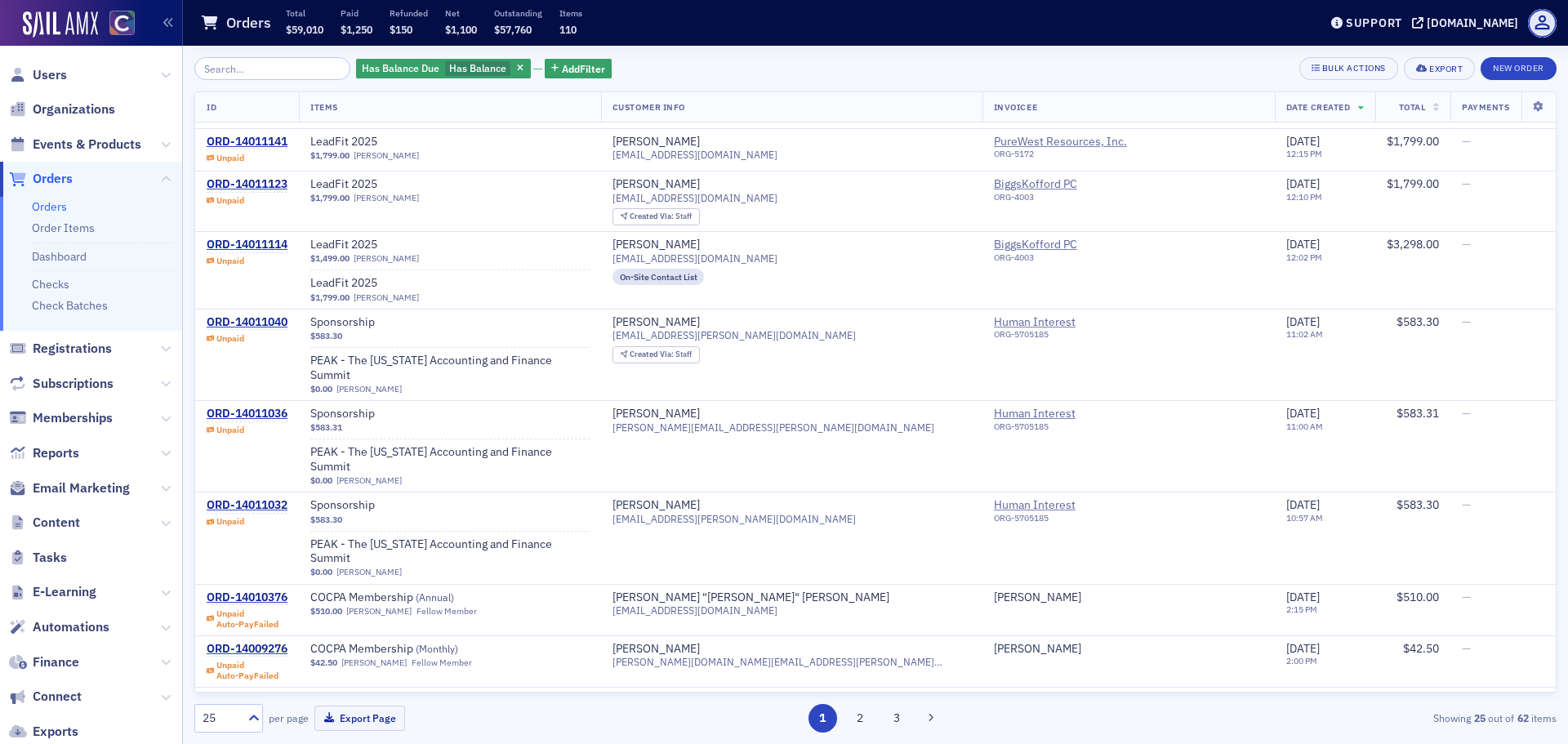
click at [1394, 109] on th "Total" at bounding box center [1412, 107] width 75 height 30
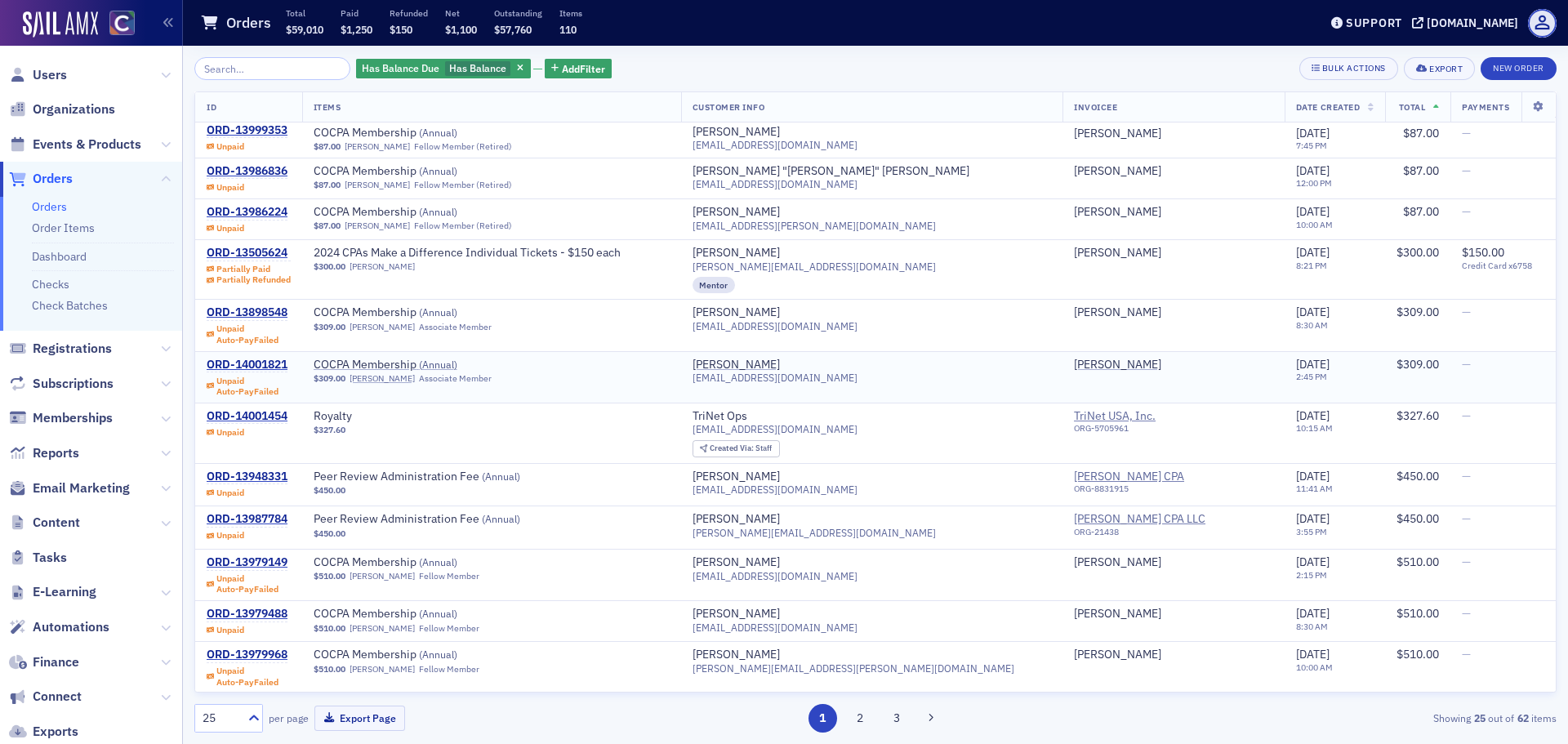
scroll to position [702, 0]
click at [83, 304] on link "Check Batches" at bounding box center [70, 305] width 76 height 15
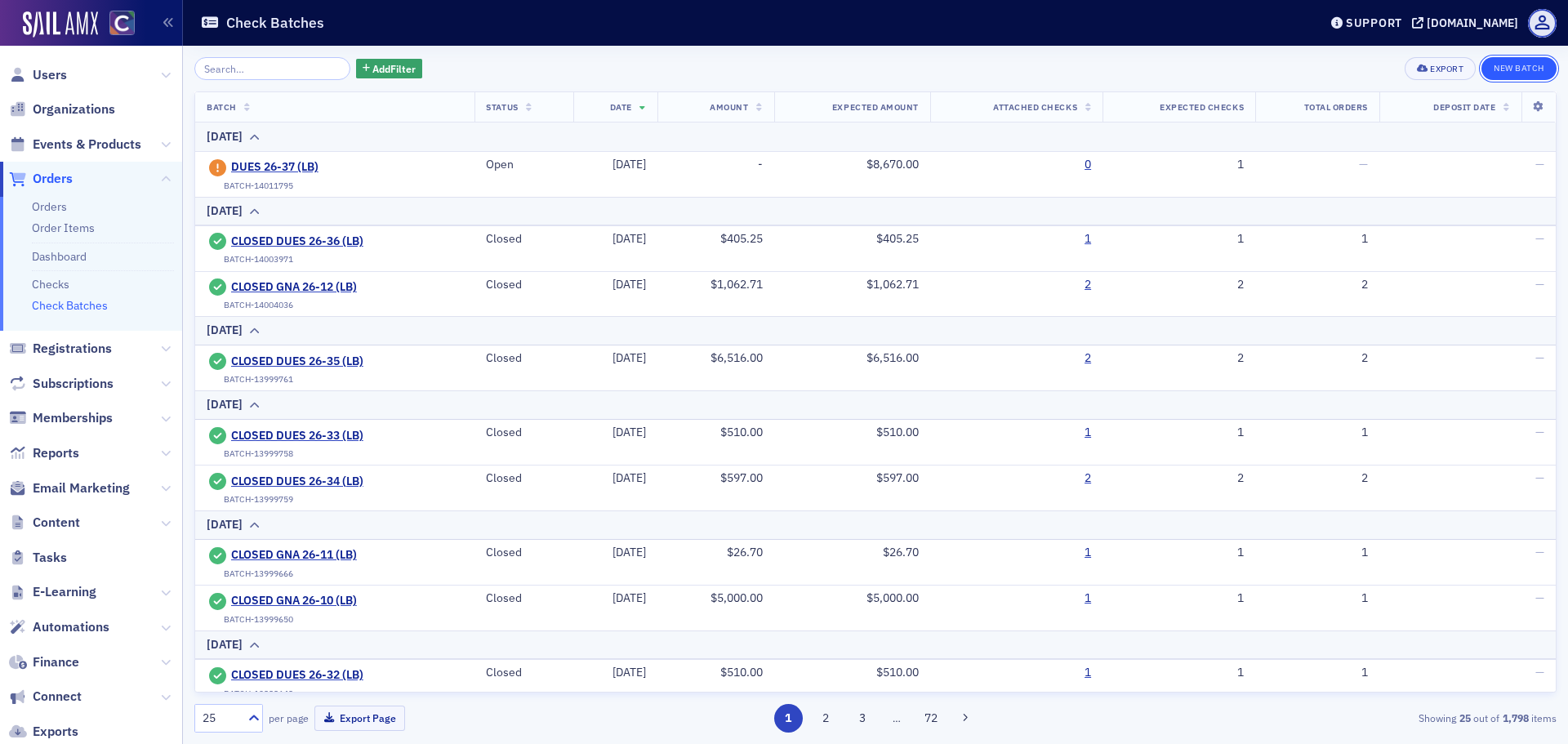
click at [1525, 70] on button "New Batch" at bounding box center [1518, 69] width 75 height 23
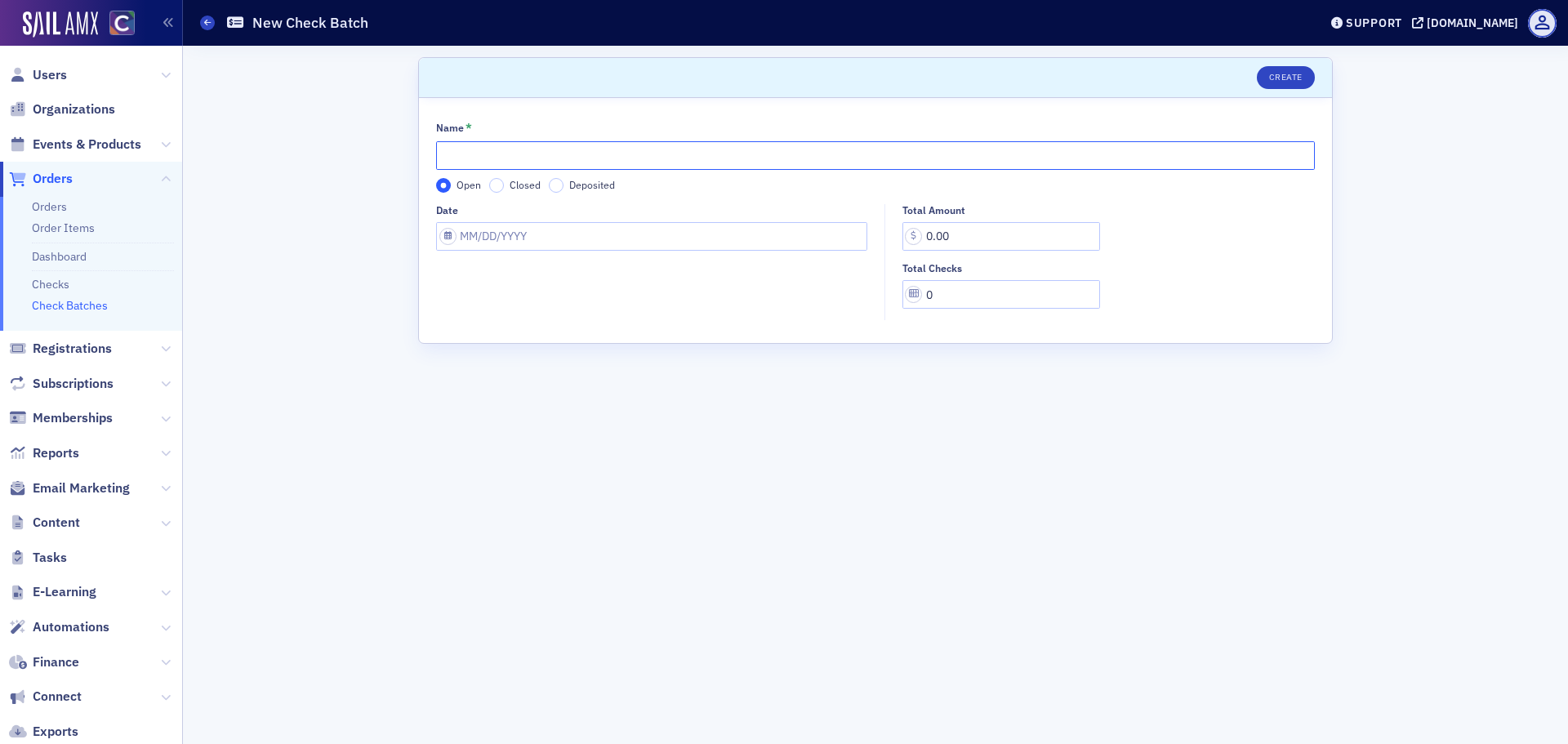
click at [501, 164] on input "Name *" at bounding box center [875, 155] width 878 height 29
type input "GNA 26-13 (LB)"
click at [496, 225] on input "Date" at bounding box center [651, 236] width 431 height 29
select select "7"
select select "2025"
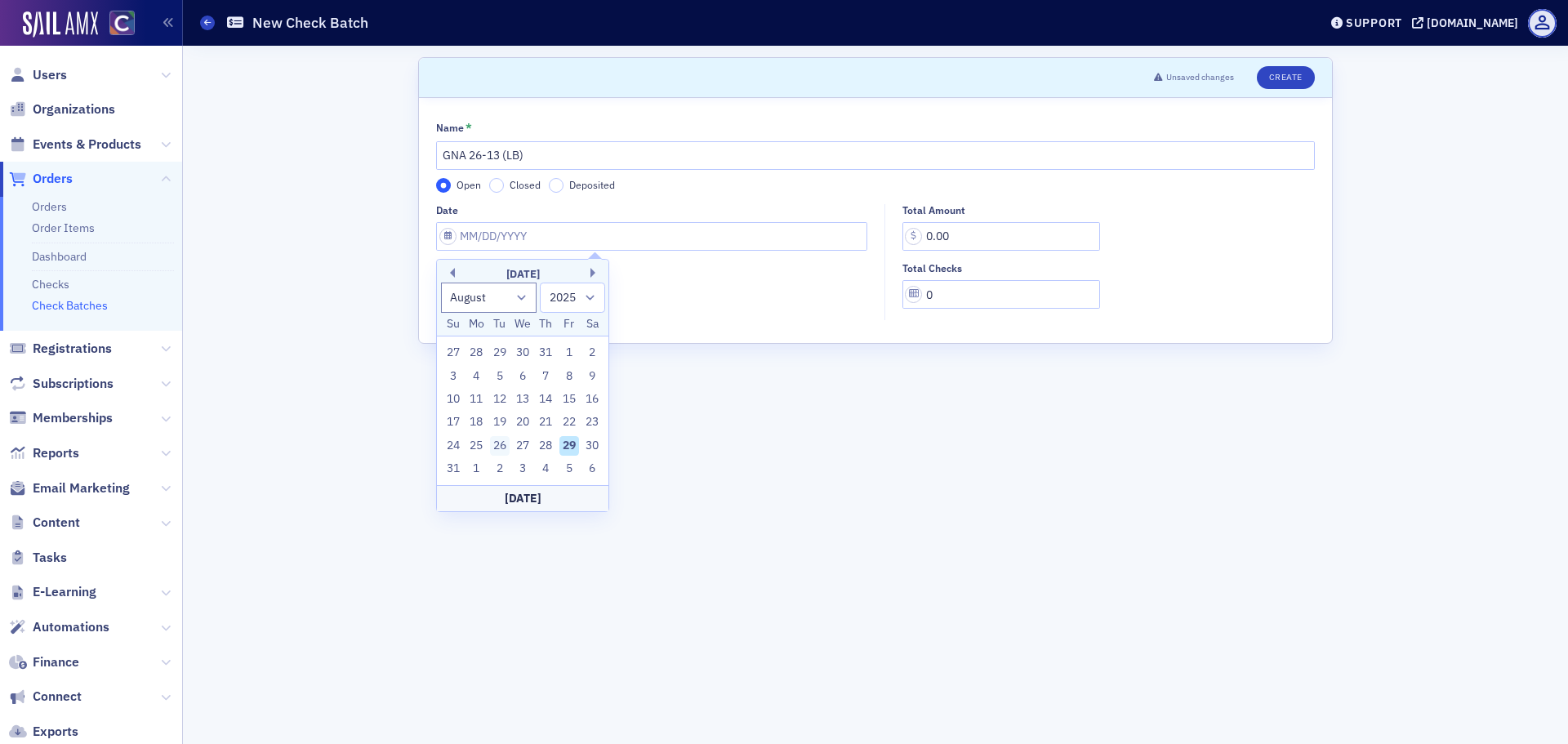
click at [497, 446] on div "26" at bounding box center [499, 446] width 20 height 20
type input "[DATE]"
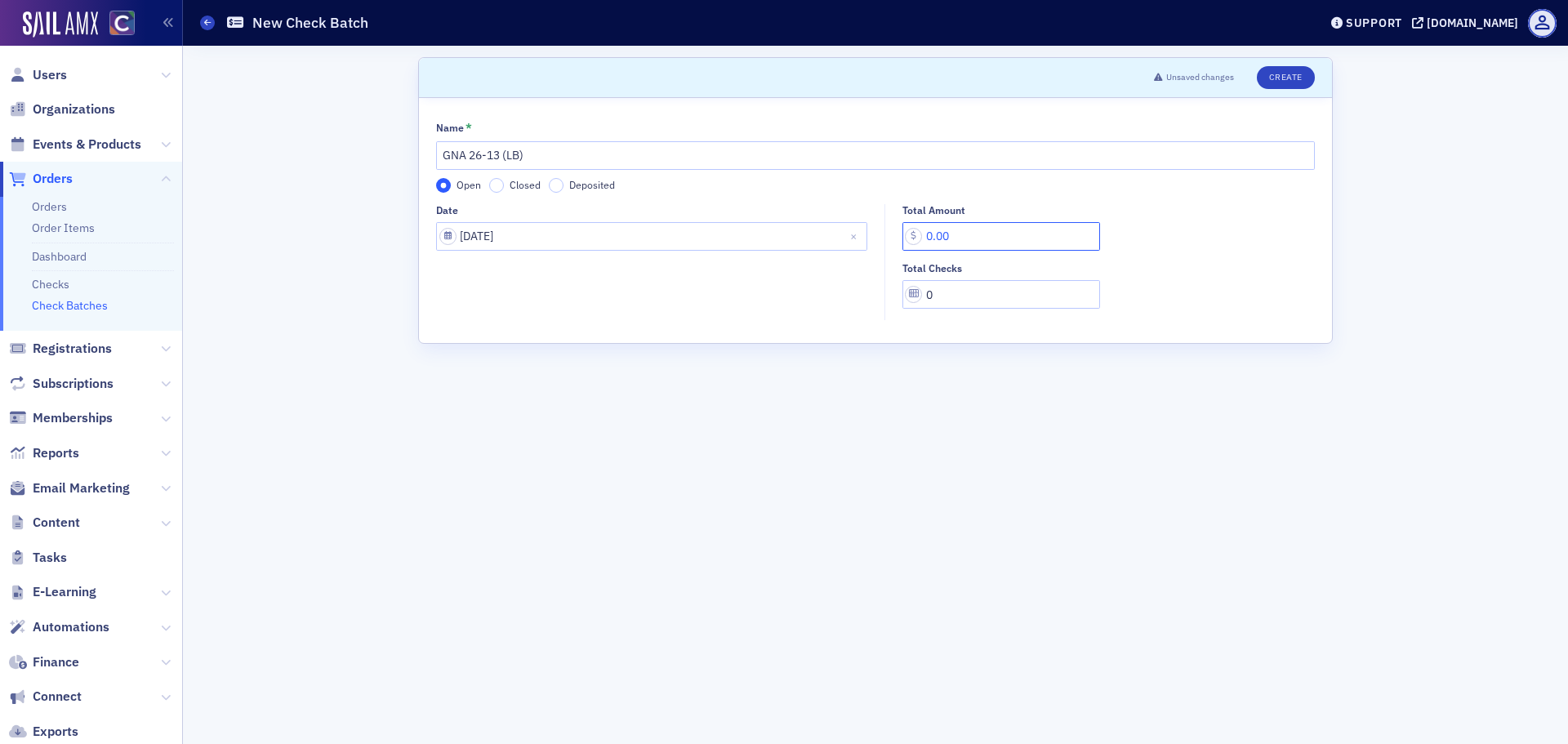
drag, startPoint x: 973, startPoint y: 227, endPoint x: 657, endPoint y: 231, distance: 316.0
click at [662, 231] on div "Date [DATE] Total Amount 0.00 Total Checks 0" at bounding box center [875, 263] width 878 height 117
type input "327.60"
type input "1"
click at [1284, 80] on button "Create" at bounding box center [1285, 77] width 58 height 23
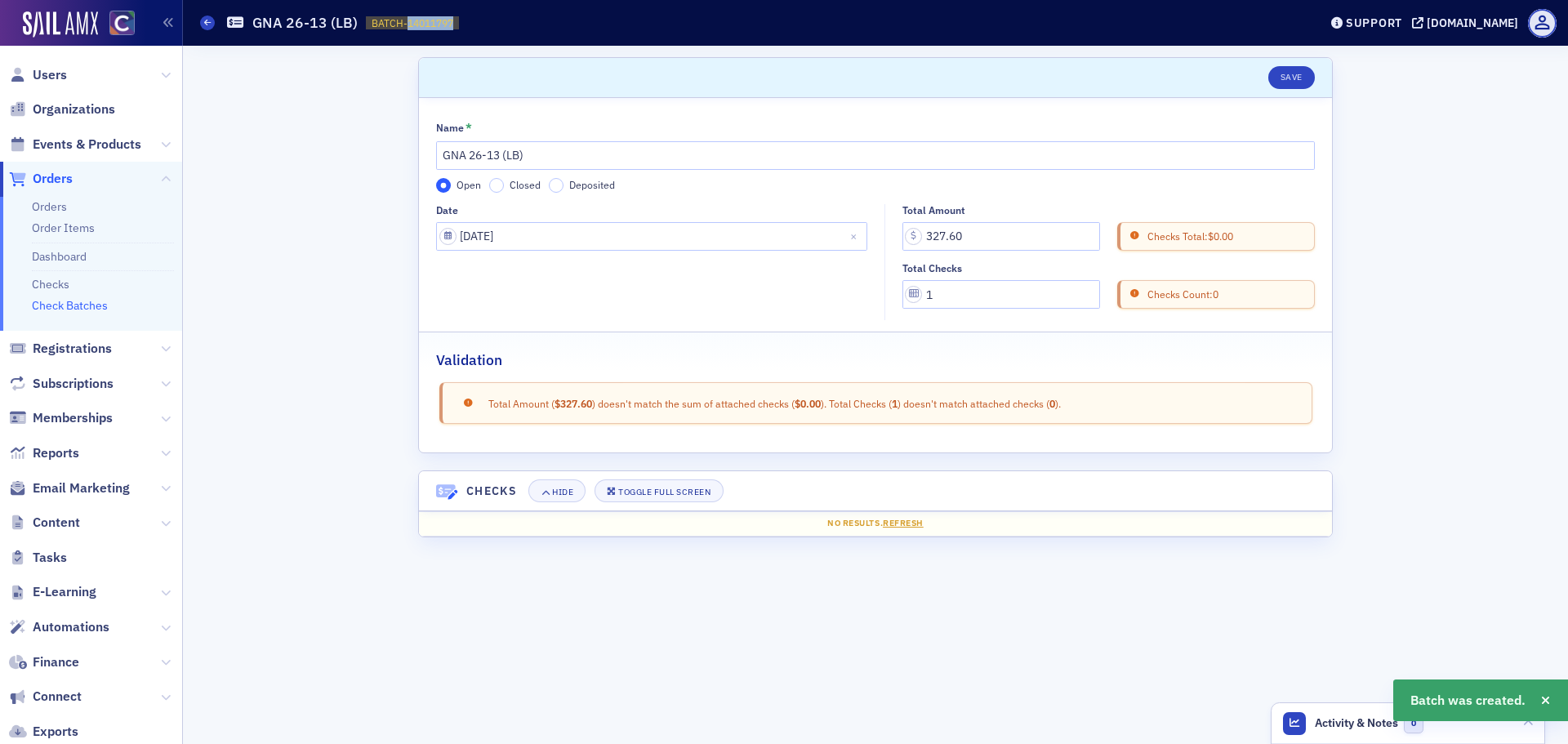
drag, startPoint x: 405, startPoint y: 23, endPoint x: 451, endPoint y: 22, distance: 46.0
click at [451, 22] on span "BATCH-14011797" at bounding box center [412, 23] width 82 height 14
copy span "14011797"
click at [212, 19] on span at bounding box center [207, 23] width 15 height 15
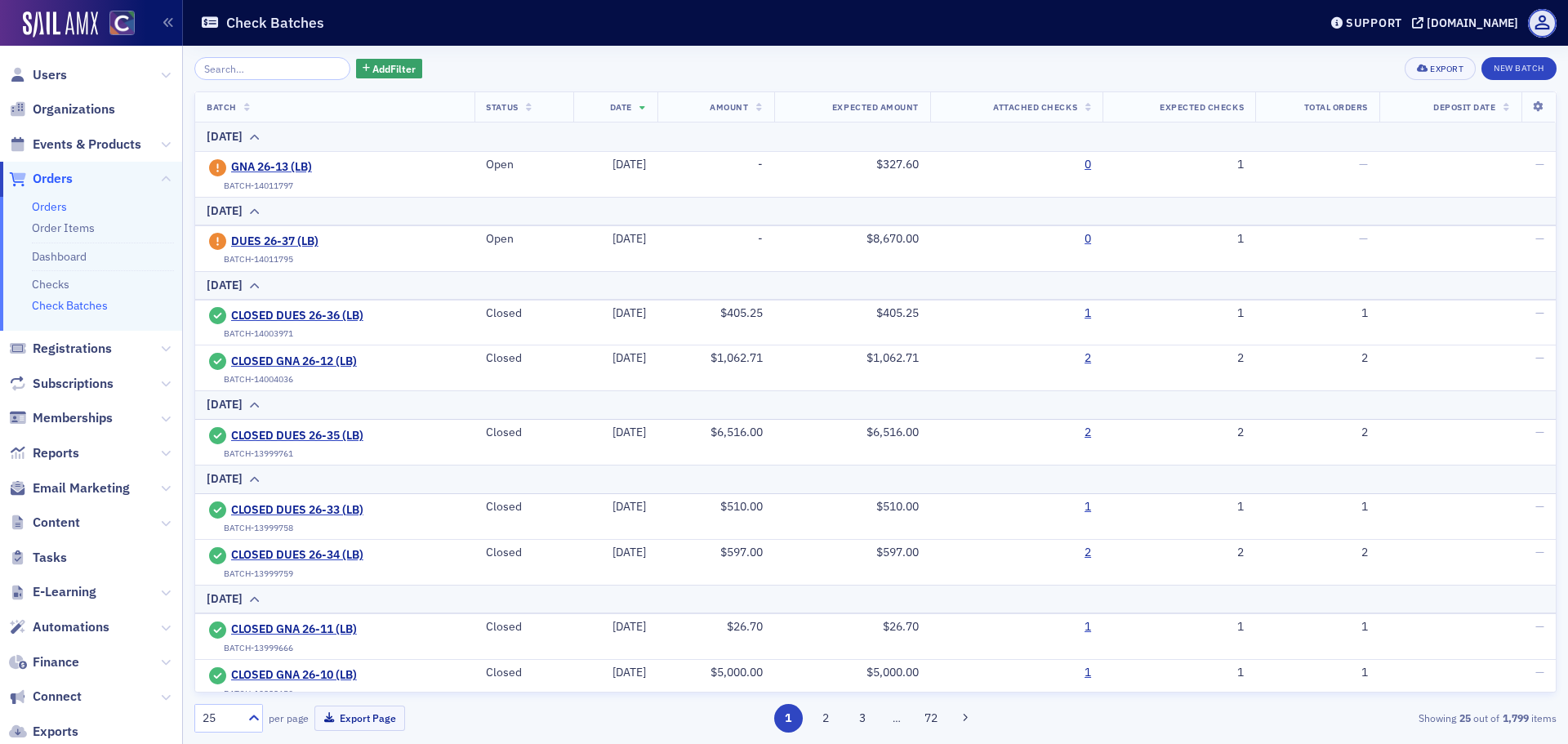
click at [57, 204] on link "Orders" at bounding box center [50, 206] width 35 height 15
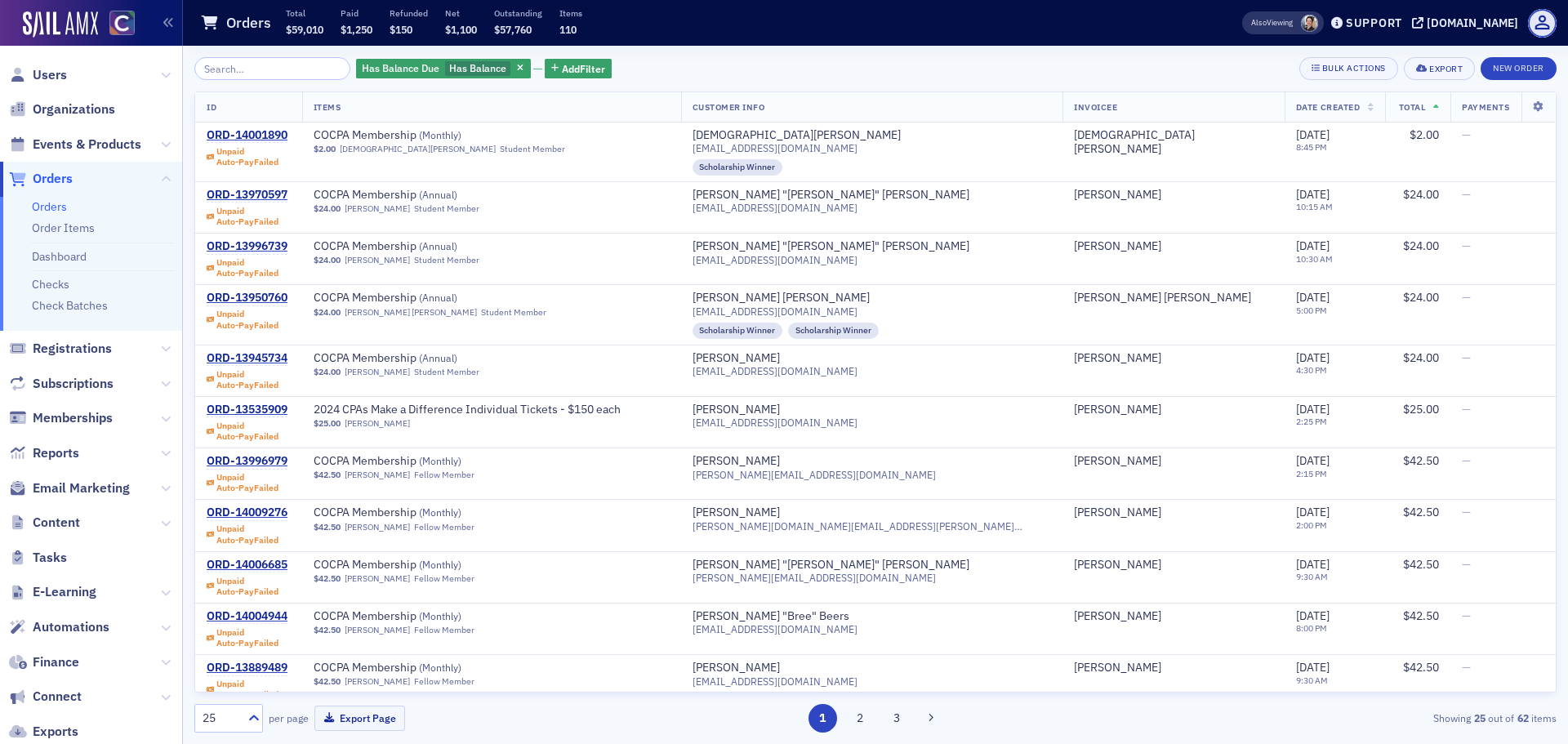
click at [1302, 111] on span "Date Created" at bounding box center [1327, 106] width 63 height 11
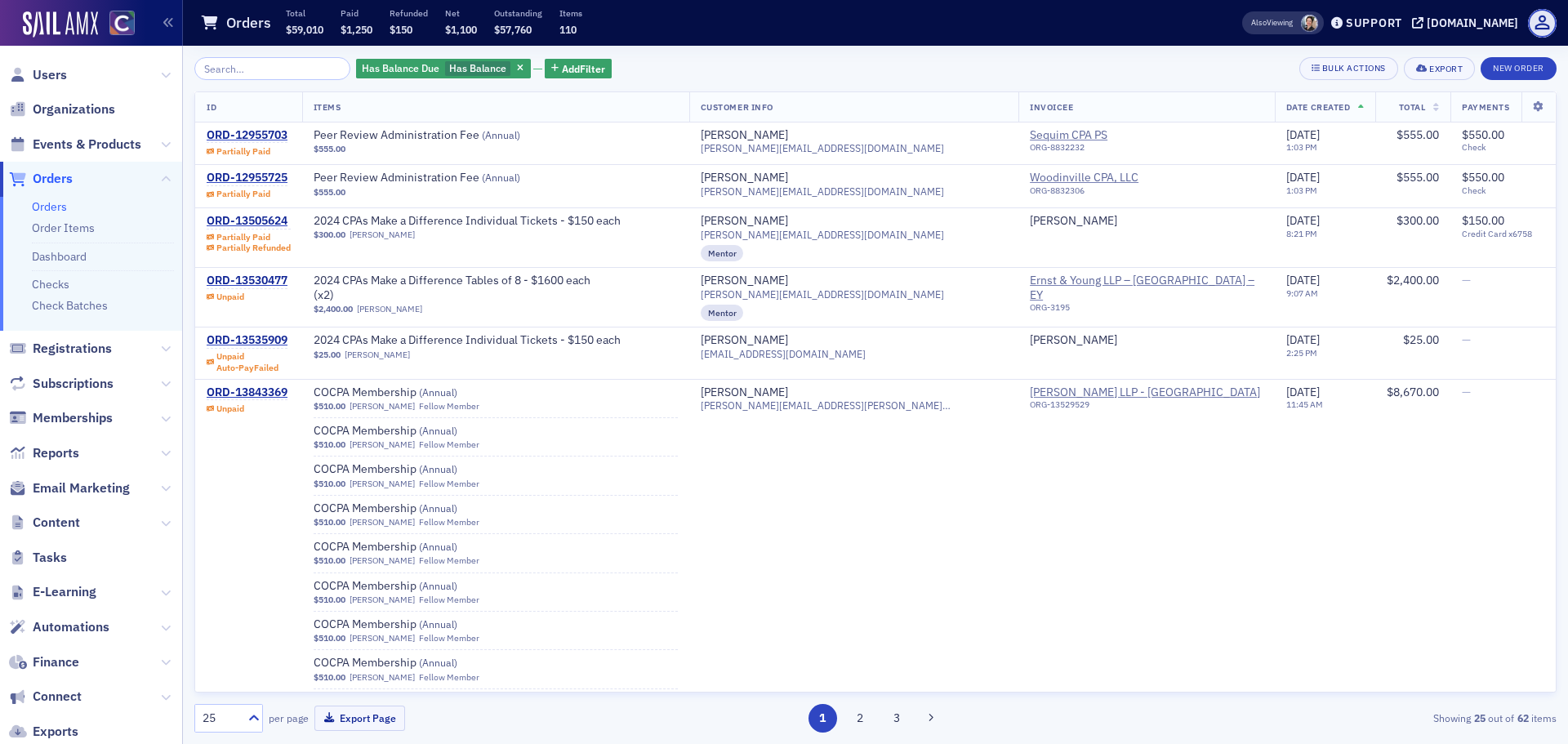
click at [1302, 111] on th "Date Created" at bounding box center [1324, 107] width 100 height 30
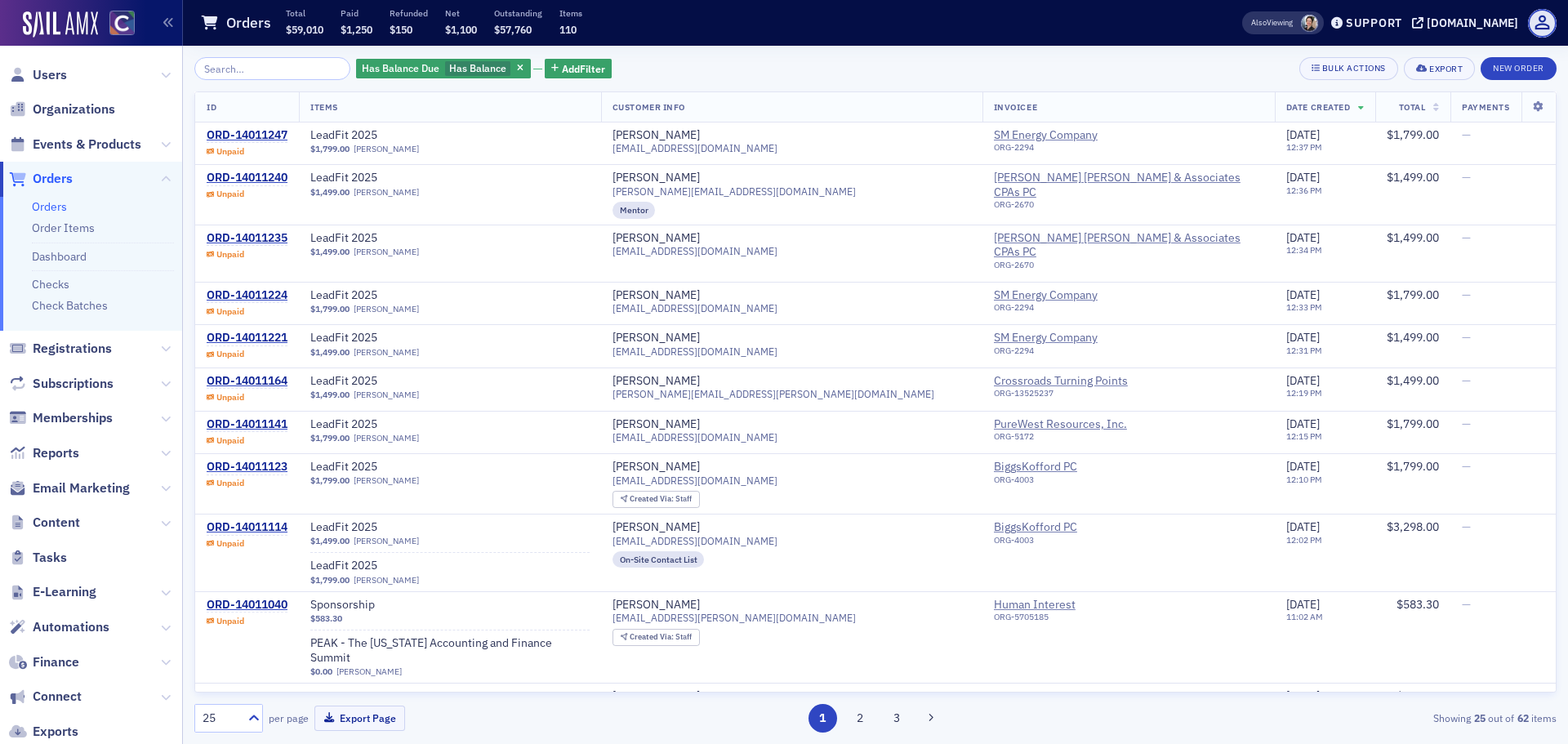
click at [1375, 115] on th "Total" at bounding box center [1412, 107] width 75 height 30
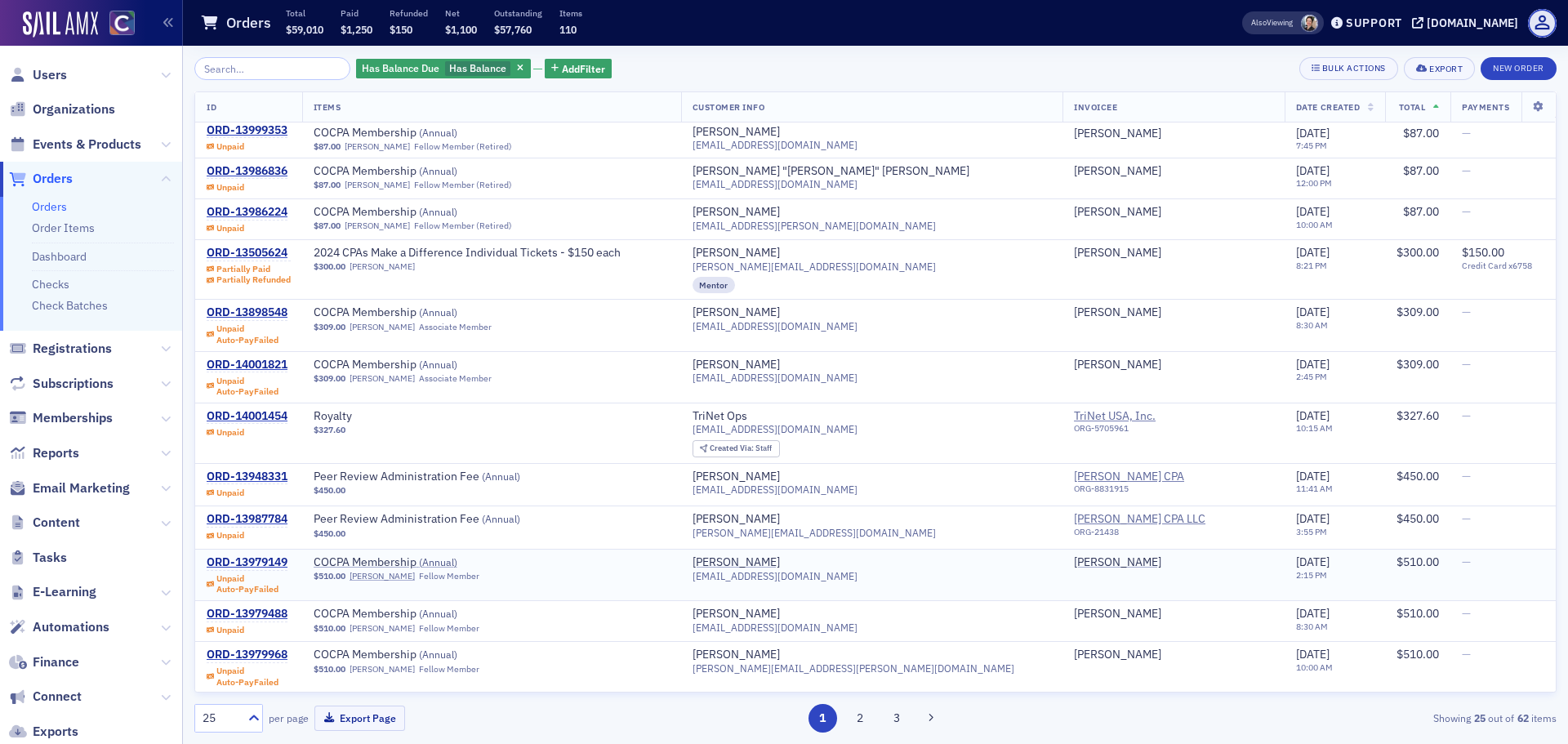
scroll to position [702, 0]
click at [851, 721] on button "2" at bounding box center [859, 718] width 29 height 29
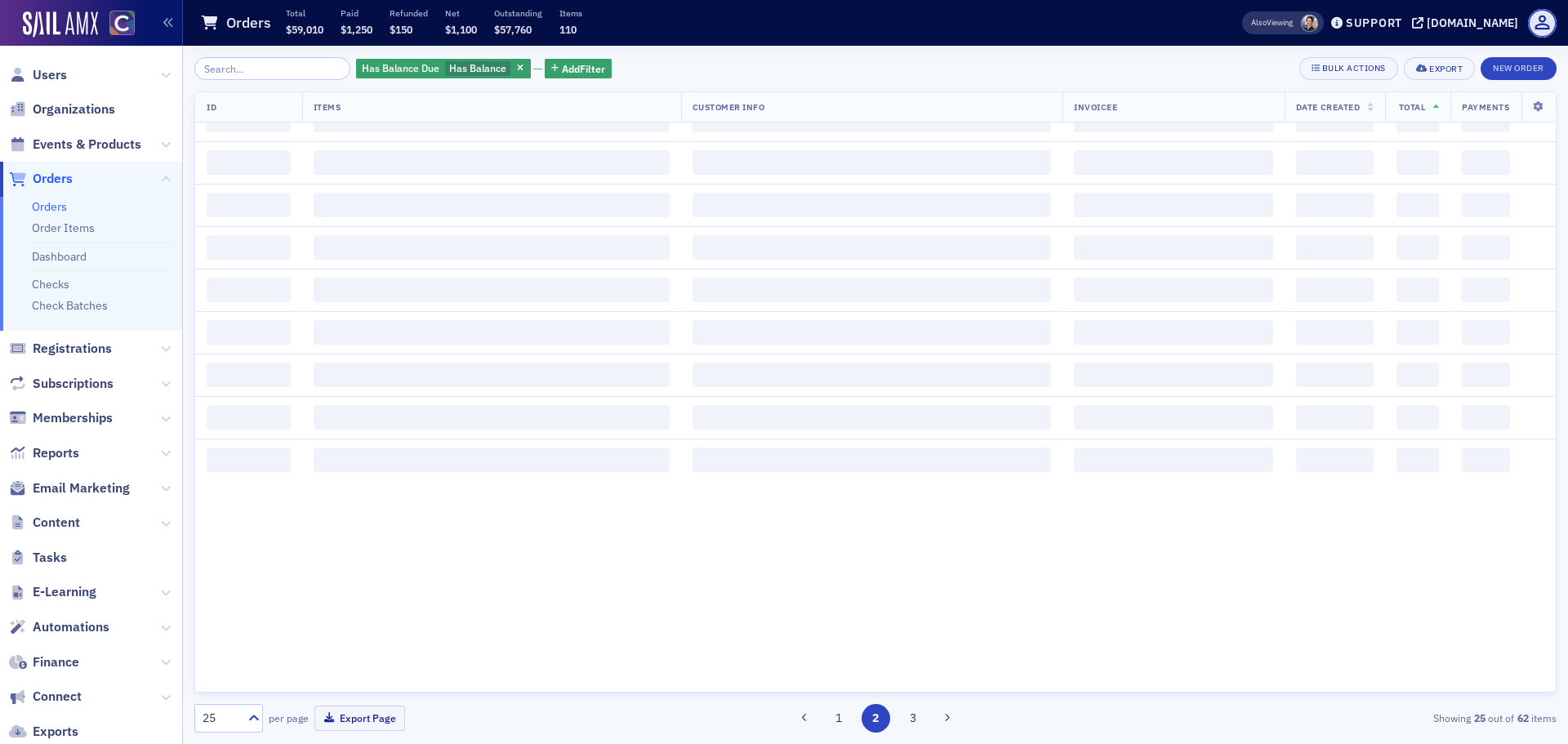
scroll to position [0, 0]
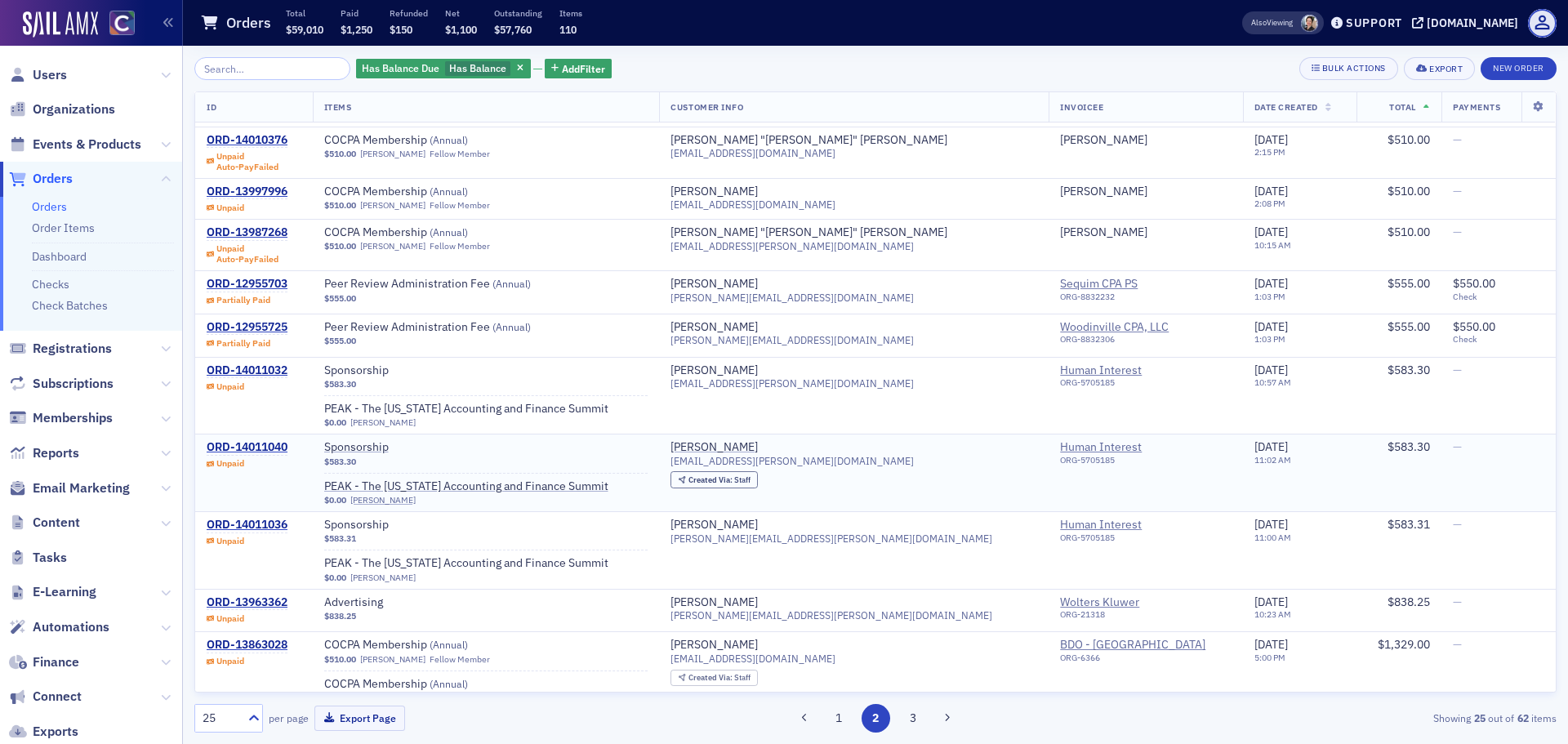
scroll to position [795, 0]
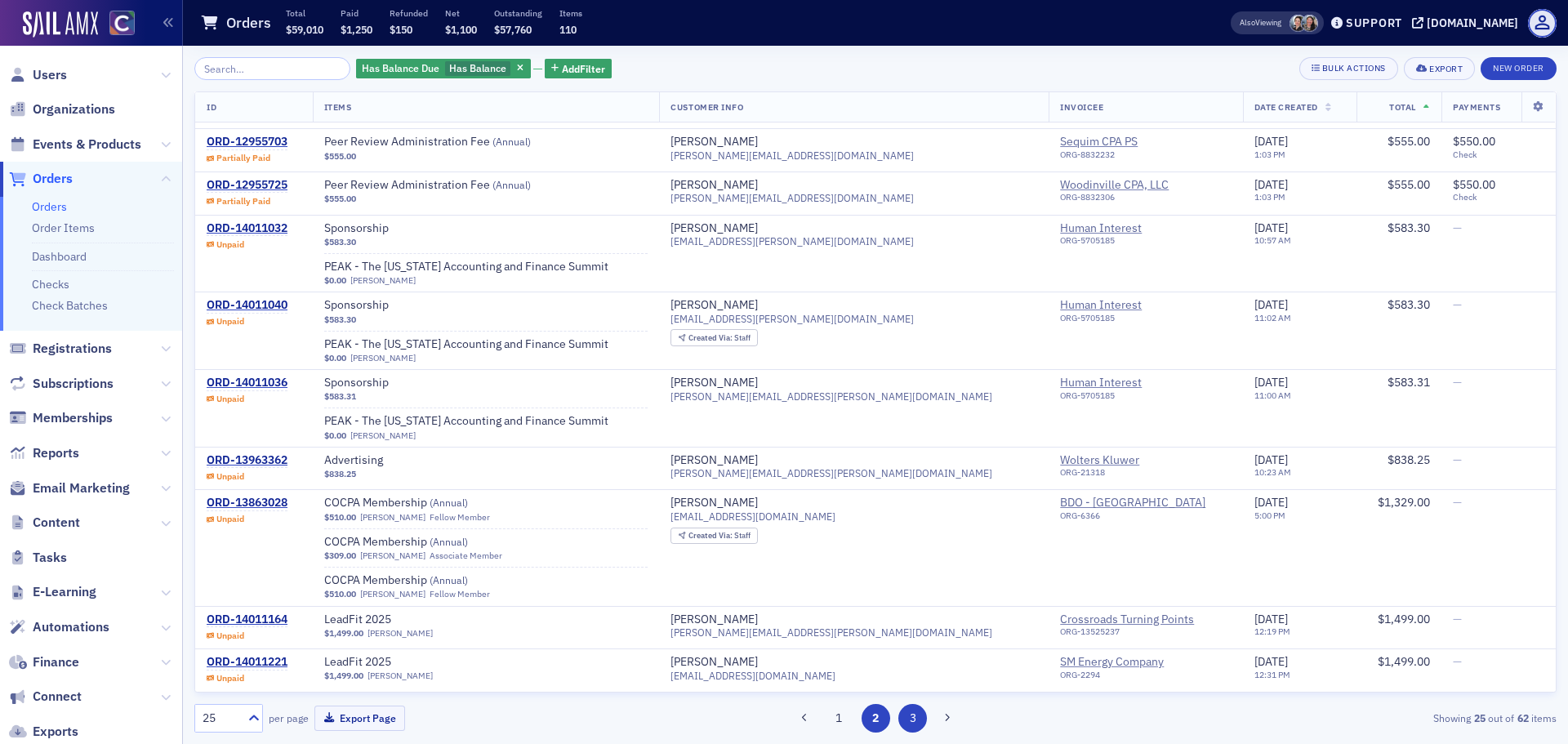
click at [904, 718] on button "3" at bounding box center [912, 718] width 29 height 29
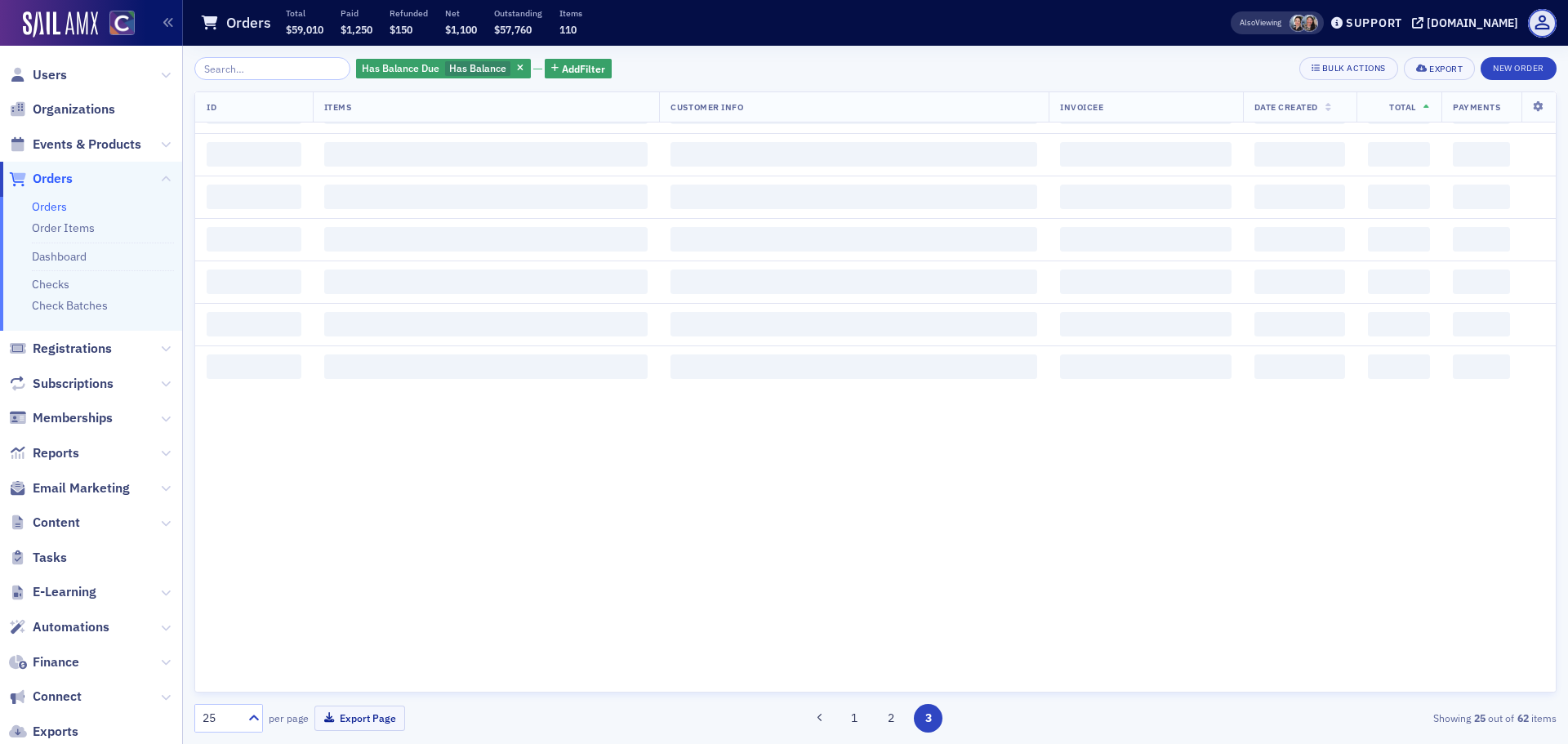
scroll to position [0, 0]
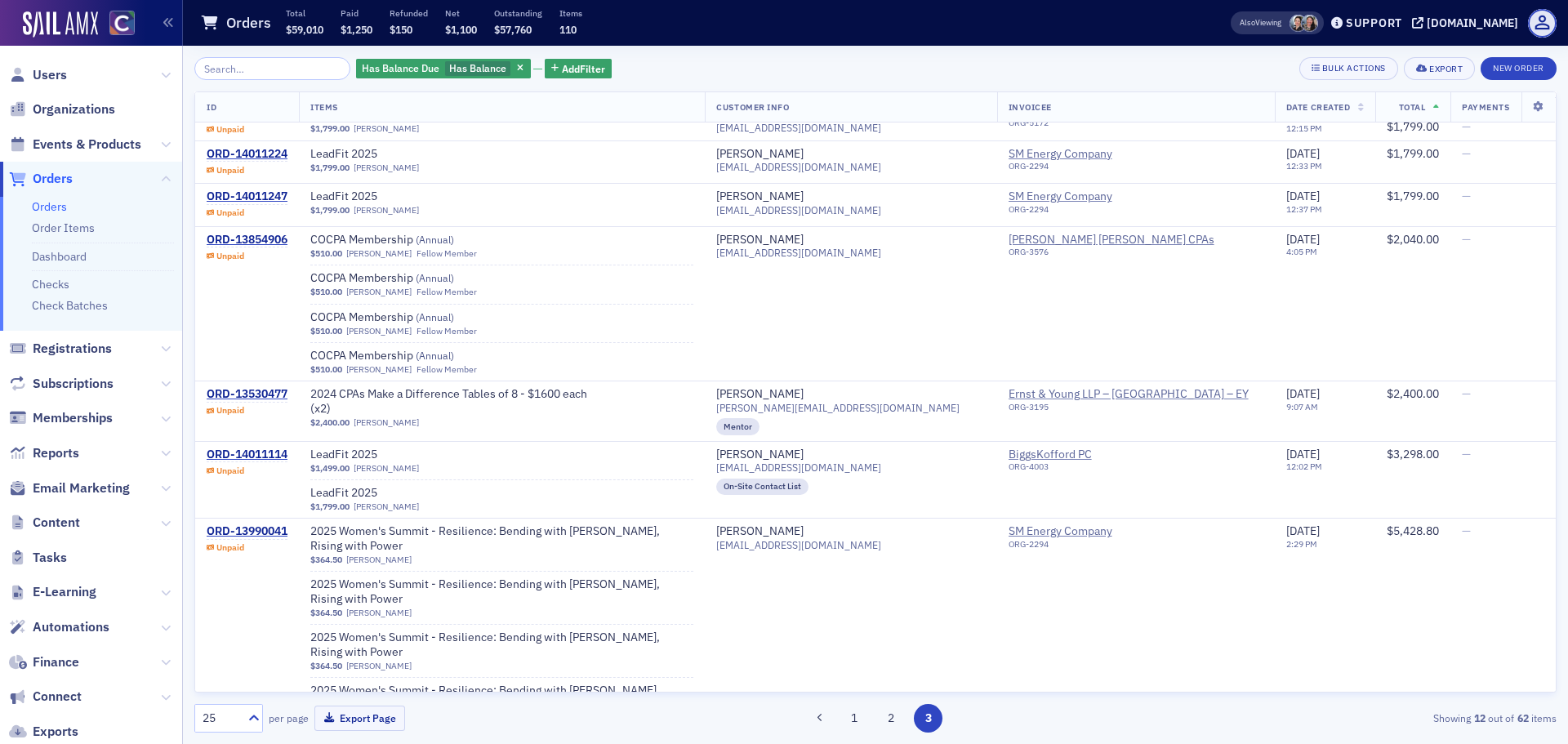
scroll to position [169, 0]
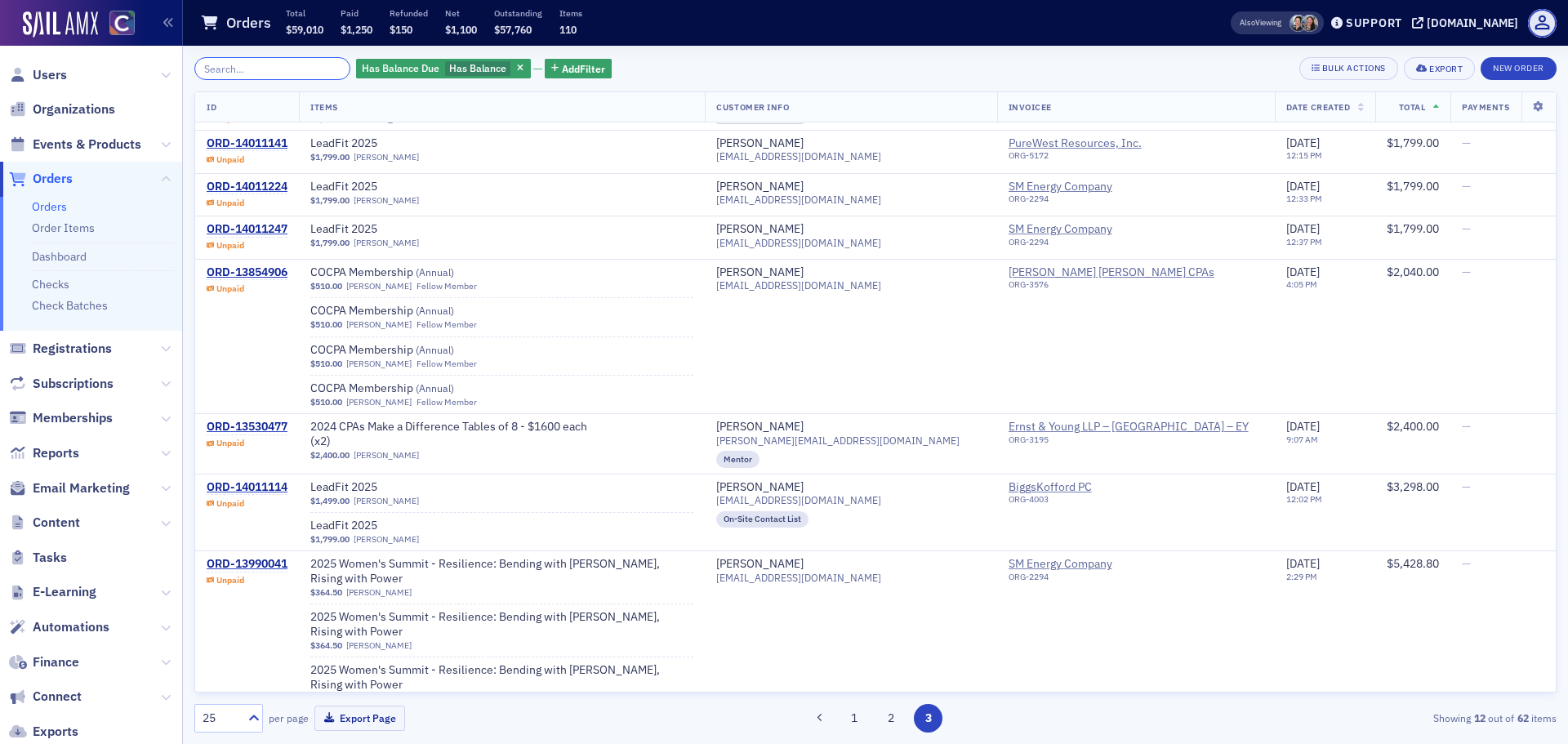
click at [264, 76] on input "search" at bounding box center [271, 69] width 156 height 23
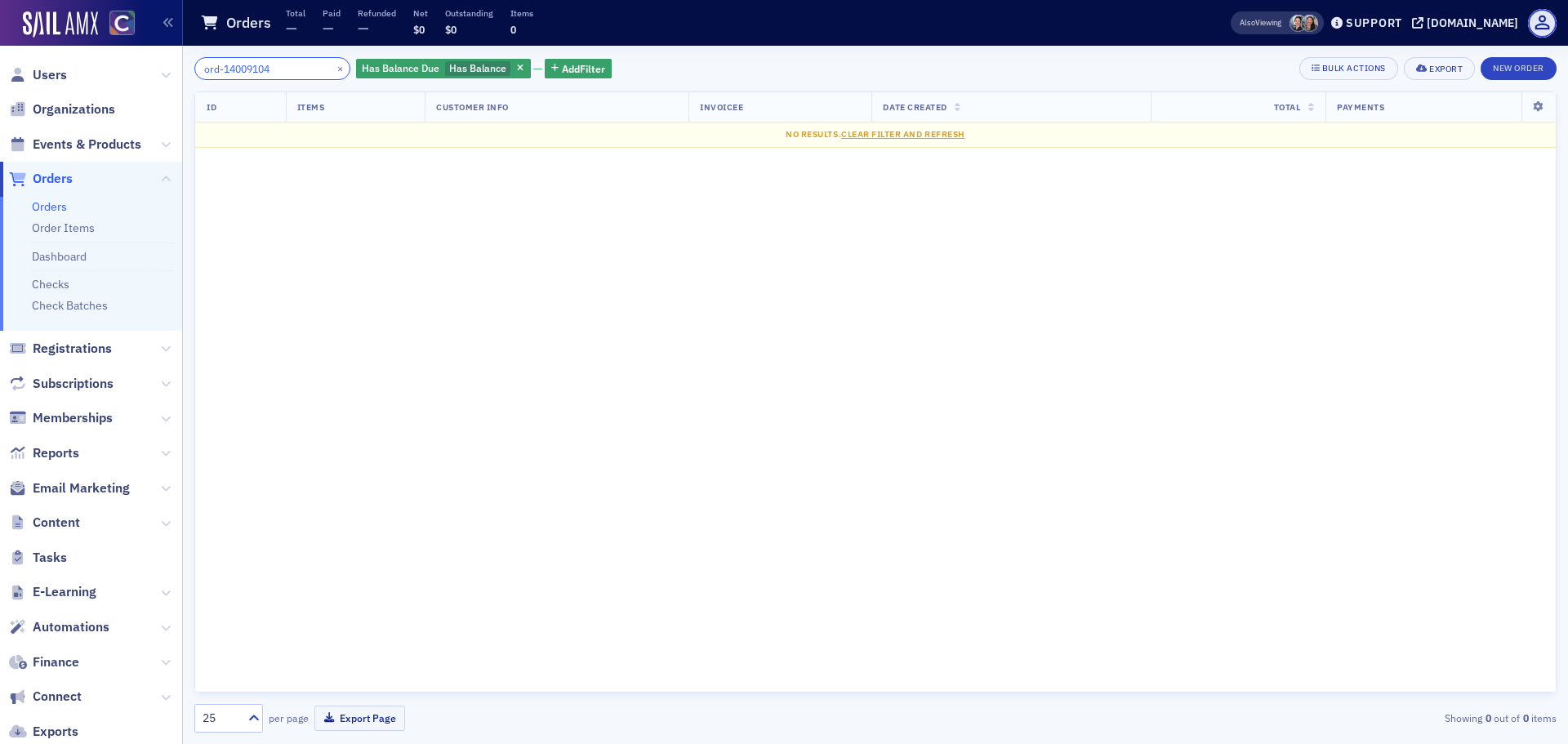
type input "ord-14009104"
drag, startPoint x: 512, startPoint y: 59, endPoint x: 505, endPoint y: 69, distance: 12.2
click at [512, 60] on div "Has Balance Due Has Balance Add Filter" at bounding box center [484, 69] width 256 height 23
click at [514, 70] on span "button" at bounding box center [521, 68] width 15 height 15
